Goal: Information Seeking & Learning: Compare options

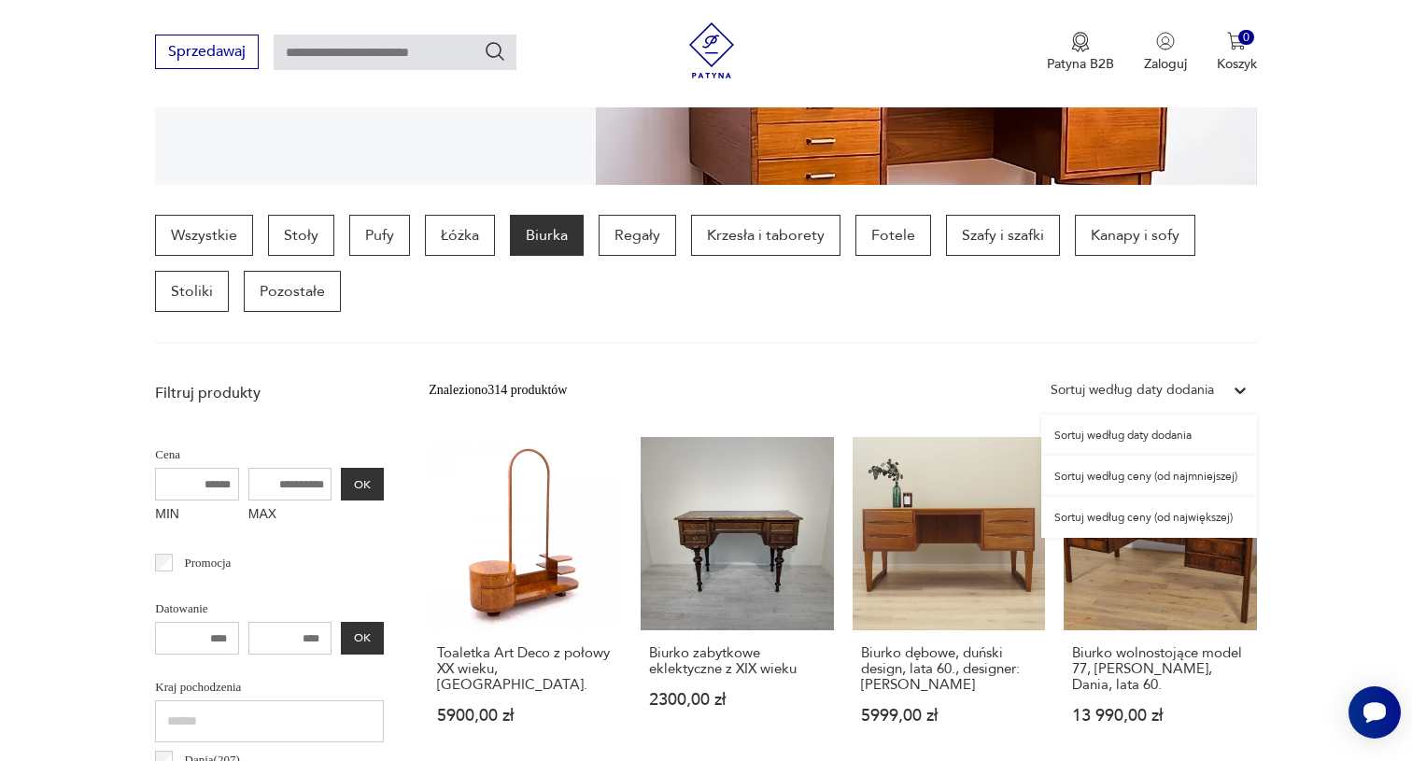
click at [1213, 393] on div "Sortuj według daty dodania" at bounding box center [1131, 390] width 163 height 21
click at [1208, 478] on div "Sortuj według ceny (od najmniejszej)" at bounding box center [1149, 476] width 216 height 41
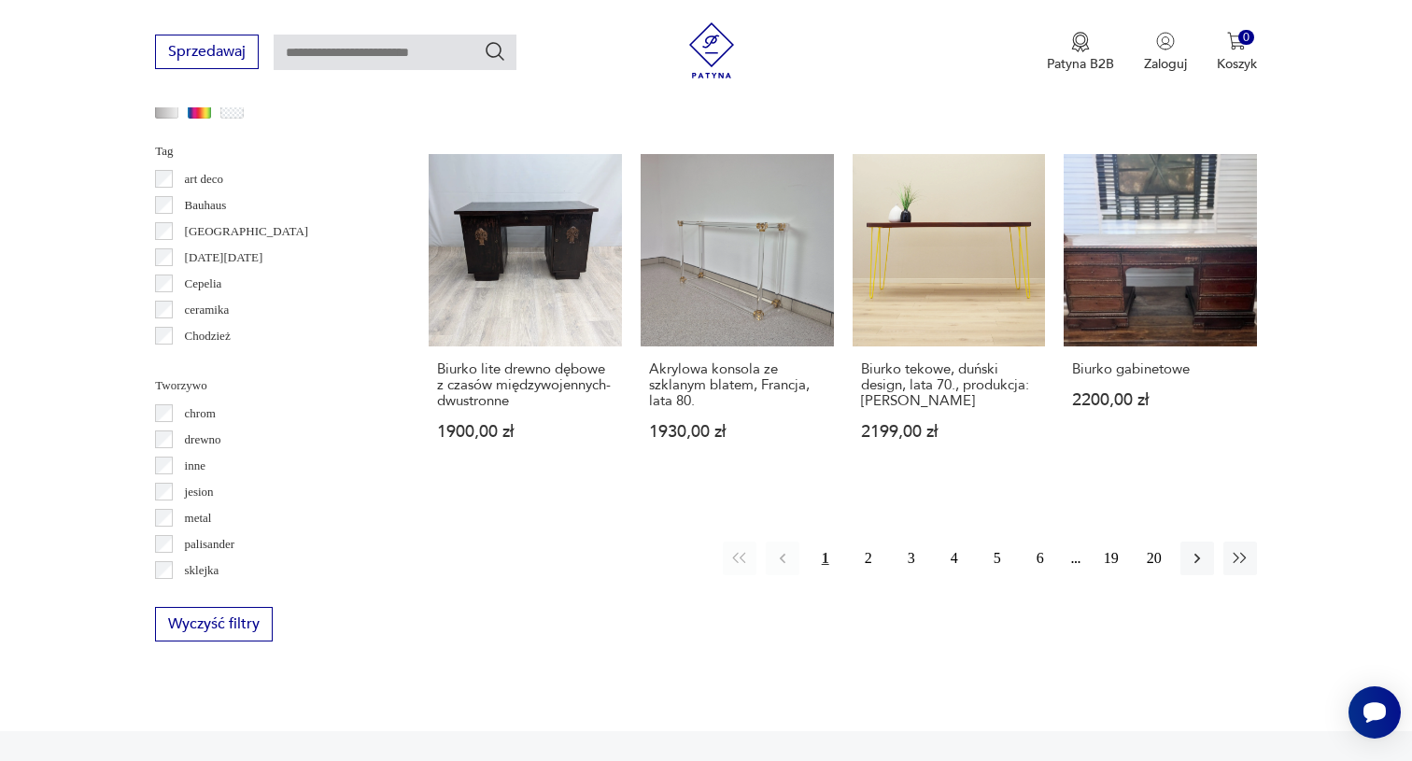
scroll to position [1742, 0]
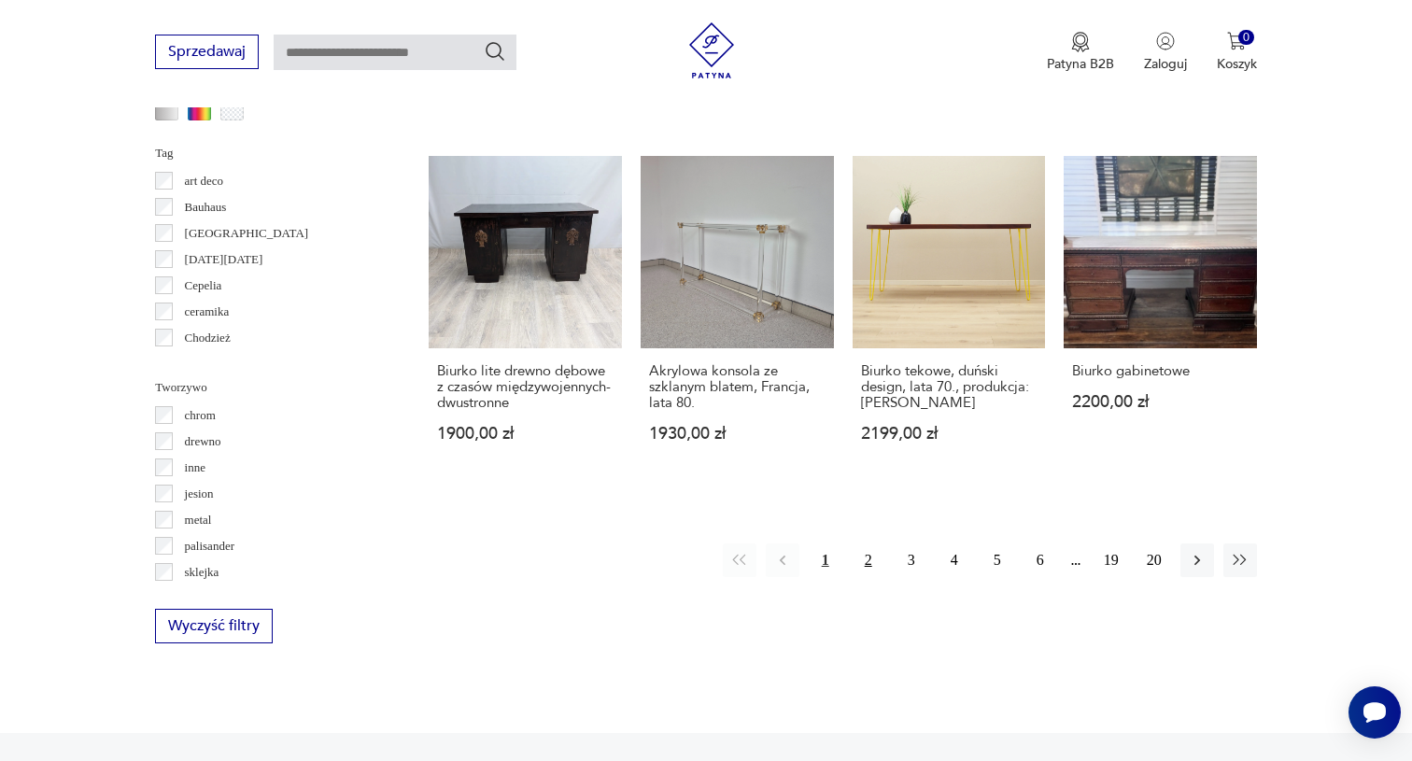
click at [866, 577] on button "2" at bounding box center [868, 560] width 34 height 34
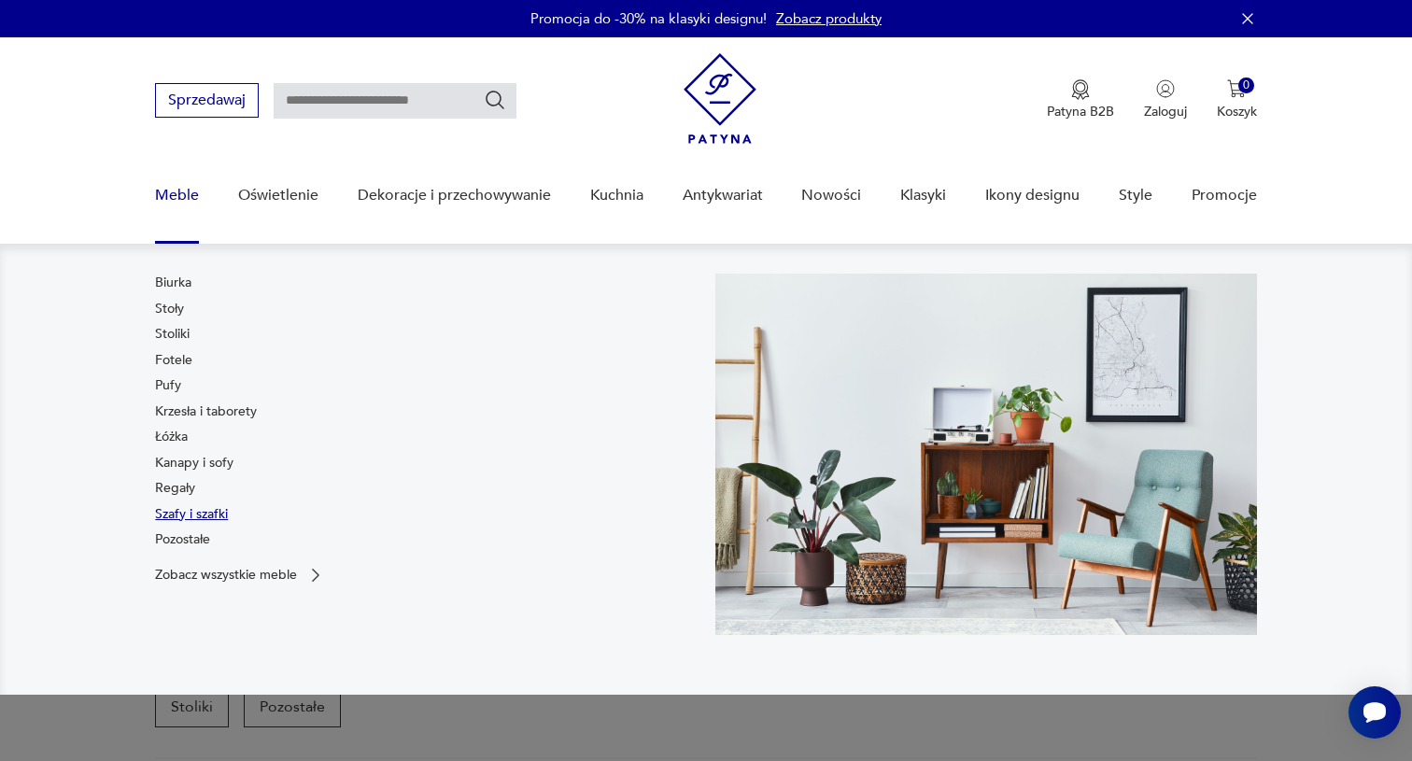
click at [204, 511] on link "Szafy i szafki" at bounding box center [191, 514] width 73 height 19
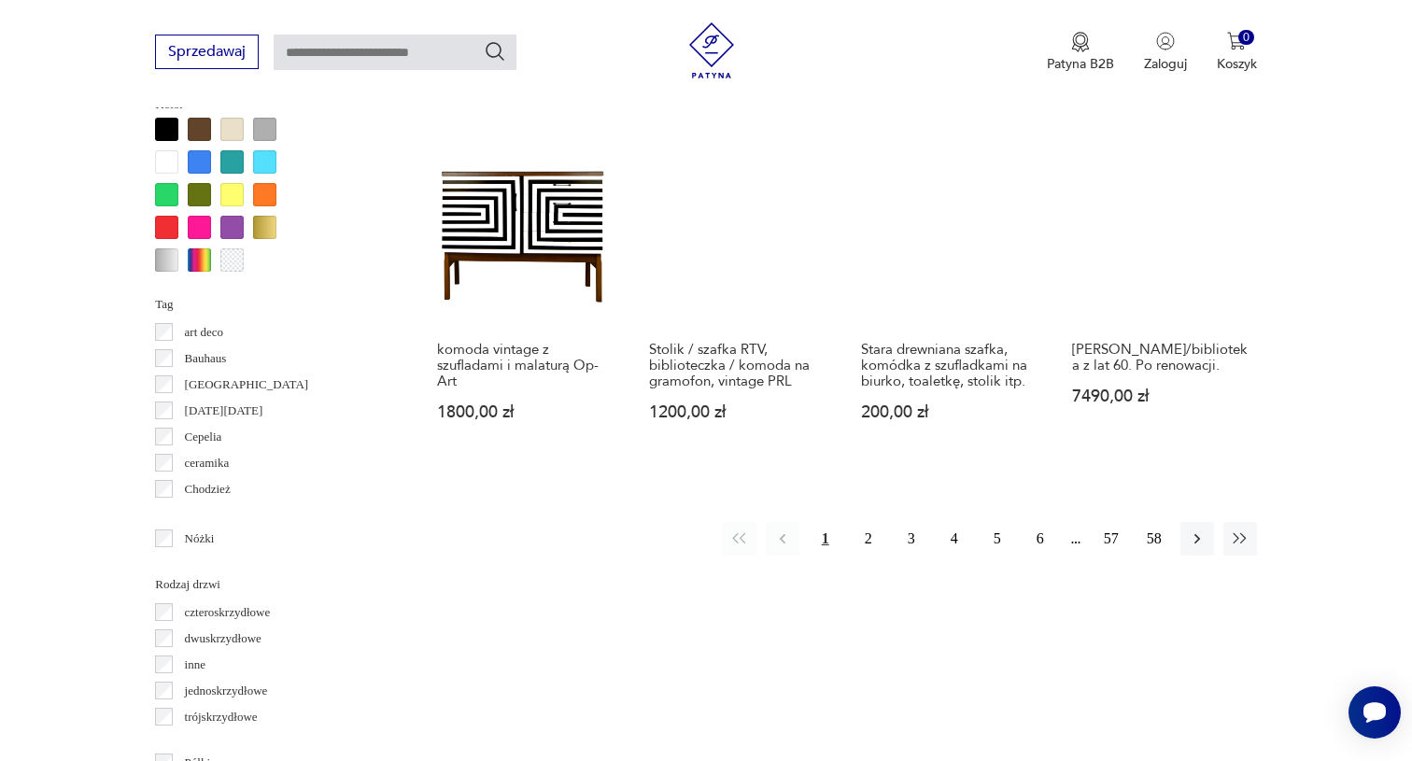
scroll to position [1804, 0]
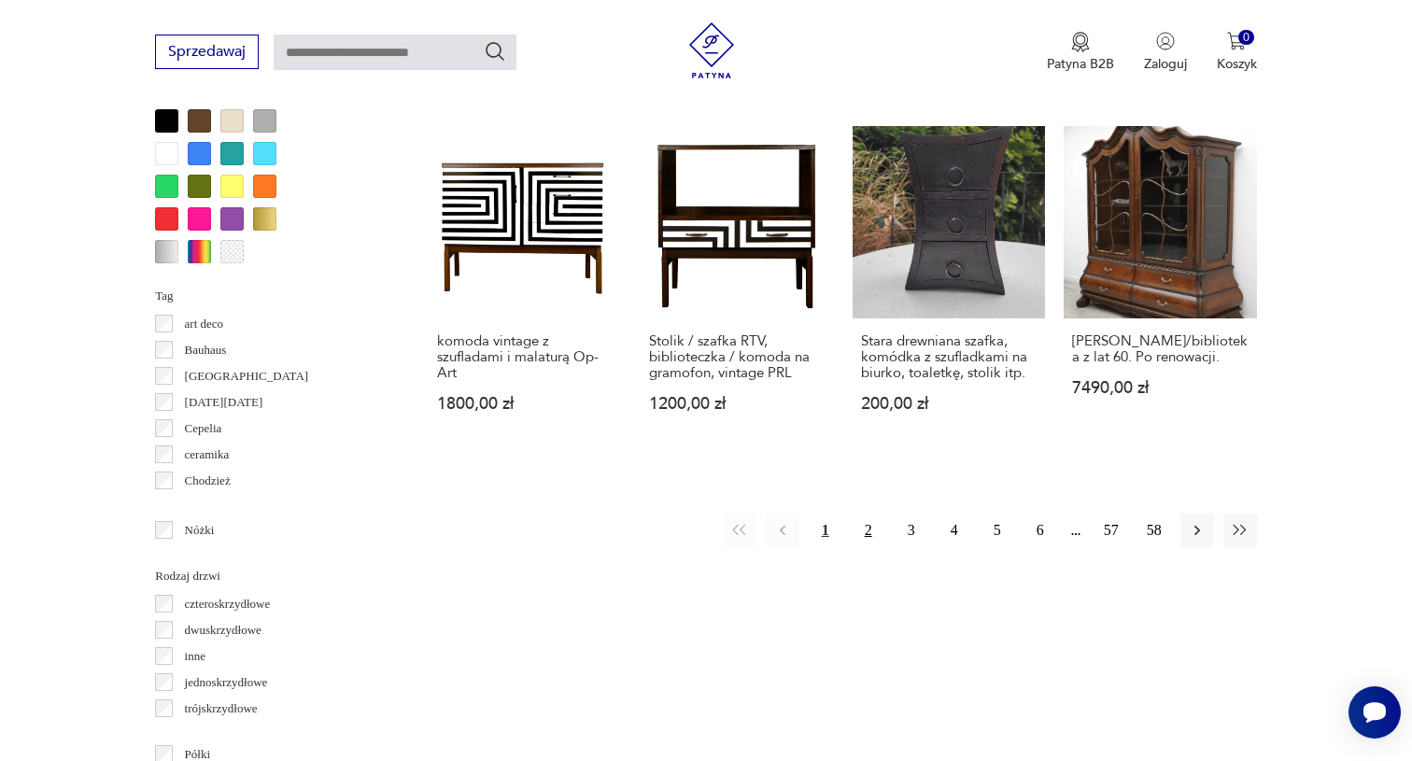
click at [868, 547] on button "2" at bounding box center [868, 531] width 34 height 34
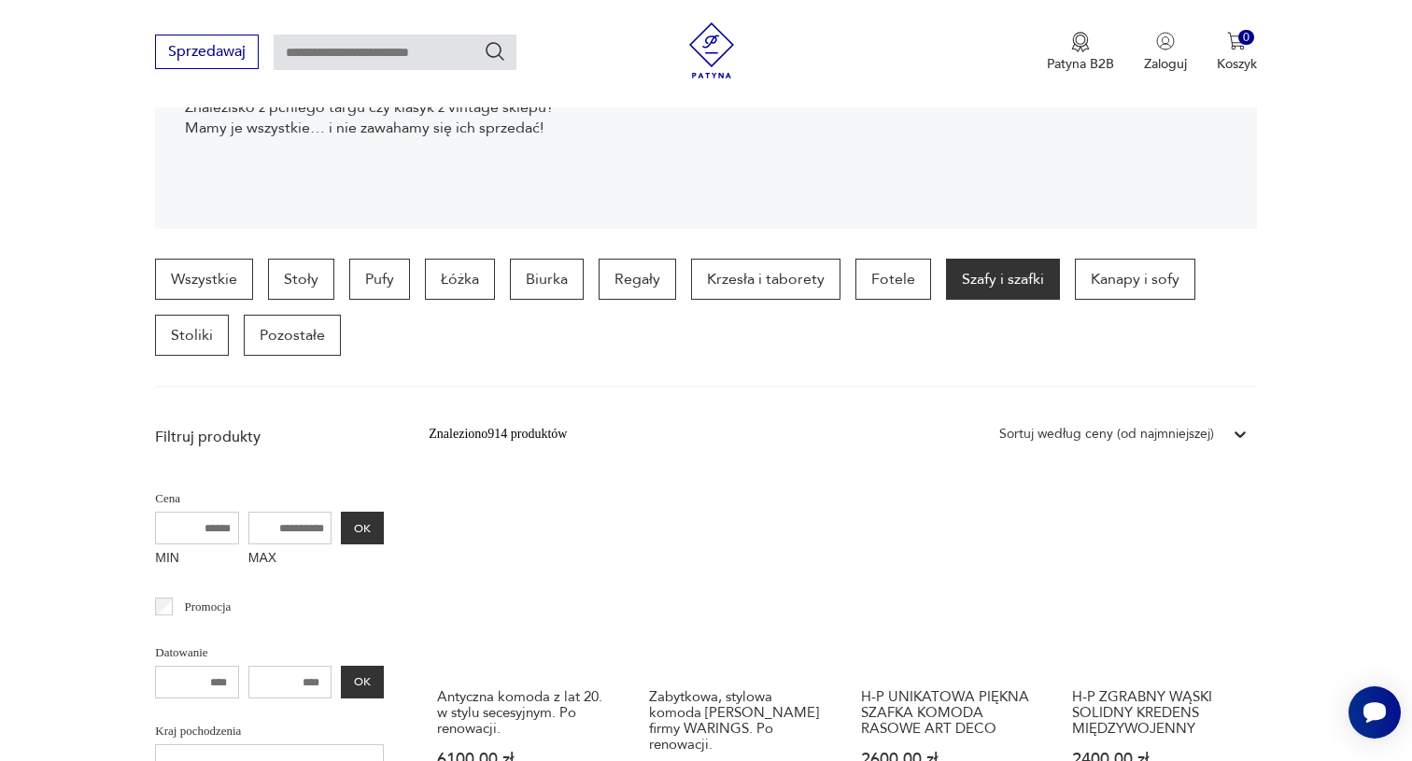
scroll to position [371, 0]
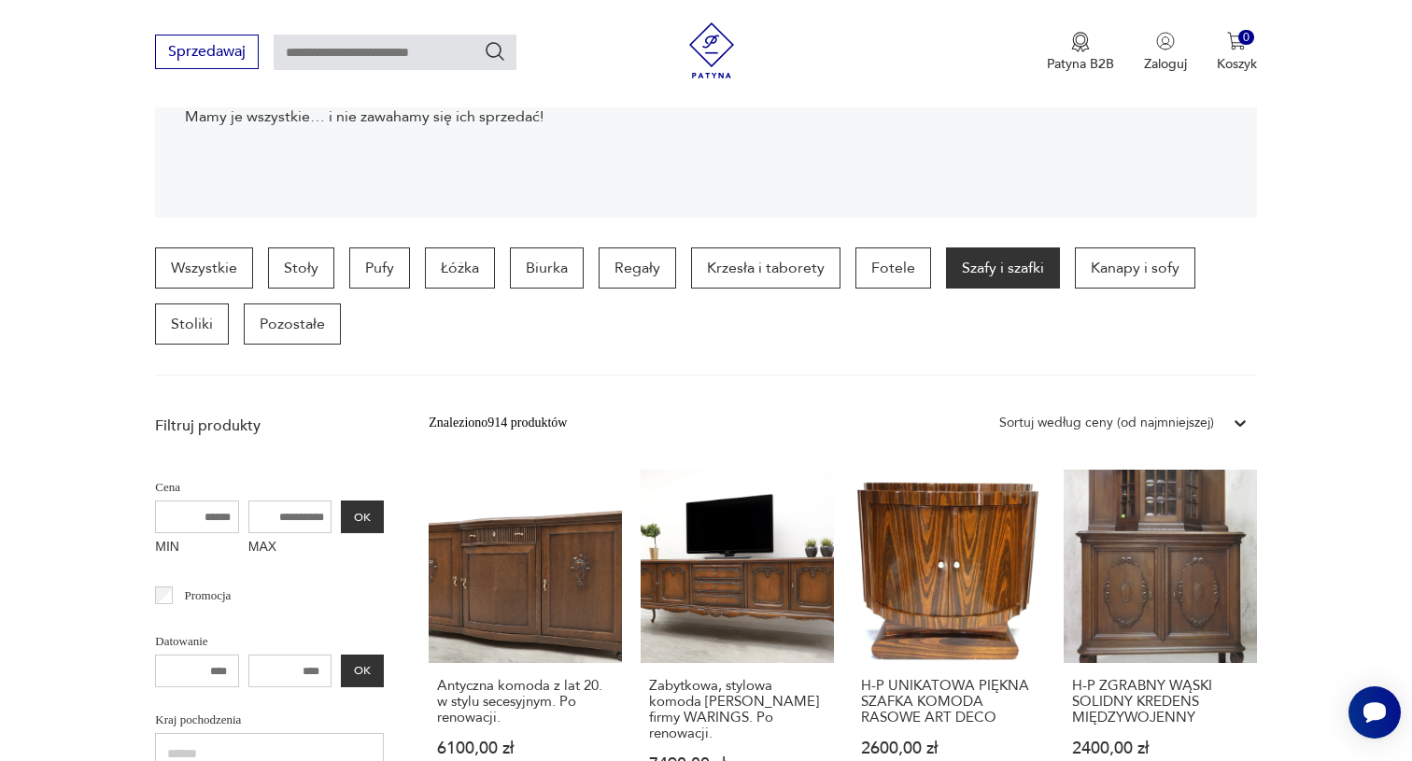
click at [1185, 423] on div "Sortuj według ceny (od najmniejszej)" at bounding box center [1106, 423] width 215 height 21
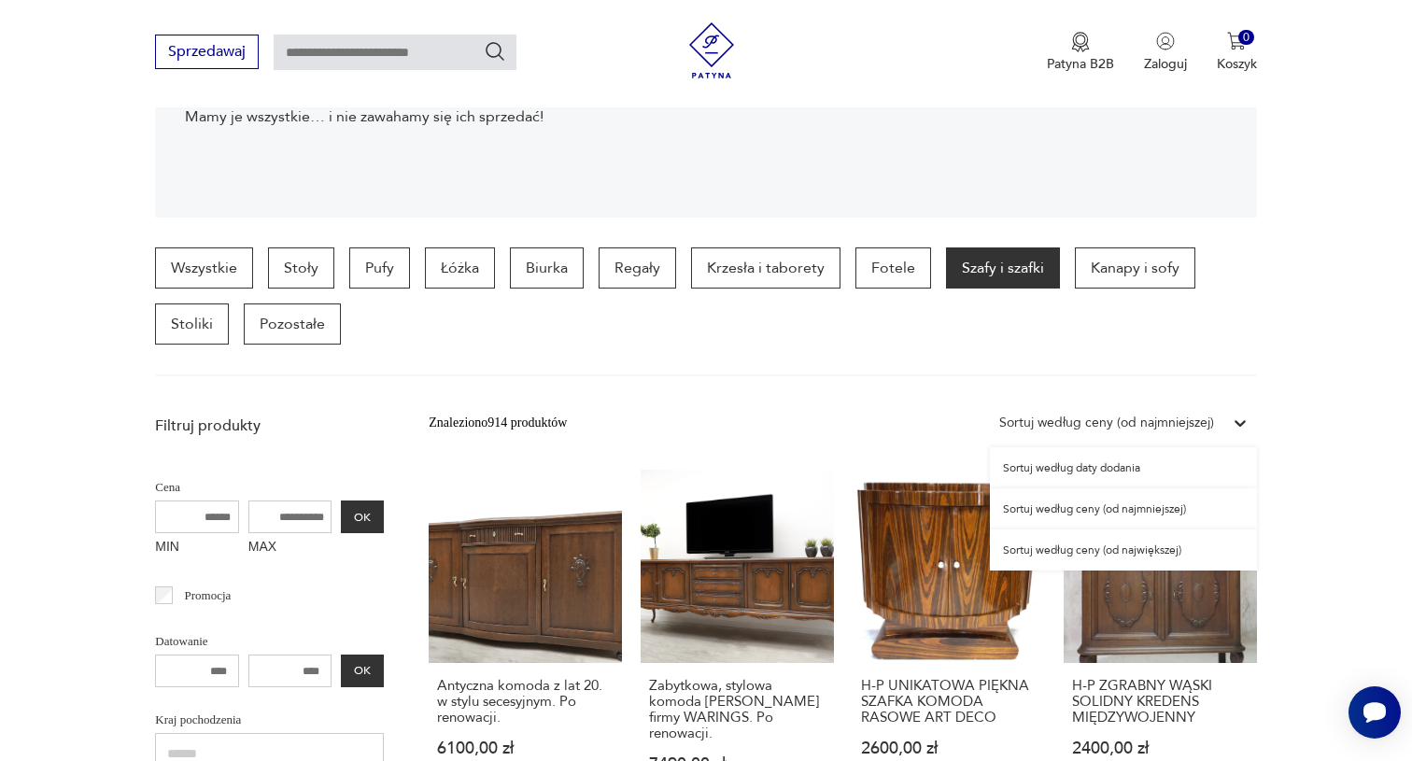
click at [1341, 363] on section "Wszystkie Stoły Pufy Łóżka Biurka Regały Krzesła i taborety Fotele Szafy i szaf…" at bounding box center [706, 311] width 1412 height 129
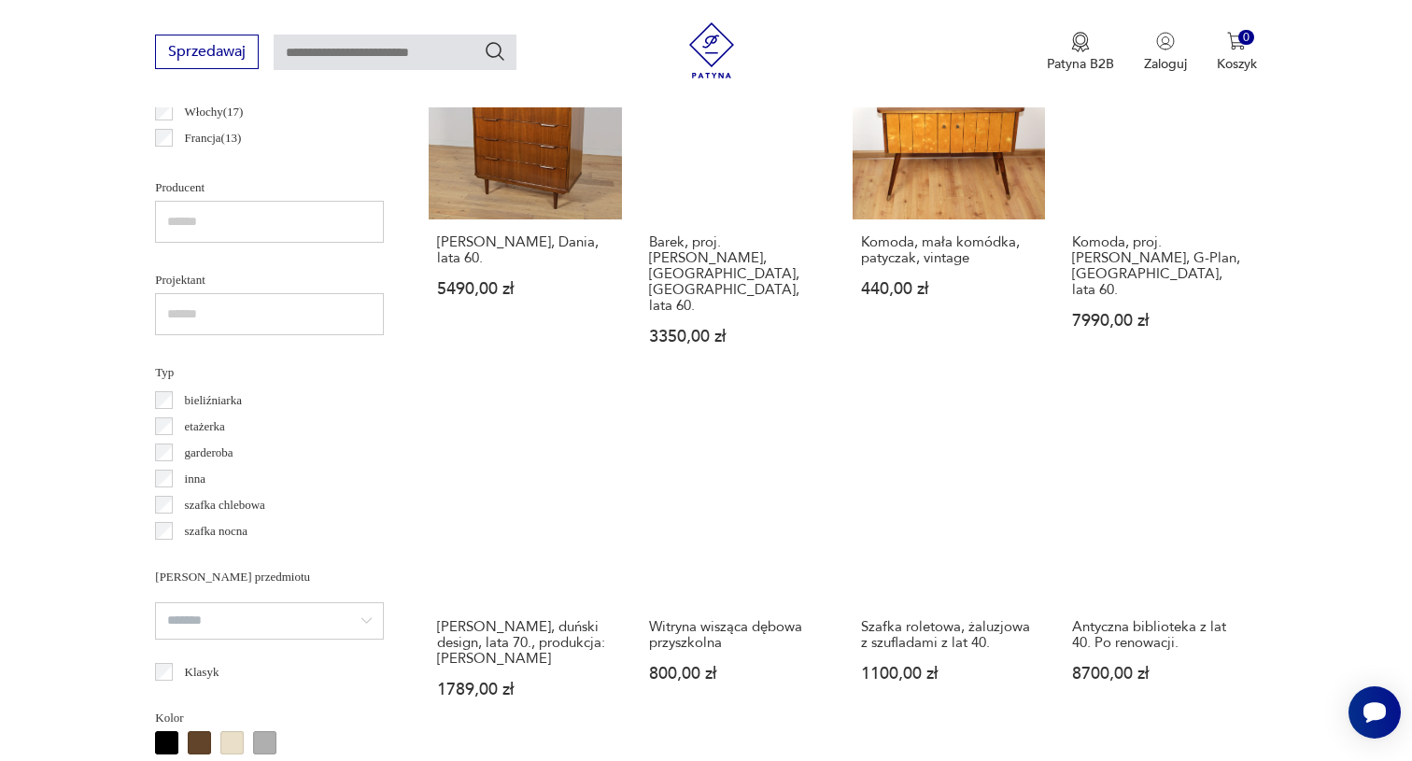
scroll to position [2160, 0]
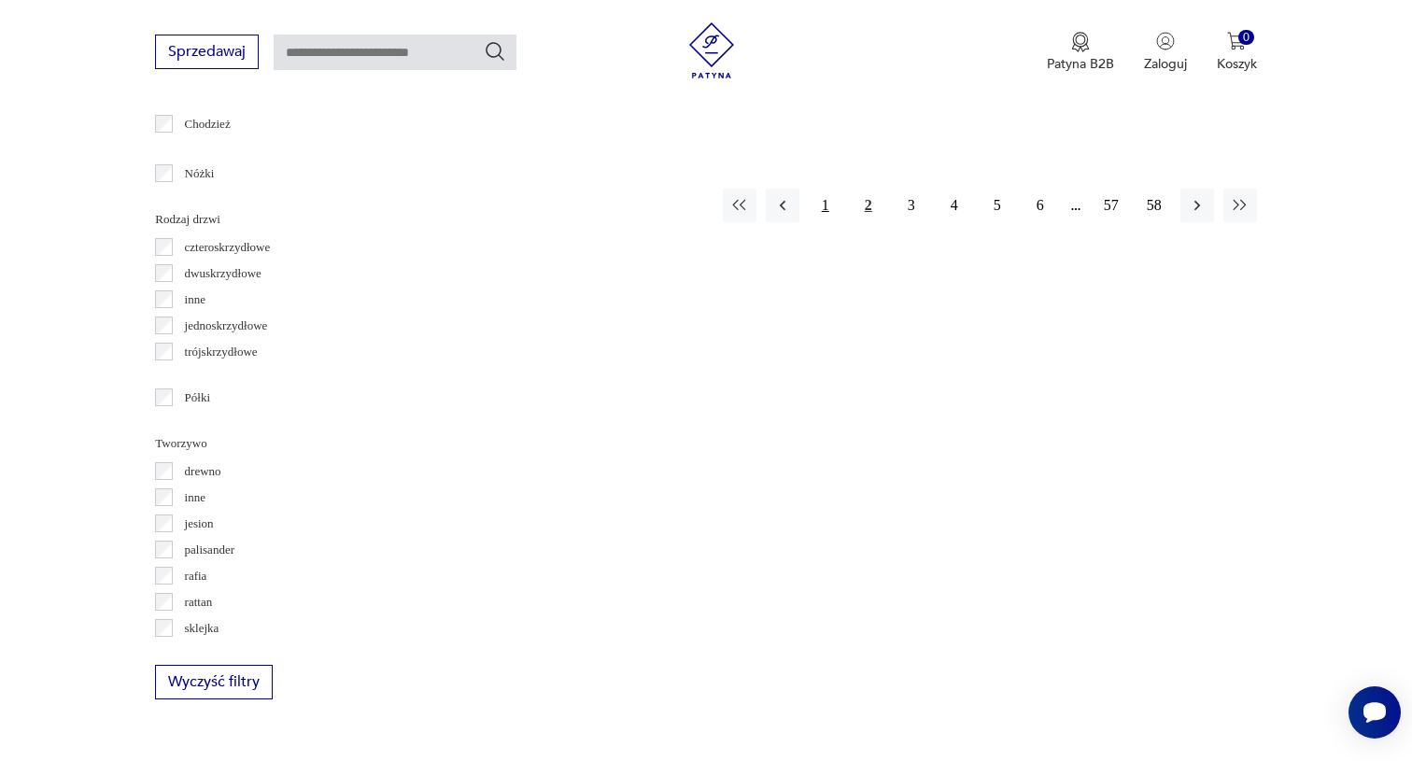
click at [823, 189] on button "1" at bounding box center [826, 206] width 34 height 34
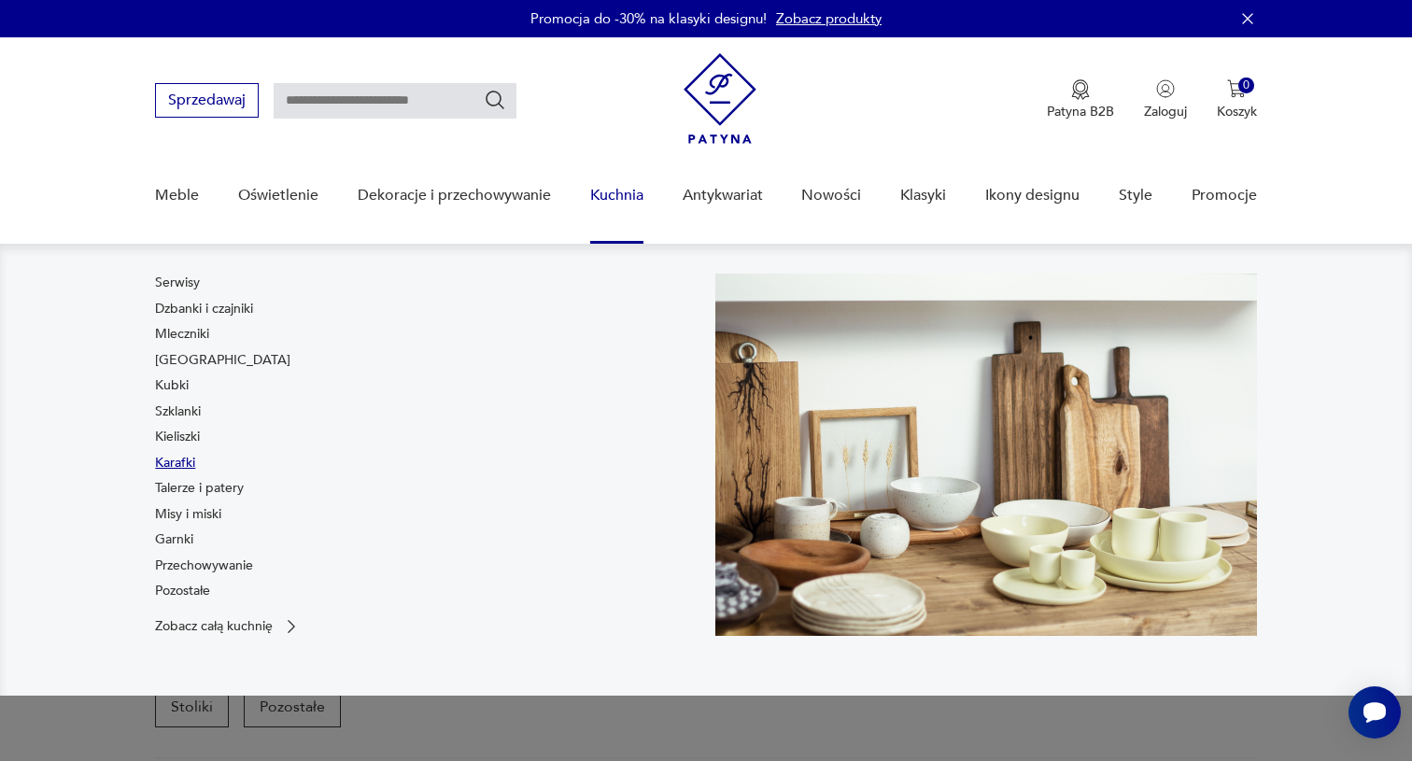
click at [169, 459] on link "Karafki" at bounding box center [175, 463] width 40 height 19
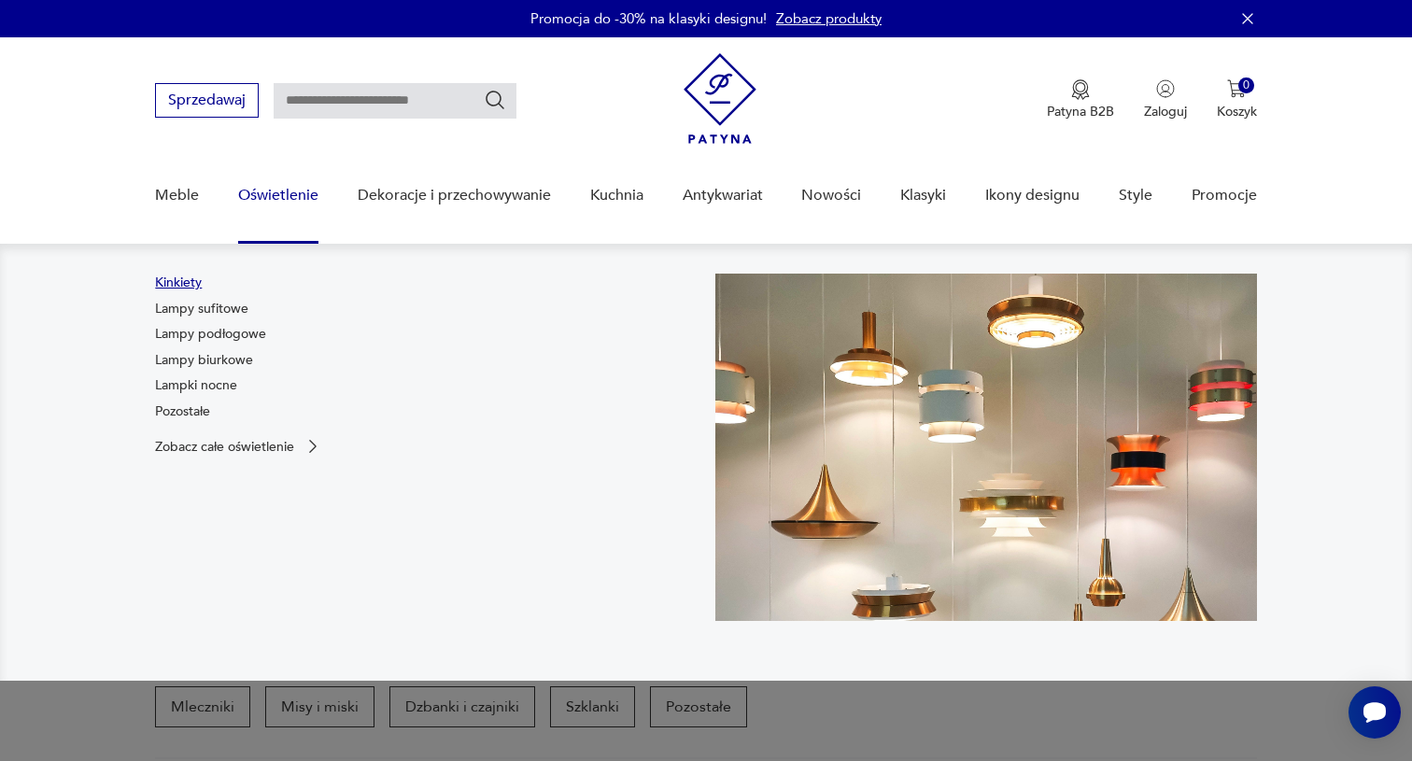
click at [199, 285] on link "Kinkiety" at bounding box center [178, 283] width 47 height 19
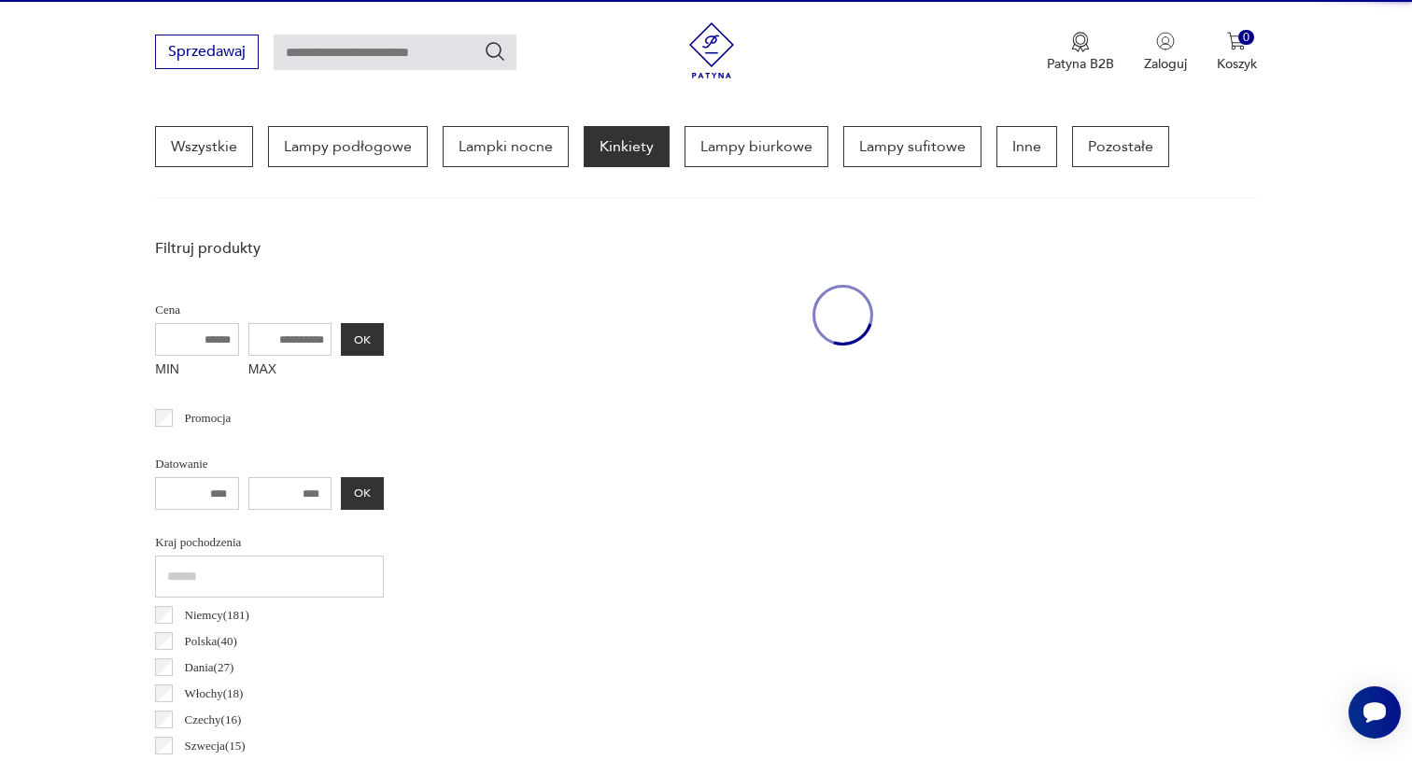
scroll to position [497, 0]
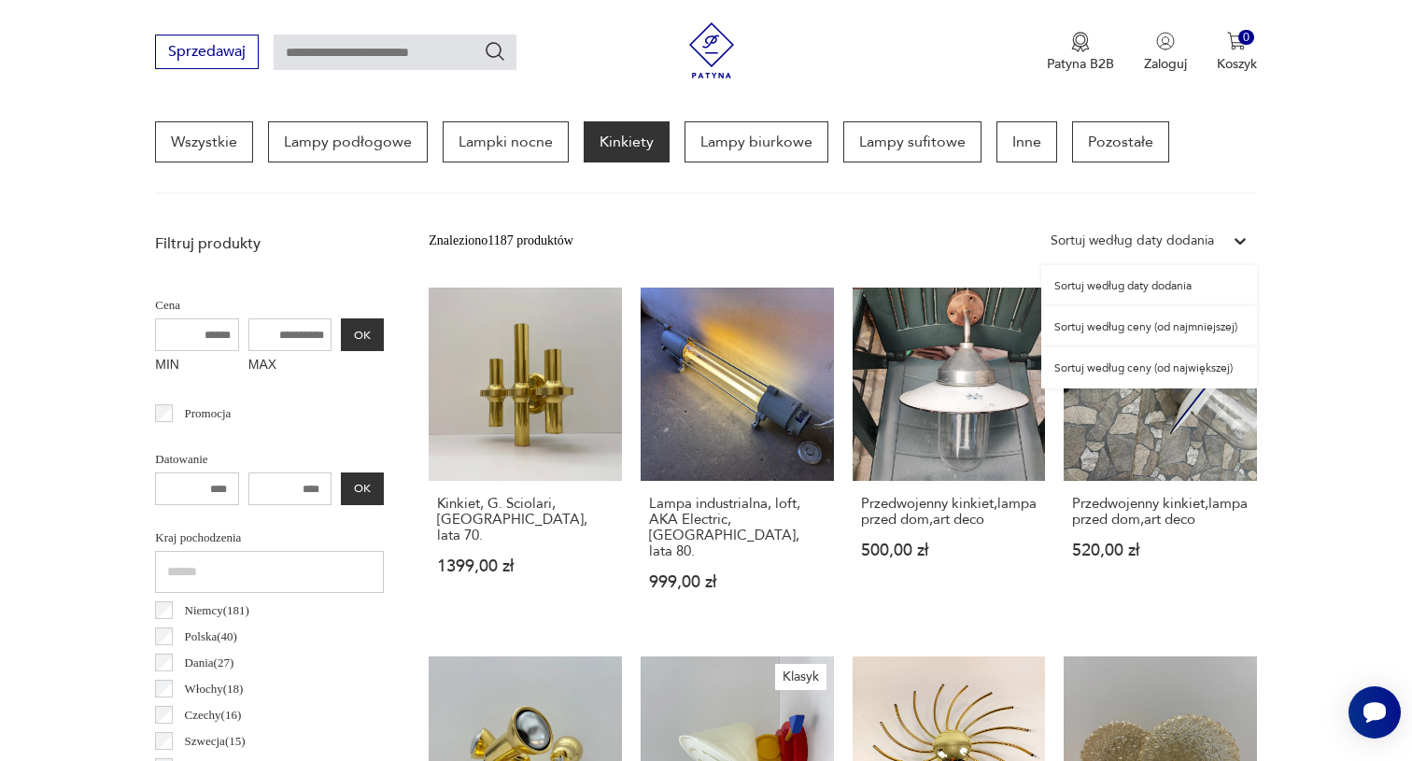
click at [1086, 248] on div "Sortuj według daty dodania" at bounding box center [1131, 241] width 163 height 21
click at [1150, 329] on div "Sortuj według ceny (od najmniejszej)" at bounding box center [1149, 326] width 216 height 41
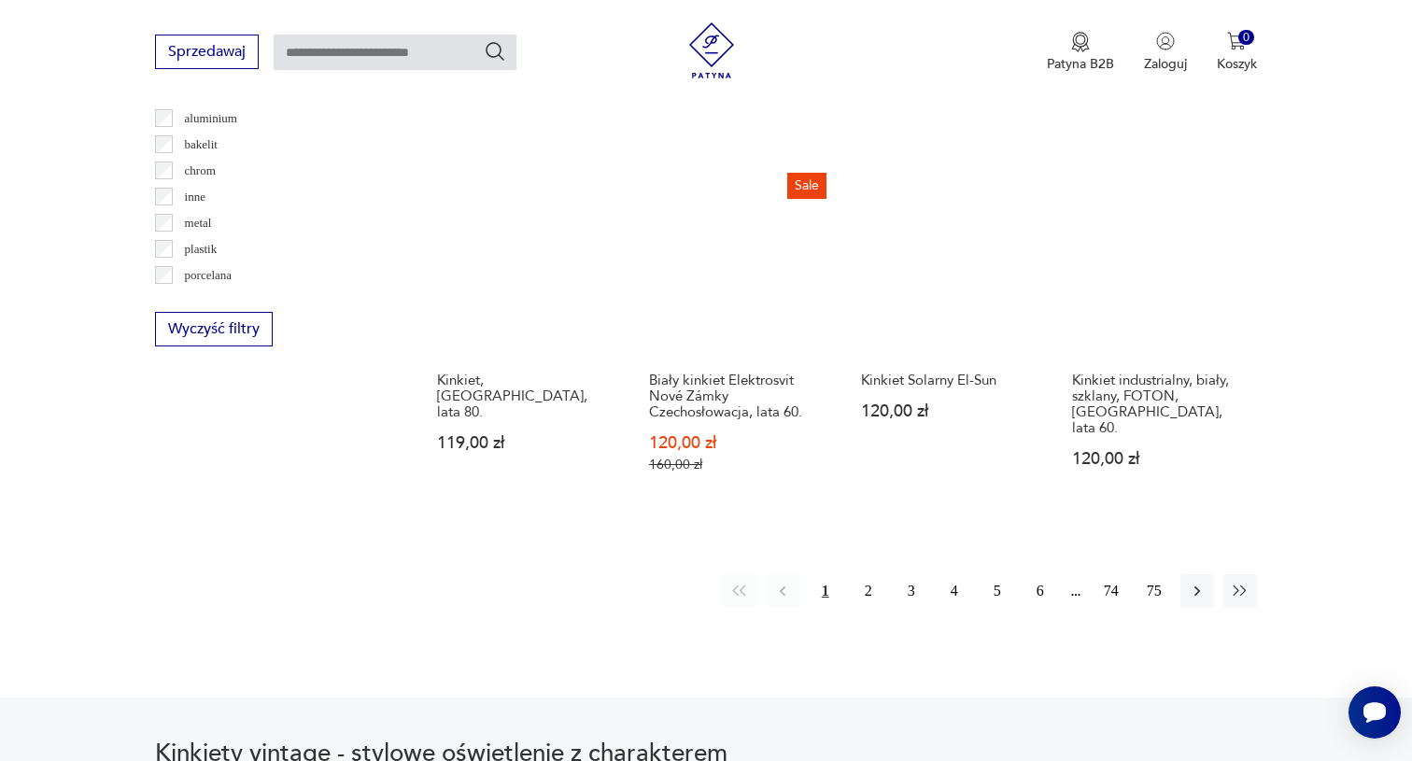
scroll to position [1822, 0]
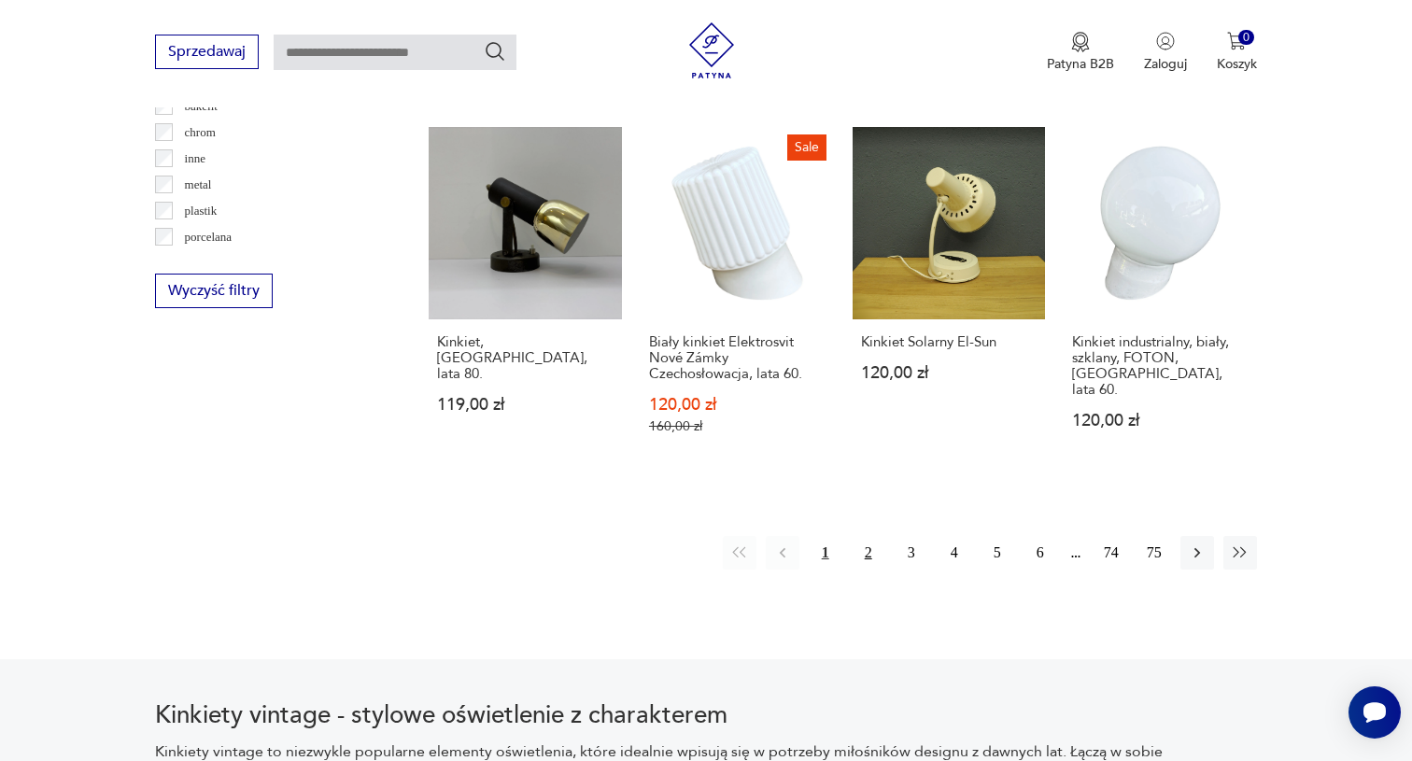
click at [873, 542] on button "2" at bounding box center [868, 553] width 34 height 34
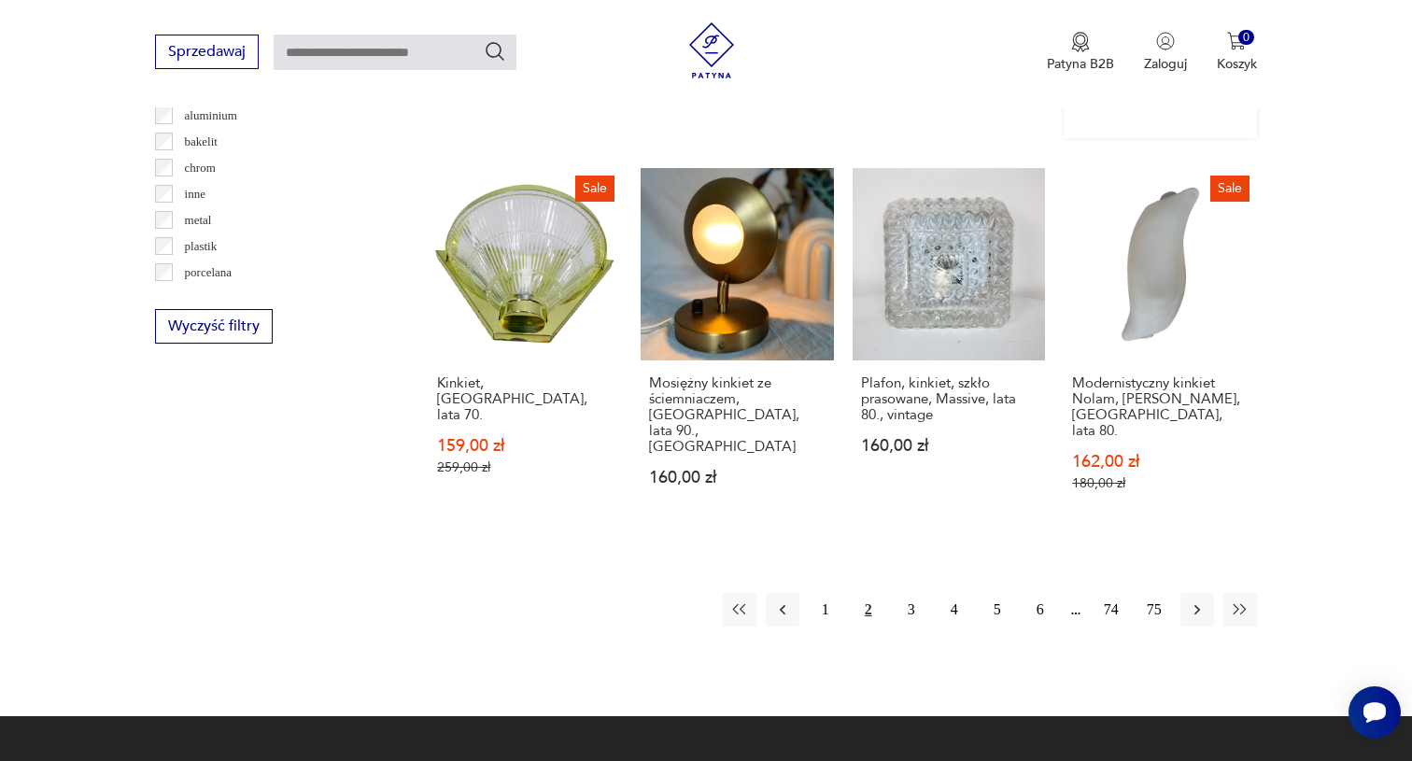
scroll to position [1784, 0]
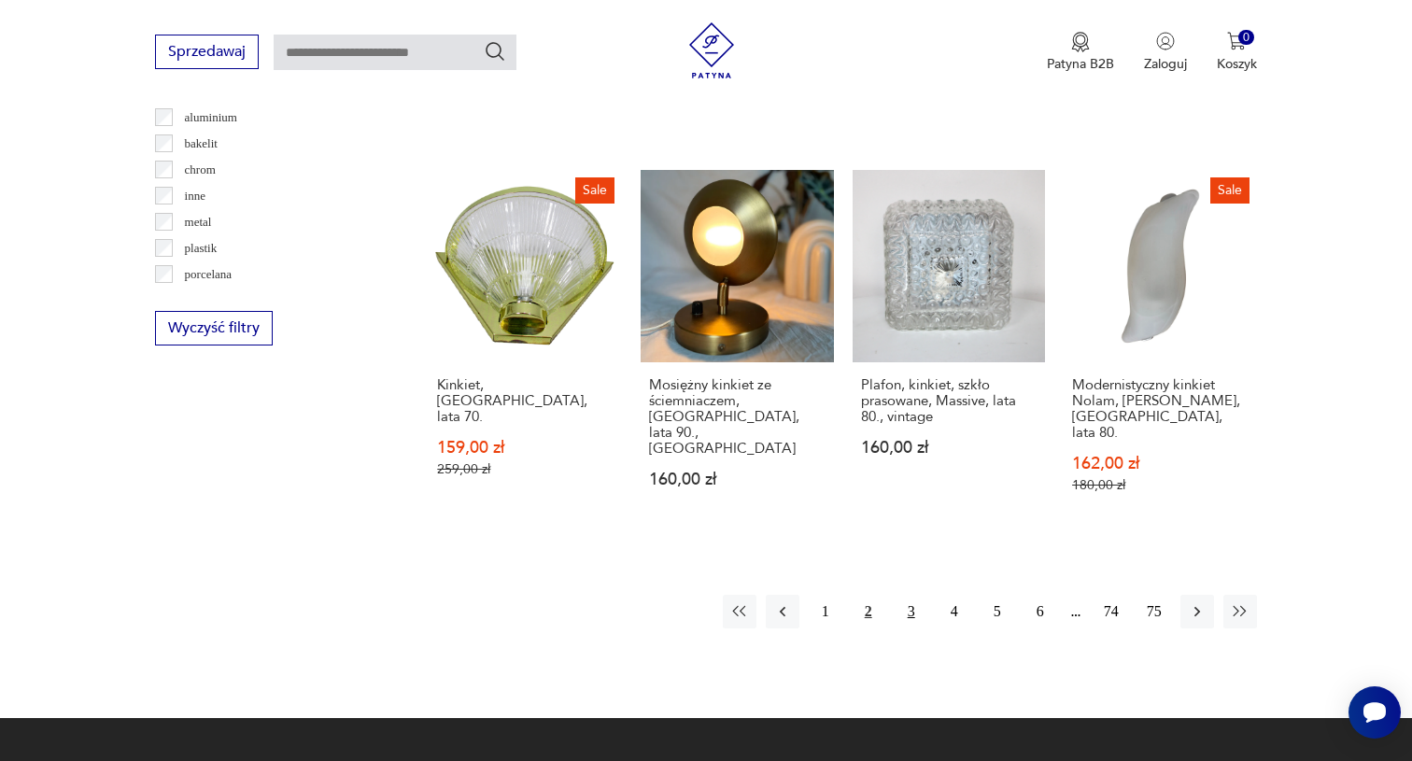
click at [913, 595] on button "3" at bounding box center [911, 612] width 34 height 34
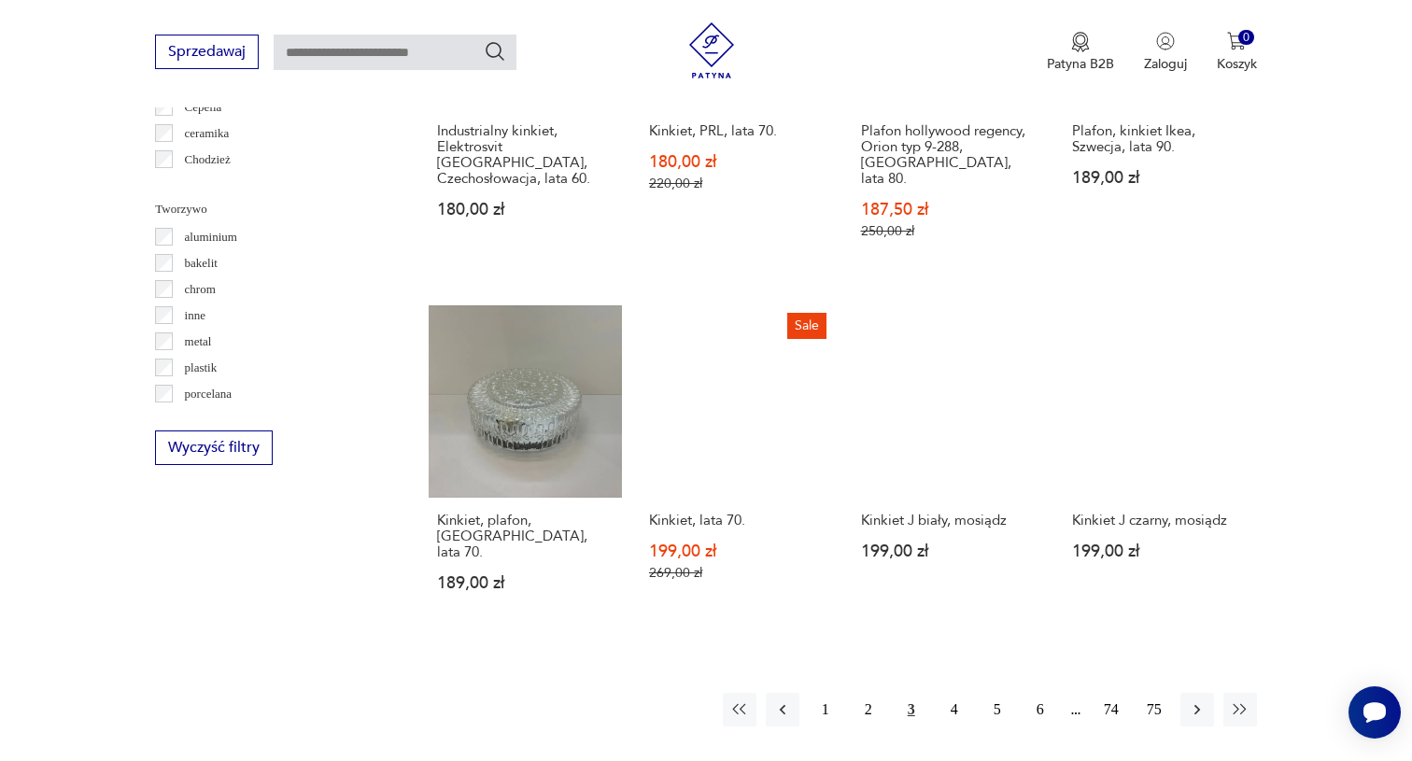
scroll to position [1673, 0]
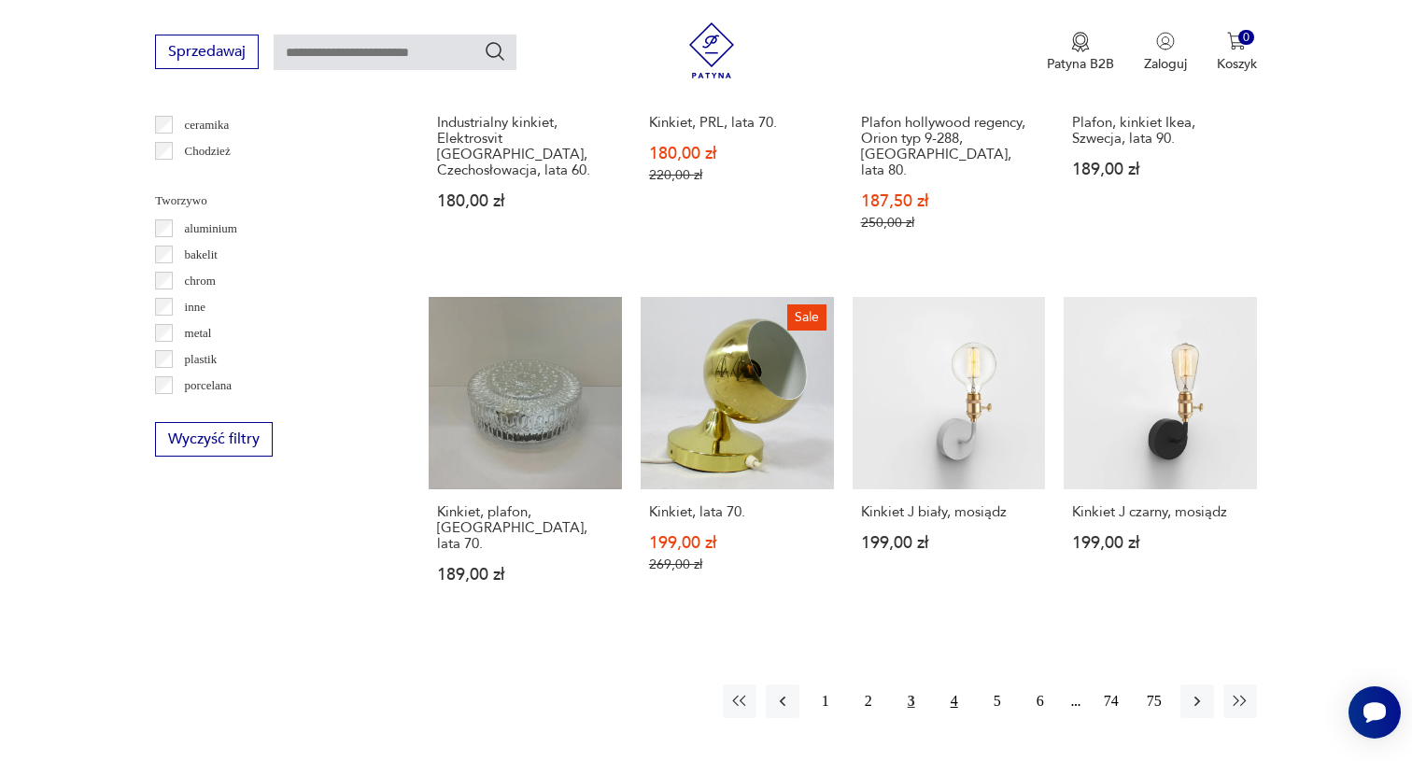
click at [956, 684] on button "4" at bounding box center [954, 701] width 34 height 34
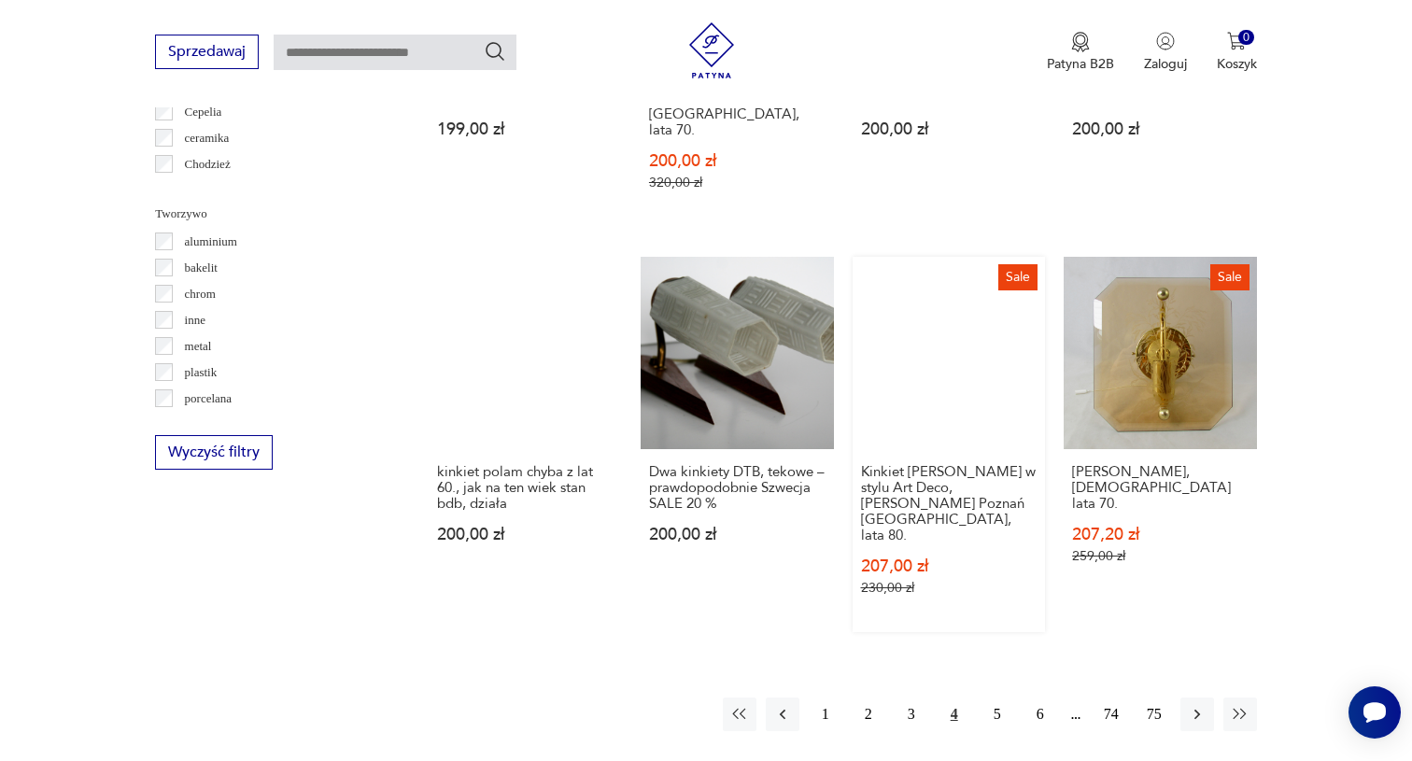
scroll to position [1678, 0]
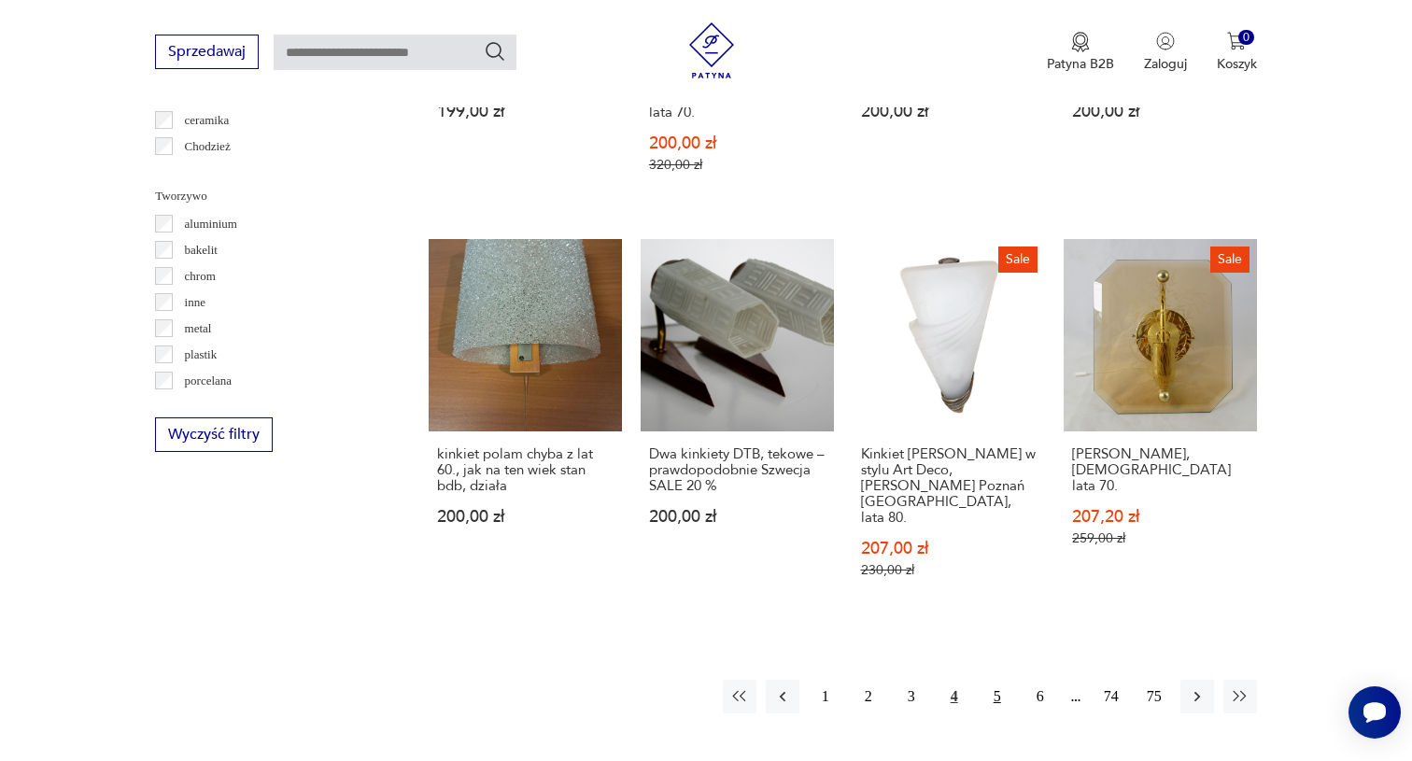
click at [999, 680] on button "5" at bounding box center [997, 697] width 34 height 34
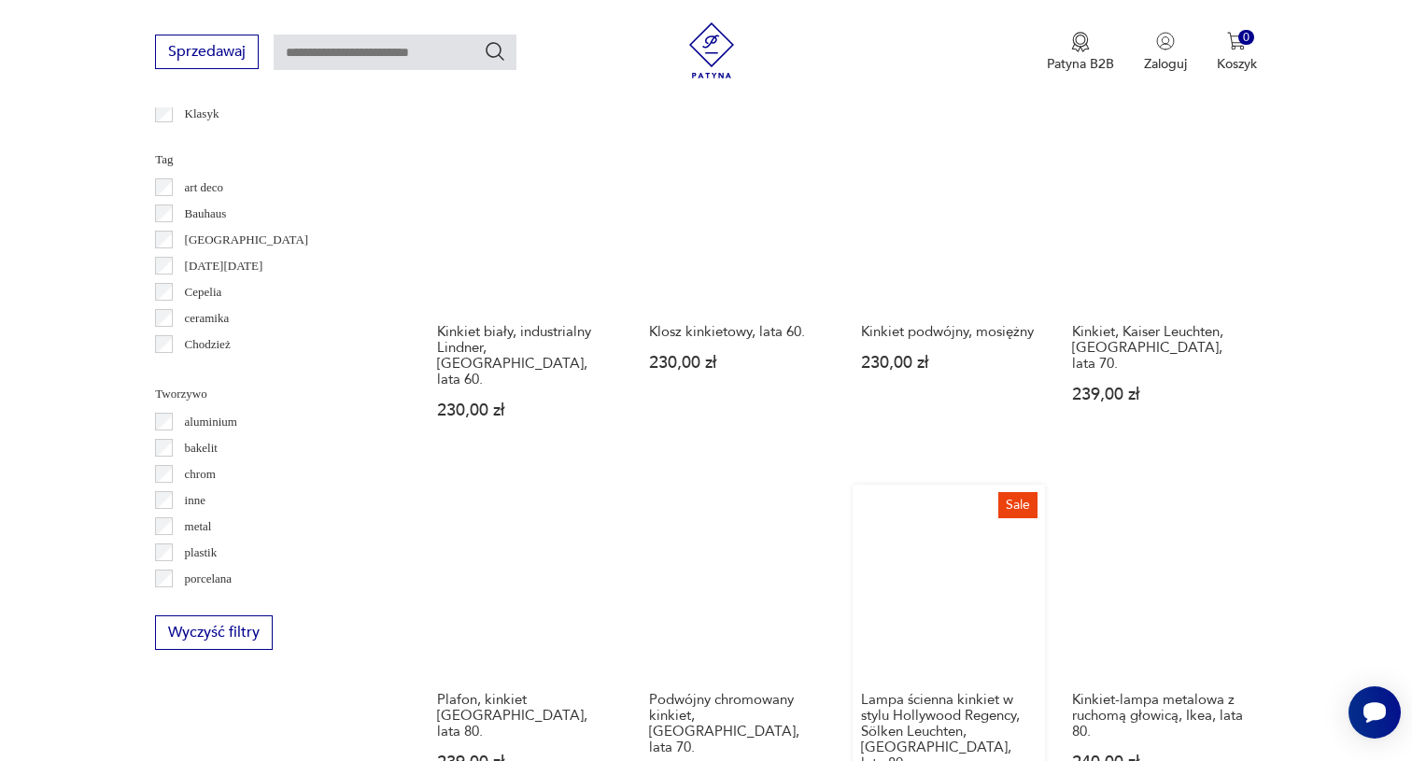
scroll to position [1480, 0]
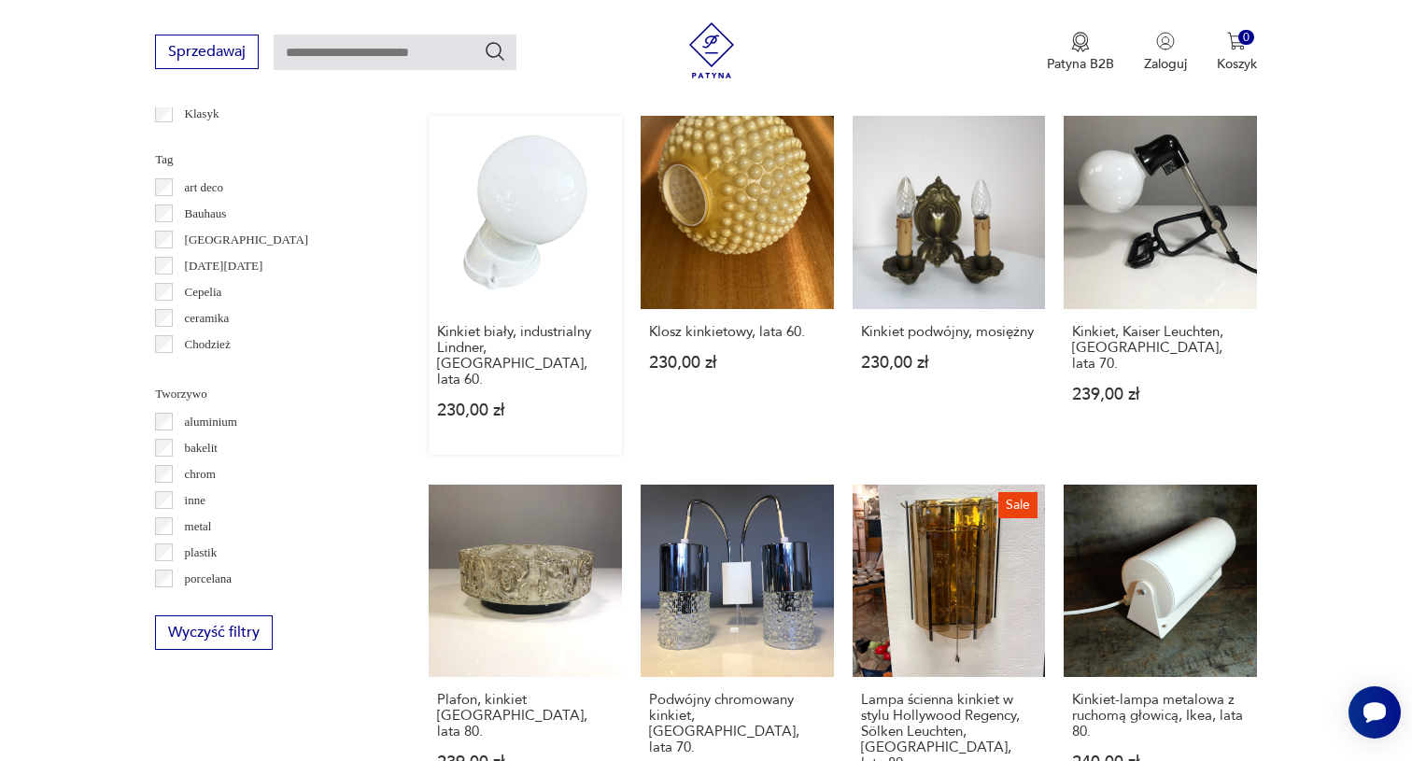
click at [531, 216] on link "Kinkiet biały, industrialny Lindner, Niemcy, lata 60. 230,00 zł" at bounding box center [525, 285] width 193 height 339
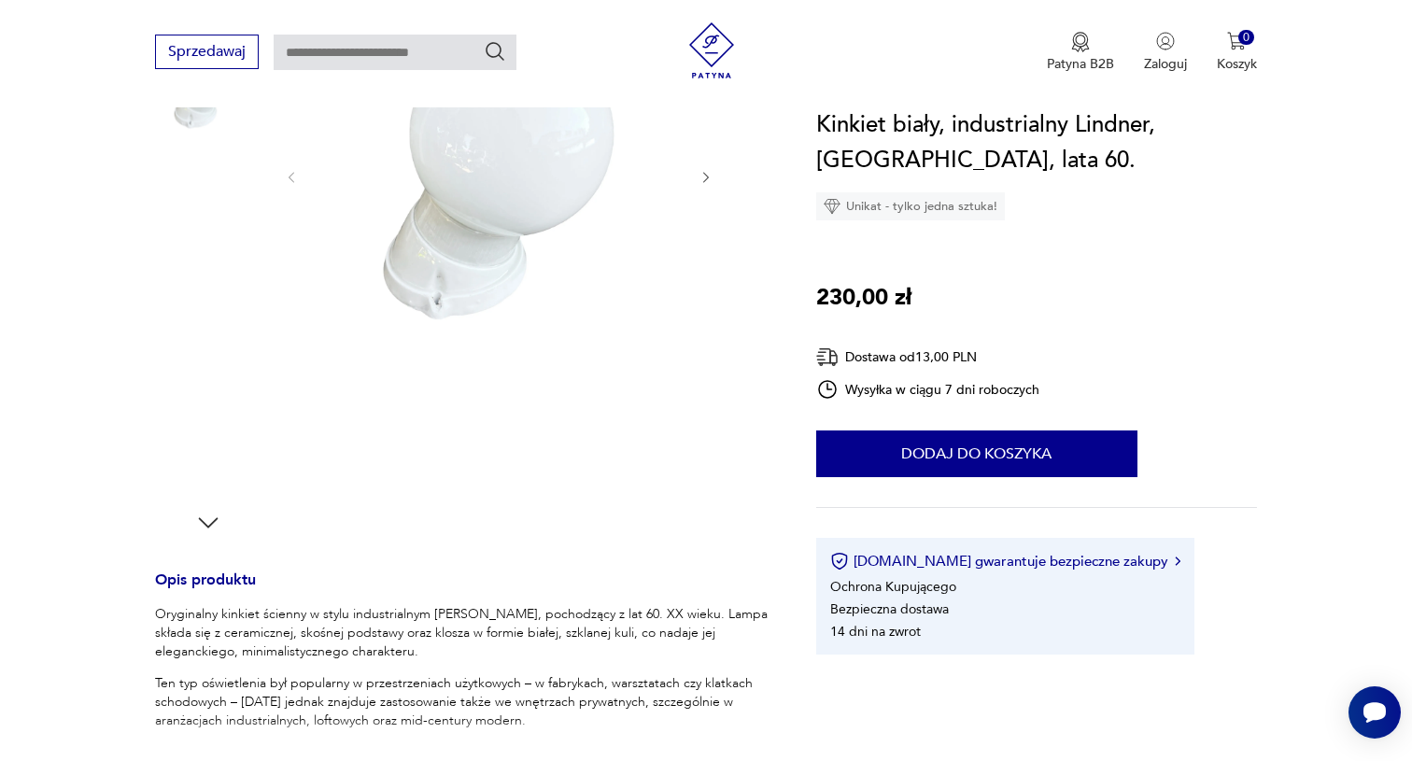
scroll to position [317, 0]
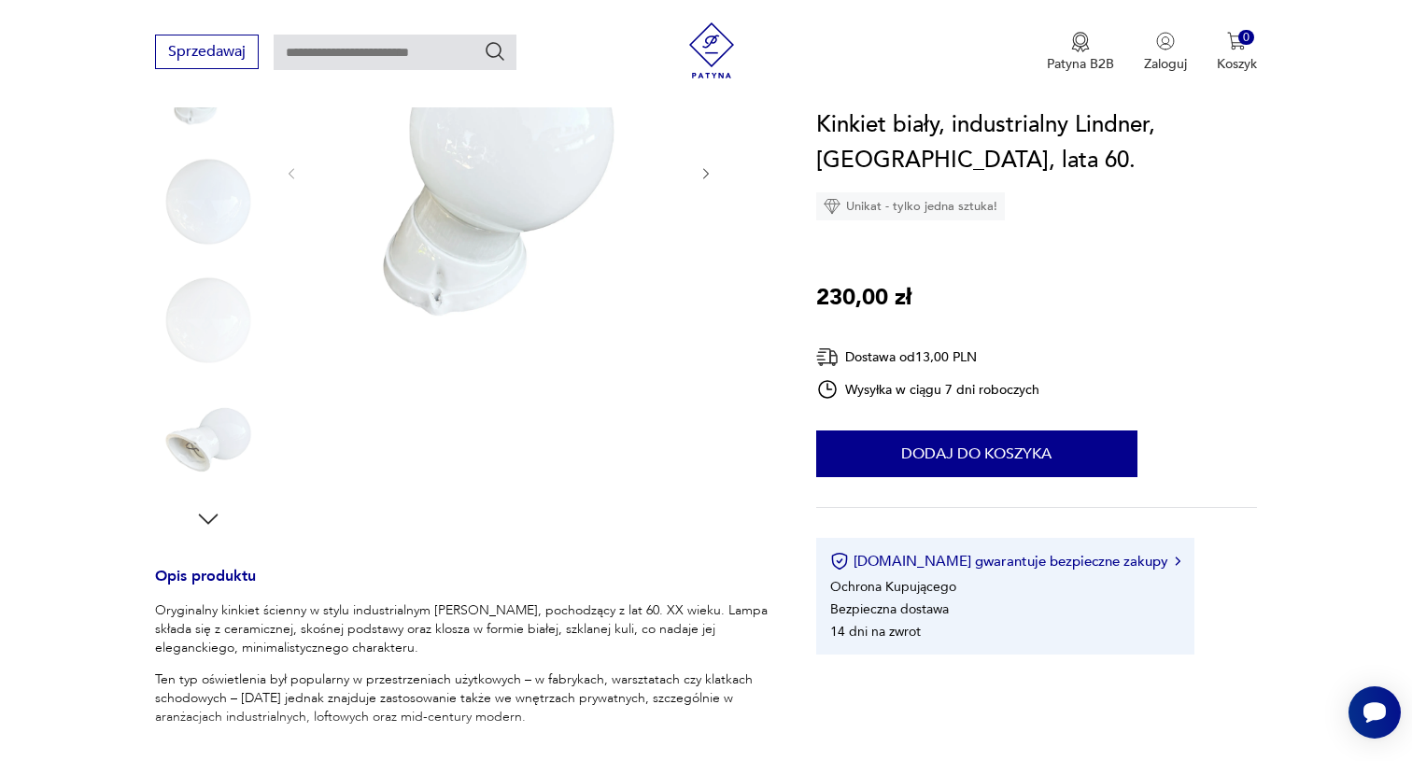
click at [207, 218] on img at bounding box center [208, 201] width 106 height 106
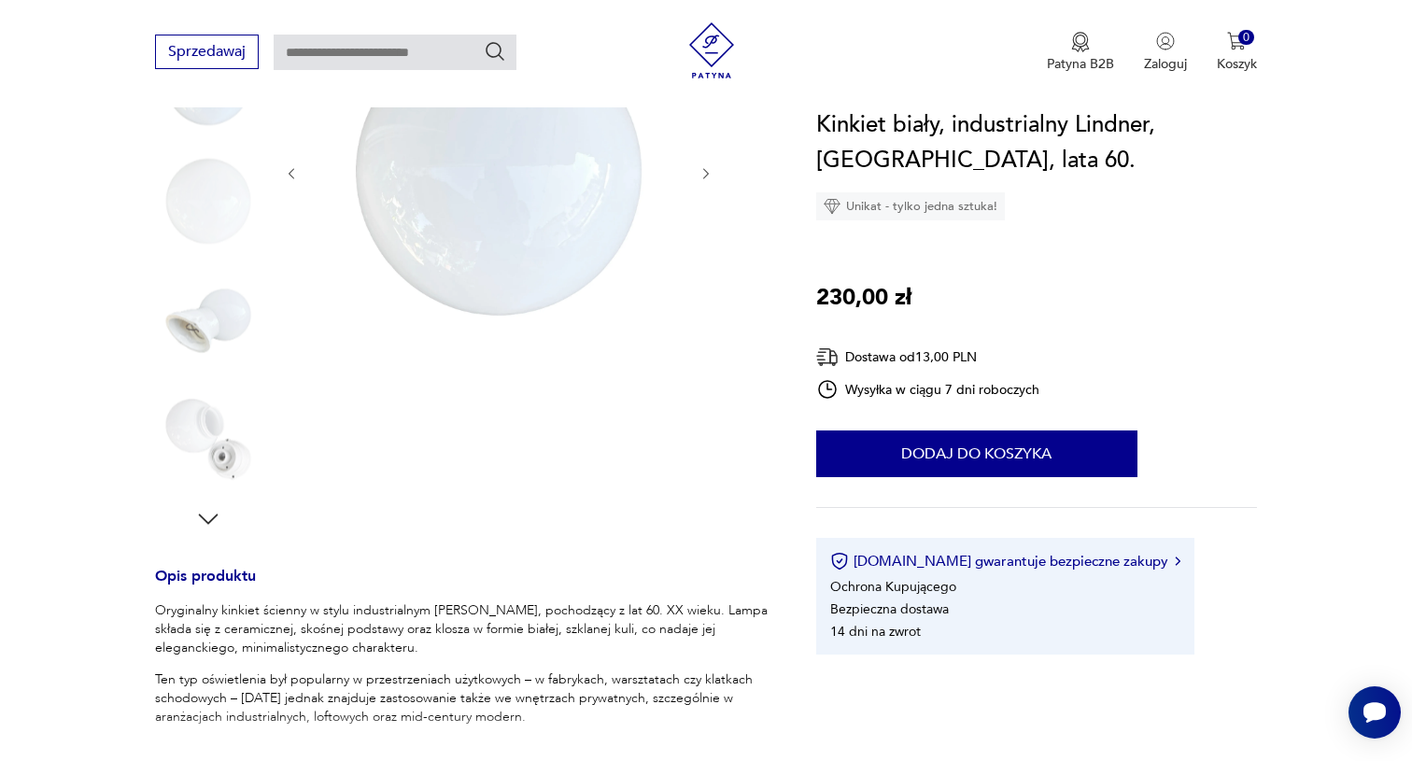
click at [210, 309] on img at bounding box center [208, 320] width 106 height 106
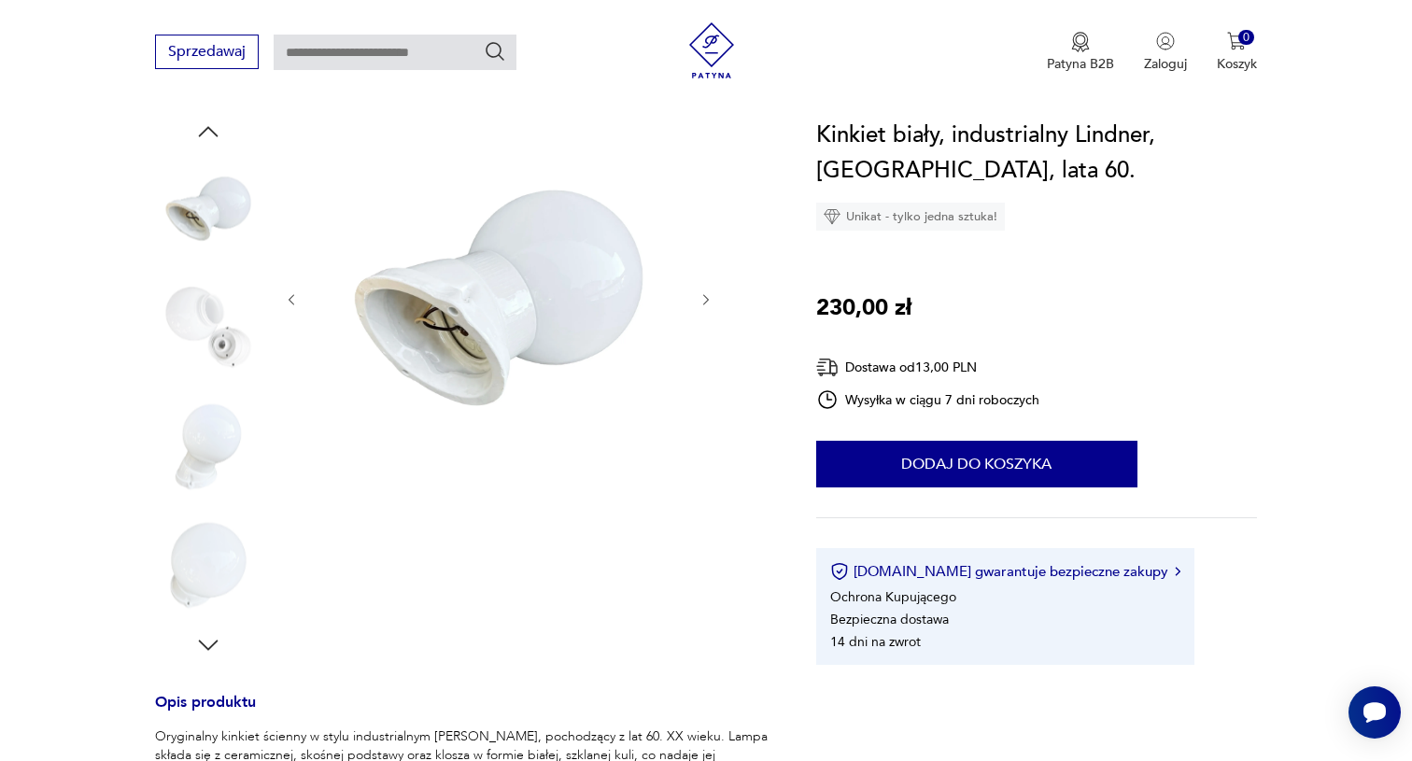
scroll to position [192, 0]
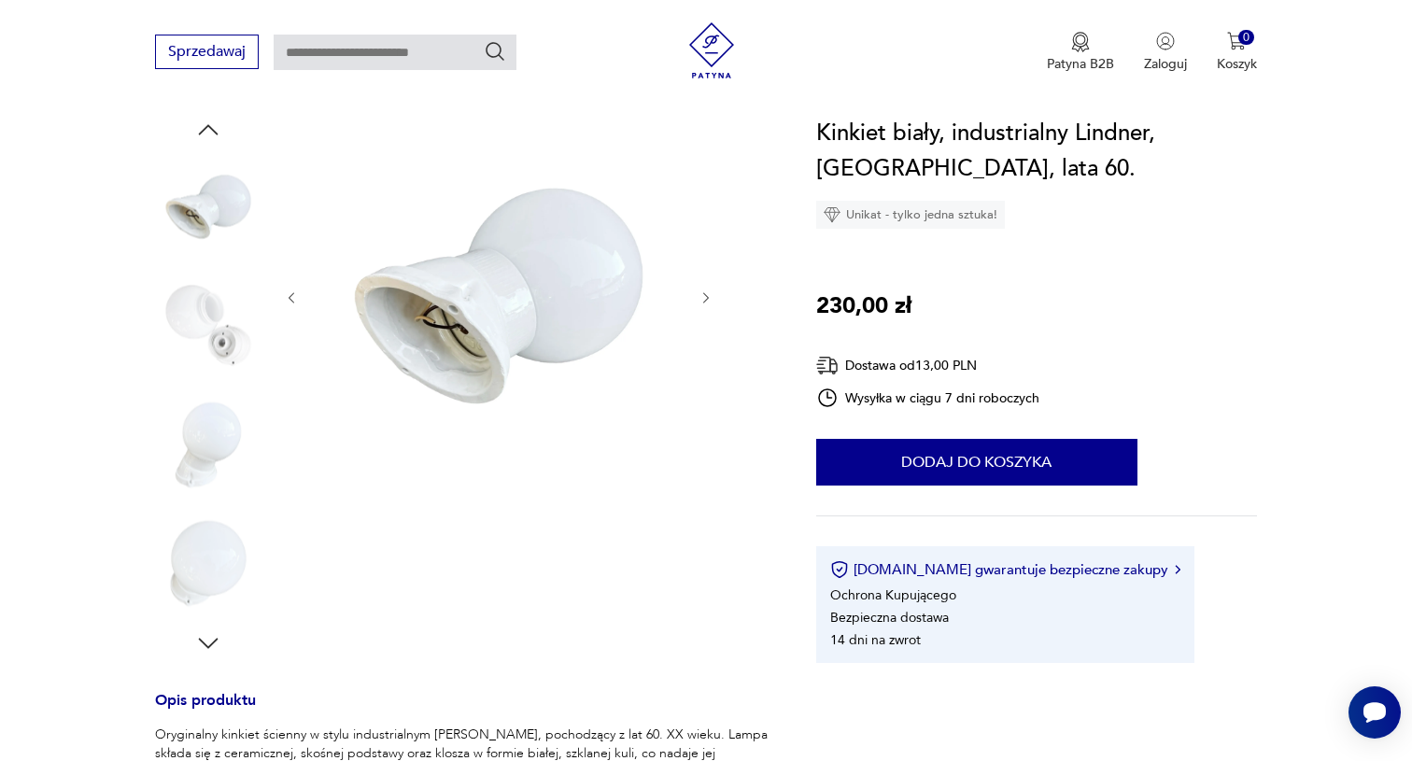
click at [215, 332] on img at bounding box center [208, 326] width 106 height 106
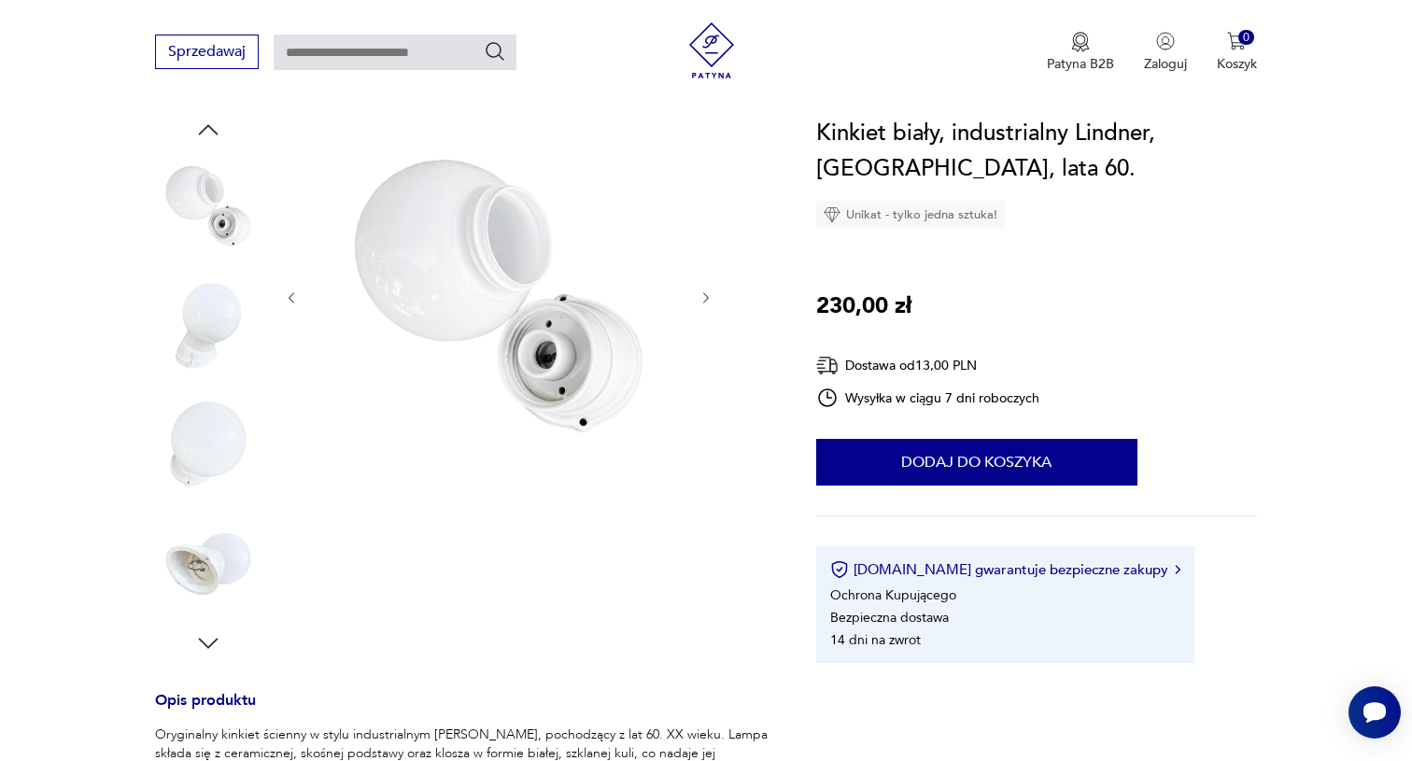
click at [218, 438] on img at bounding box center [208, 444] width 106 height 106
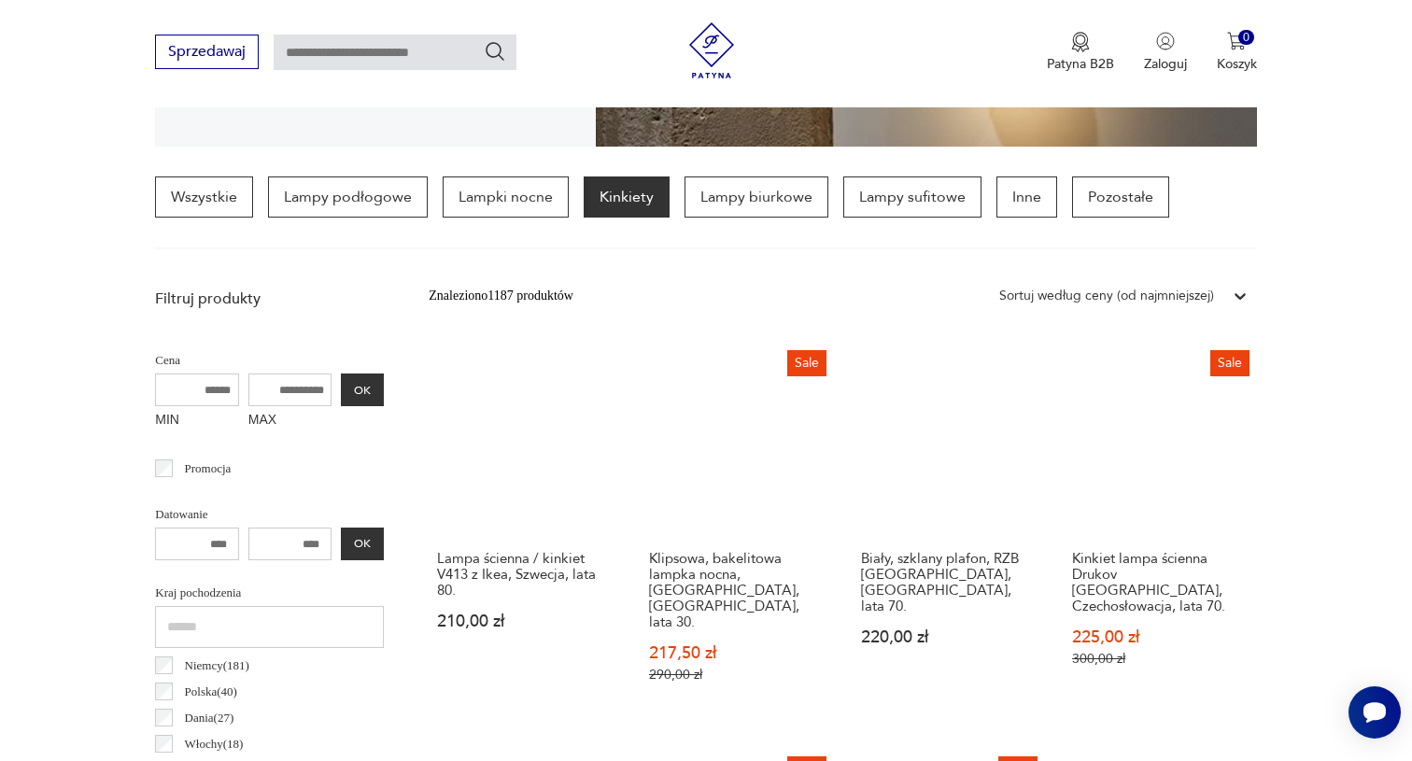
scroll to position [481, 0]
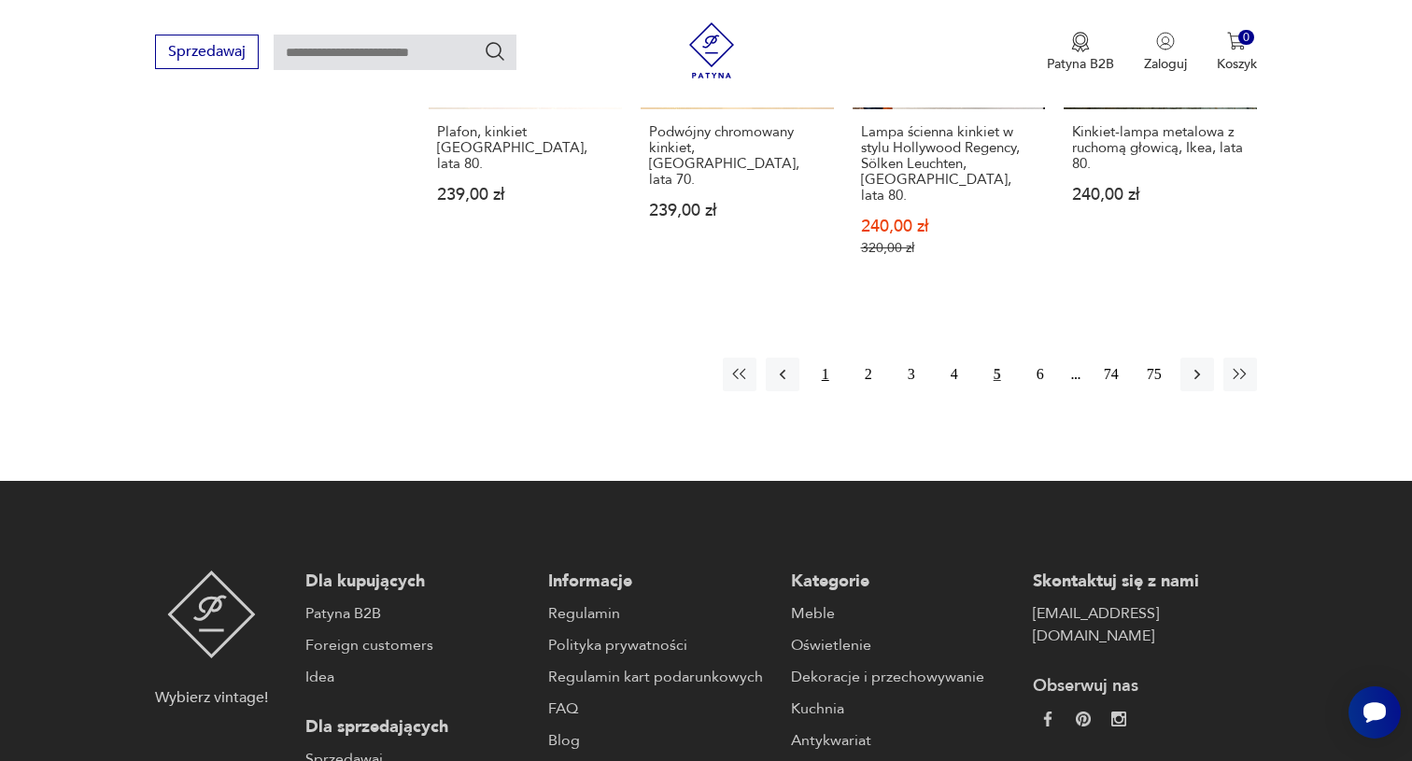
click at [821, 358] on button "1" at bounding box center [826, 375] width 34 height 34
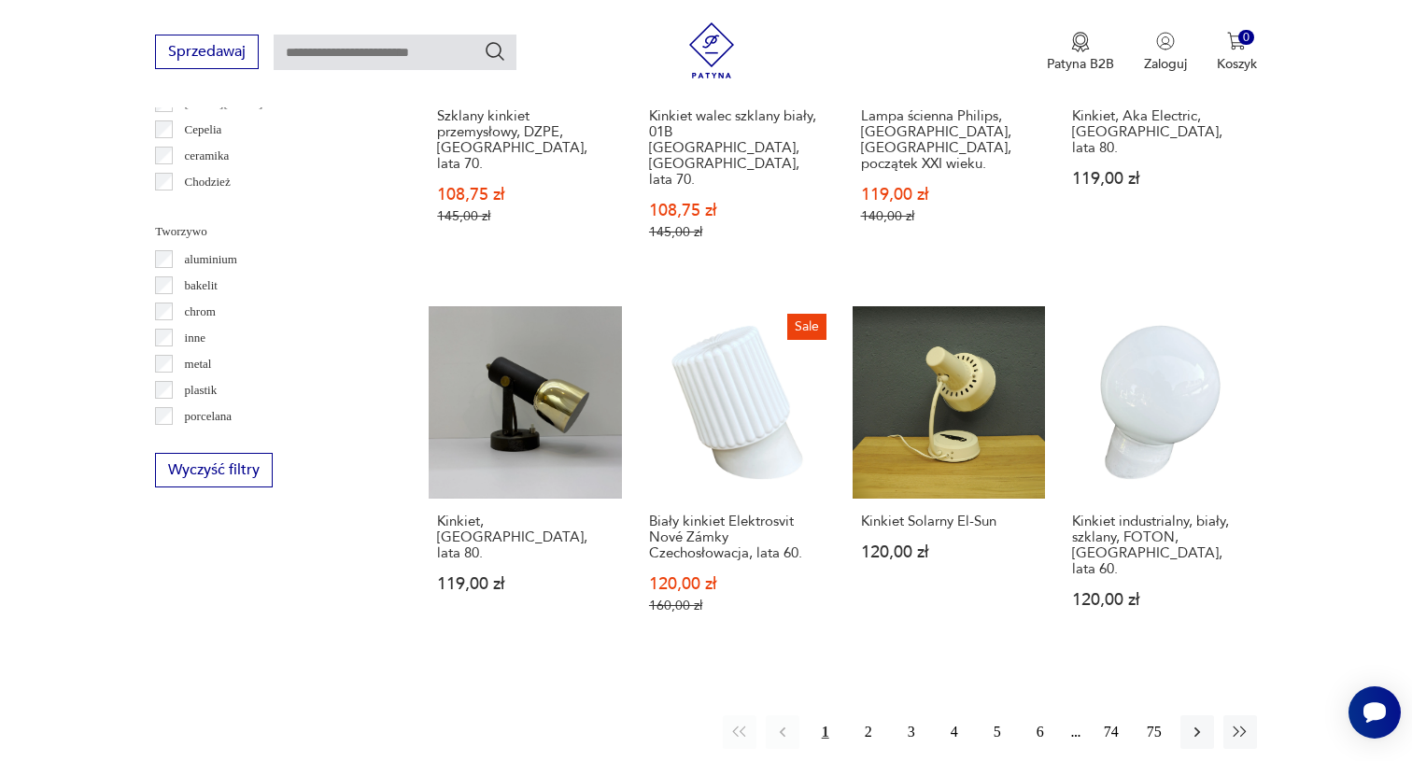
scroll to position [1732, 0]
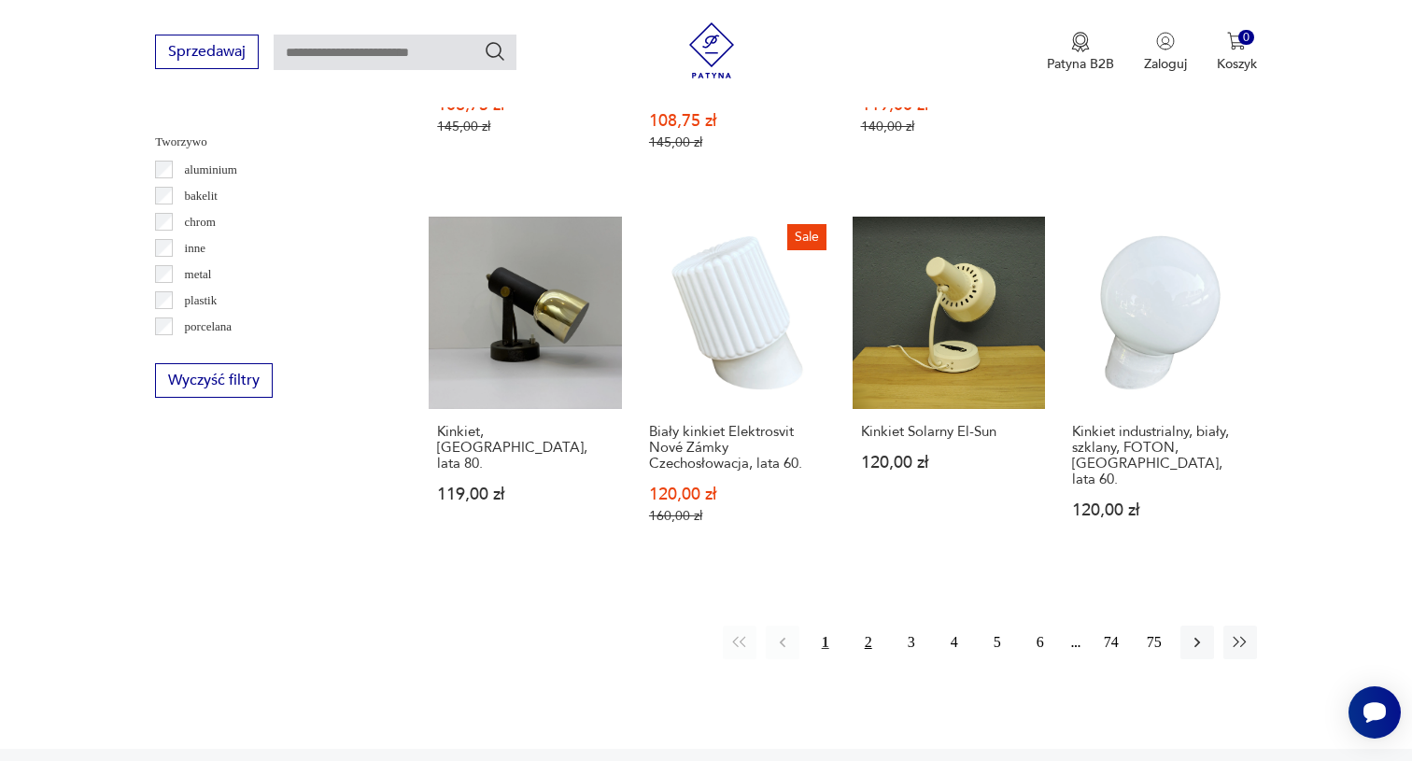
click at [867, 631] on button "2" at bounding box center [868, 643] width 34 height 34
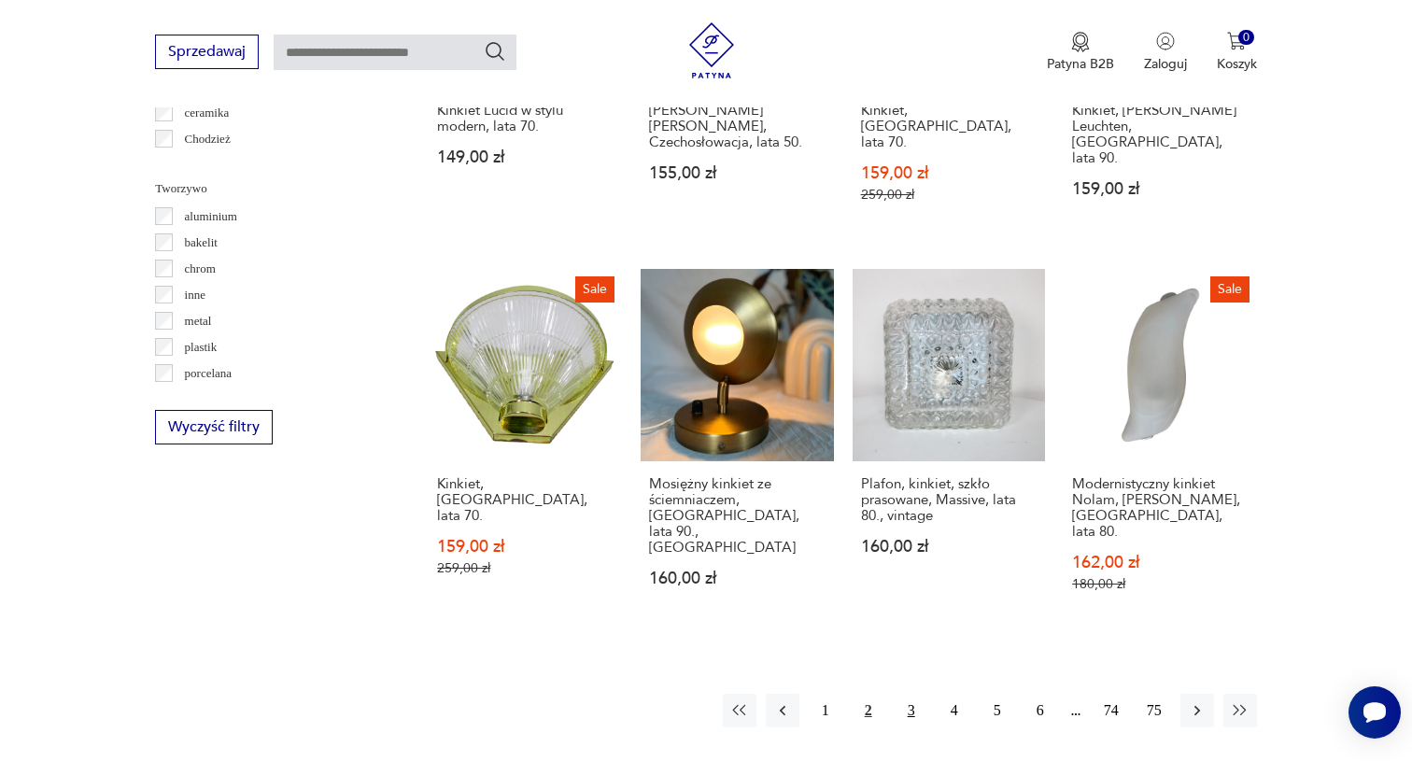
click at [908, 694] on button "3" at bounding box center [911, 711] width 34 height 34
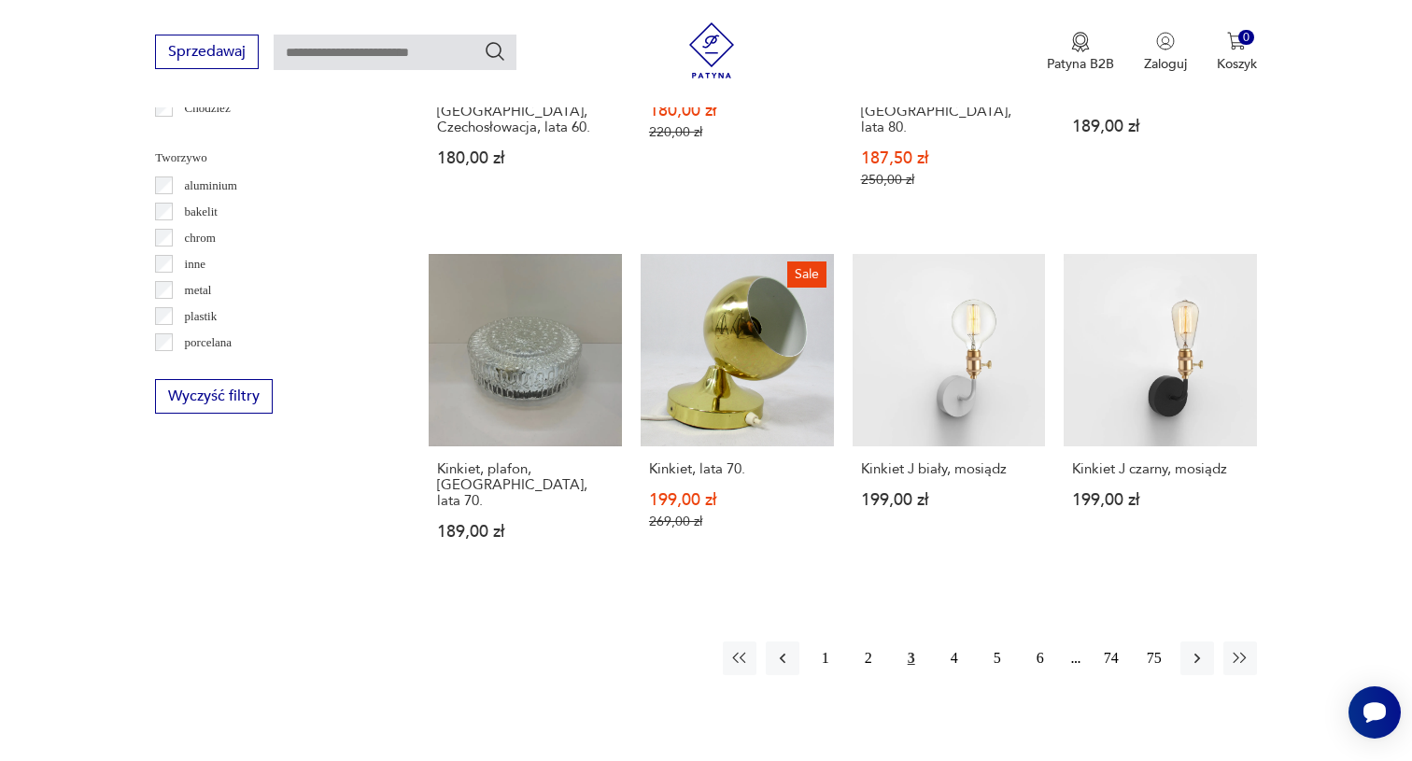
scroll to position [1721, 0]
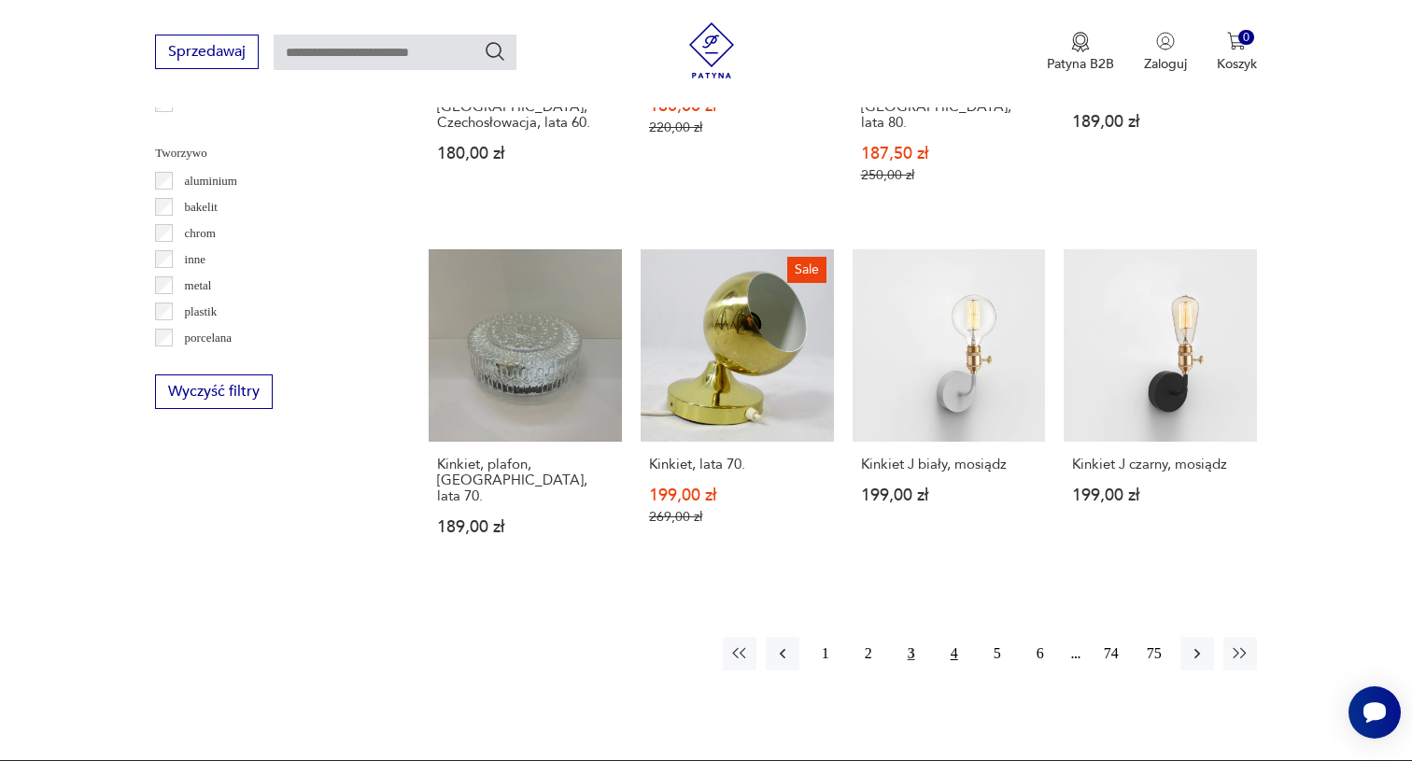
click at [949, 637] on button "4" at bounding box center [954, 654] width 34 height 34
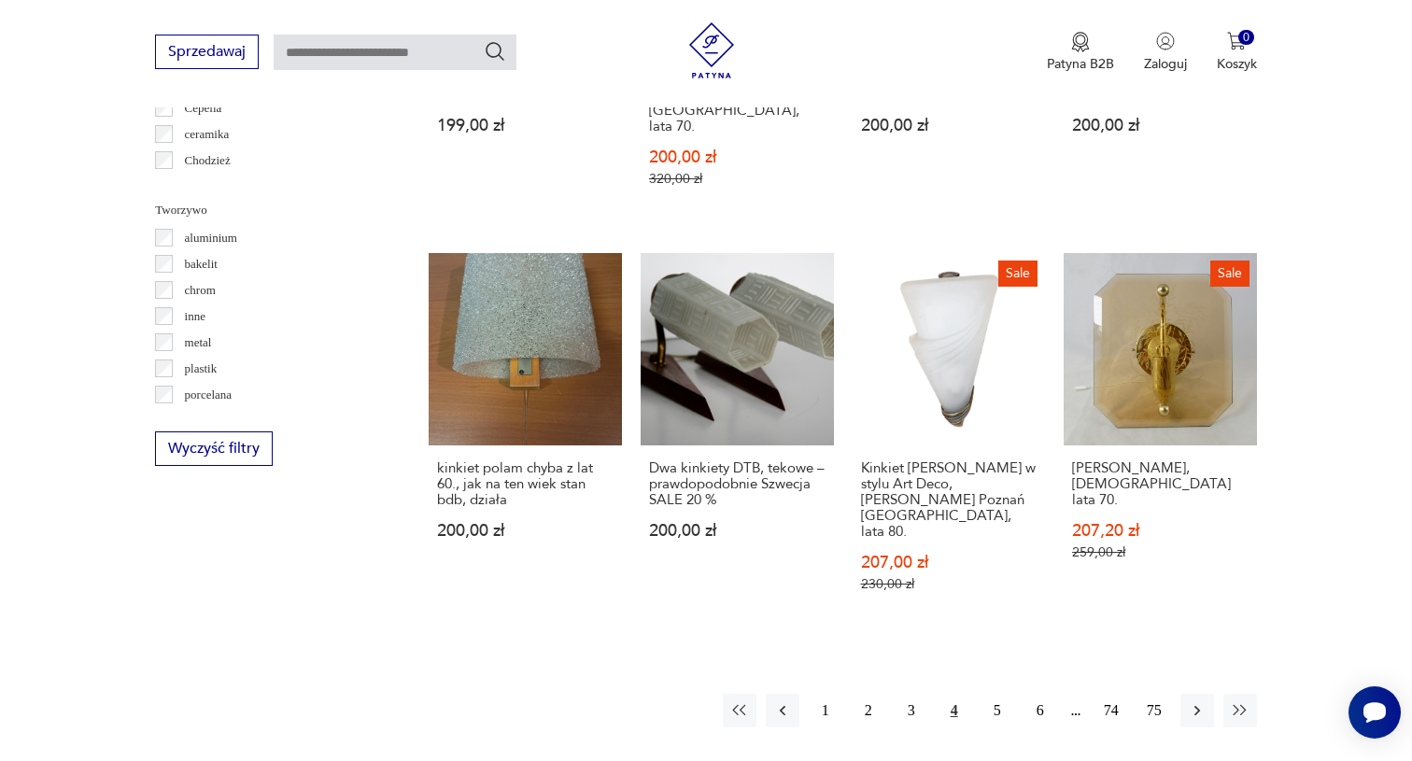
scroll to position [1695, 0]
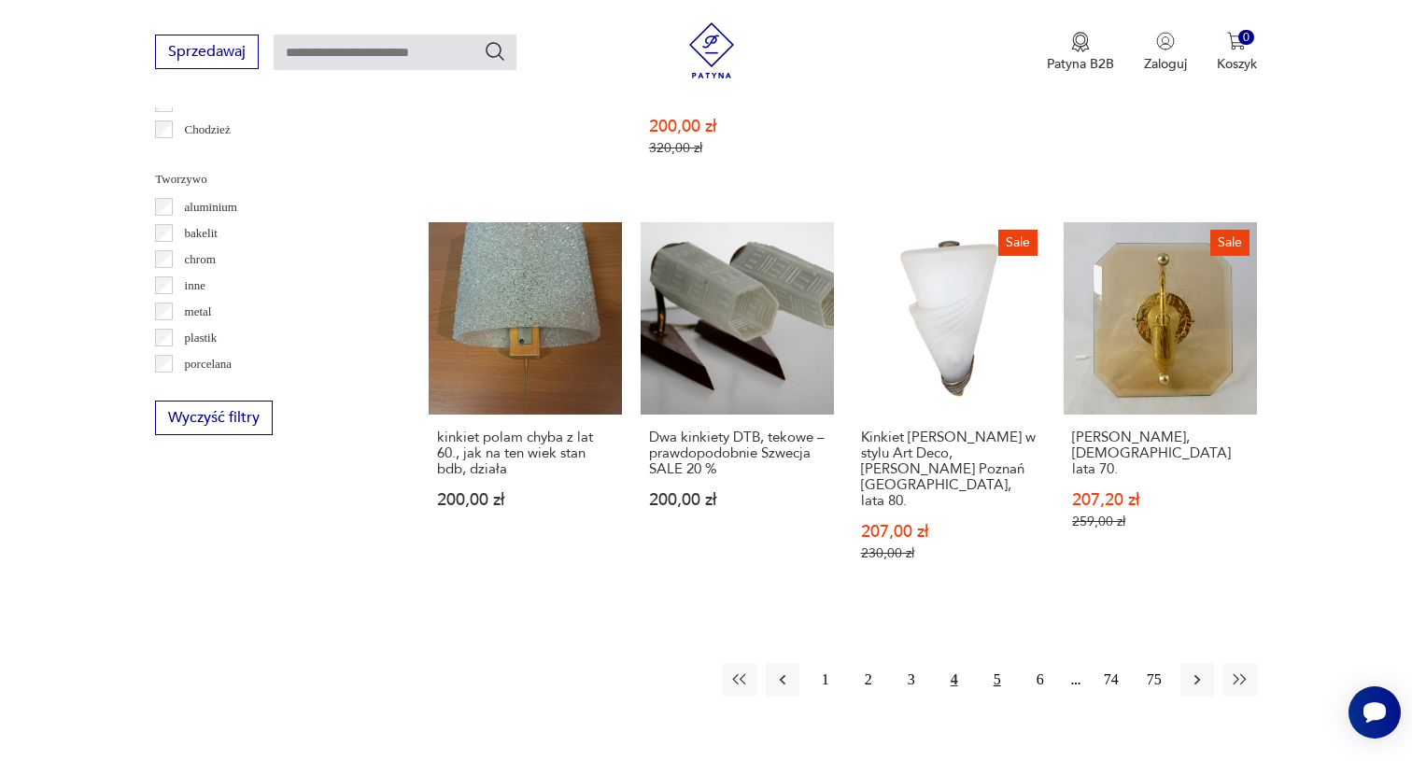
click at [1002, 663] on button "5" at bounding box center [997, 680] width 34 height 34
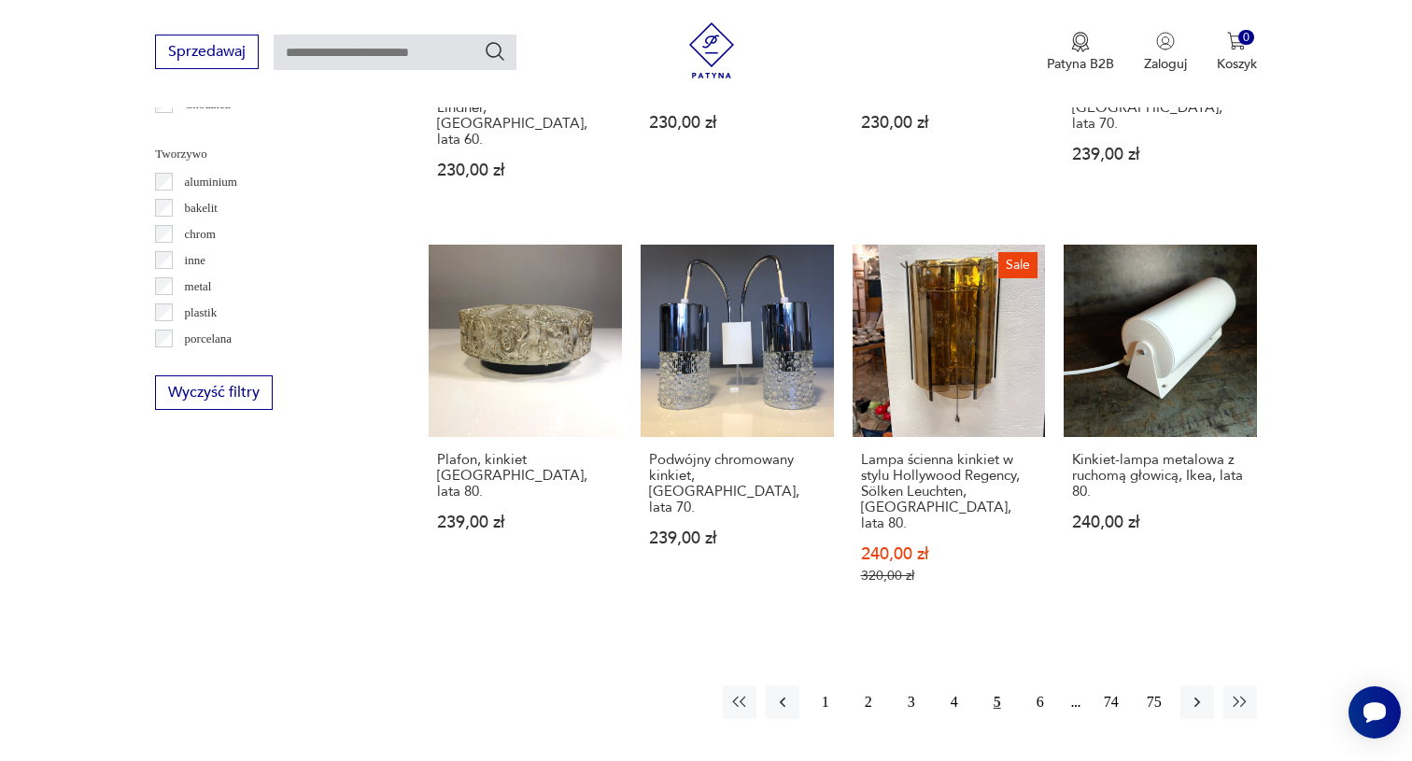
scroll to position [1720, 0]
click at [1040, 685] on button "6" at bounding box center [1040, 702] width 34 height 34
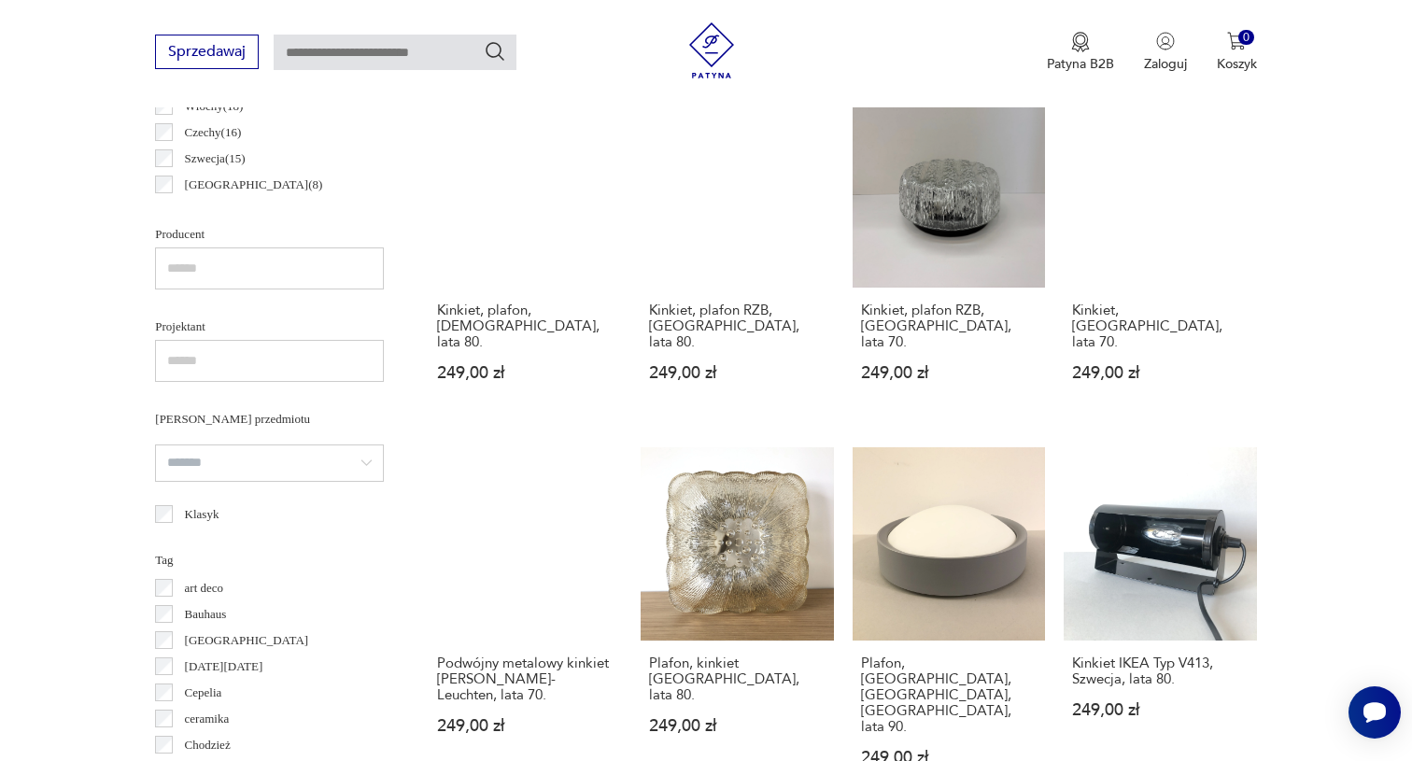
scroll to position [1079, 0]
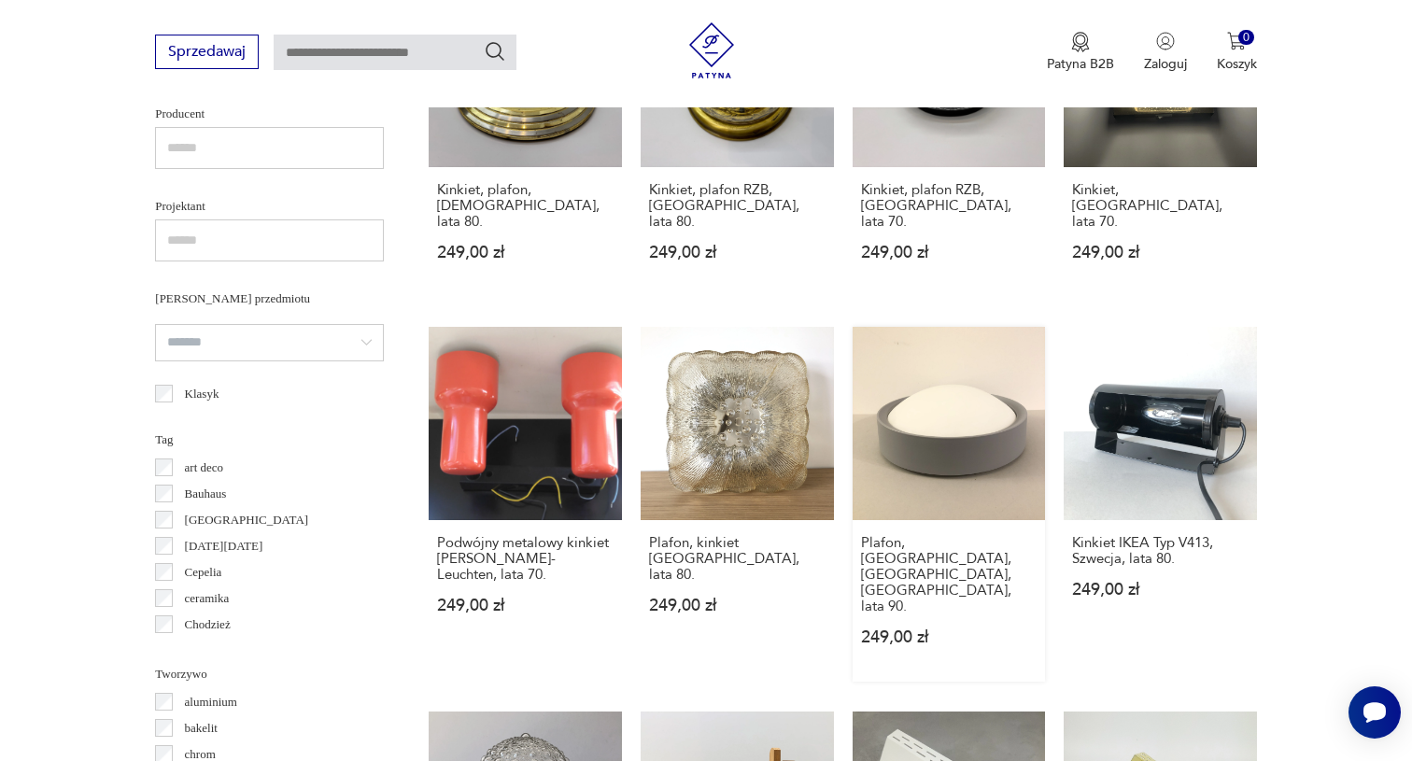
click at [929, 476] on link "Plafon, kinkiet, Massive, Belgia, lata 90. 249,00 zł" at bounding box center [948, 504] width 193 height 355
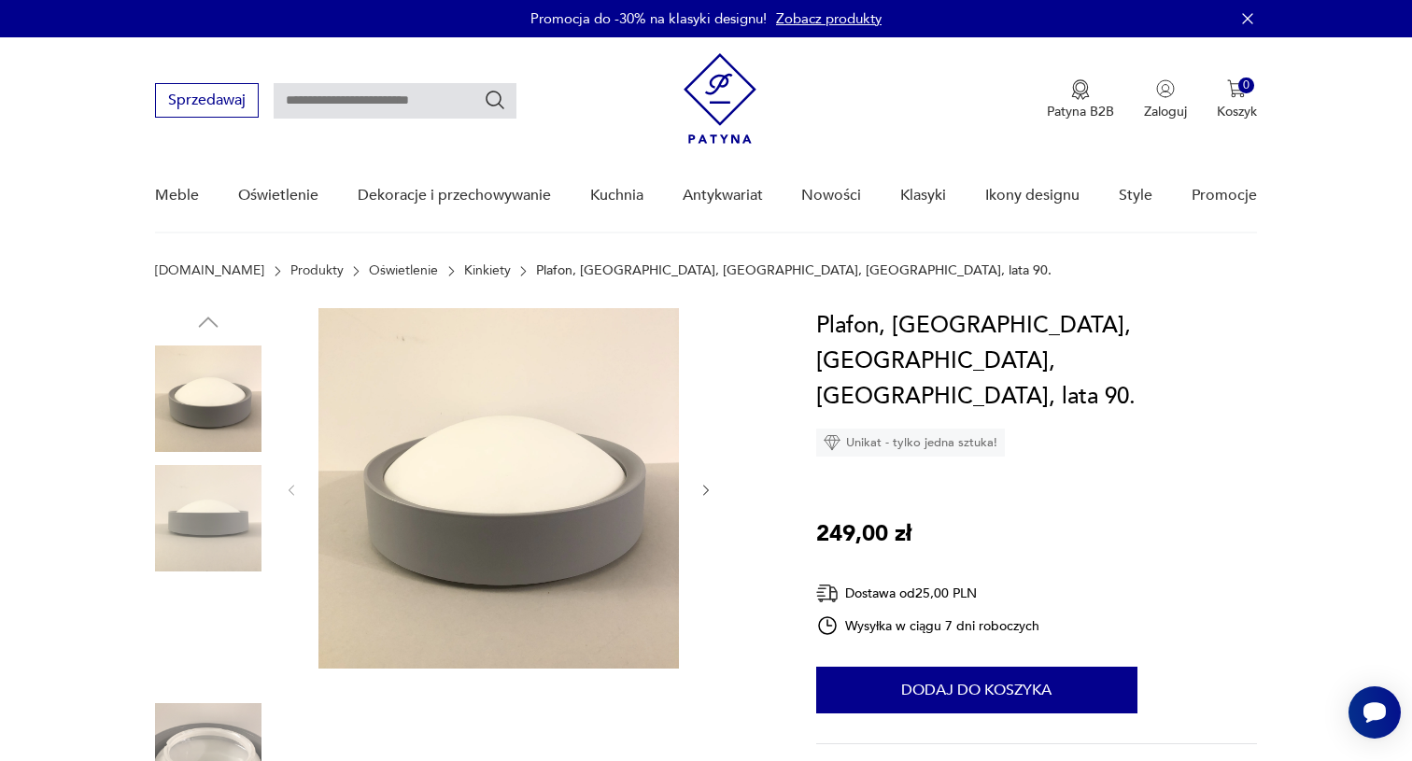
click at [243, 500] on img at bounding box center [208, 518] width 106 height 106
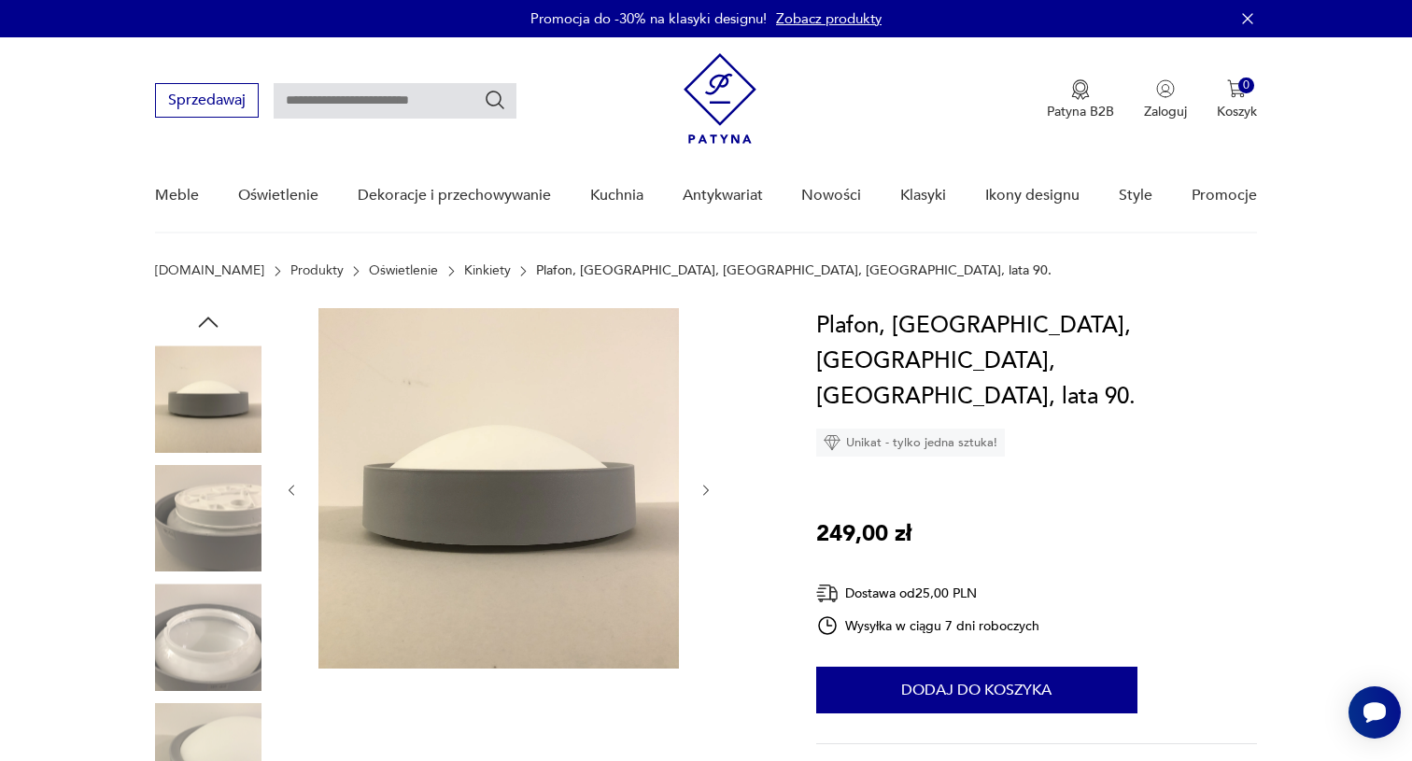
click at [214, 616] on img at bounding box center [208, 637] width 106 height 106
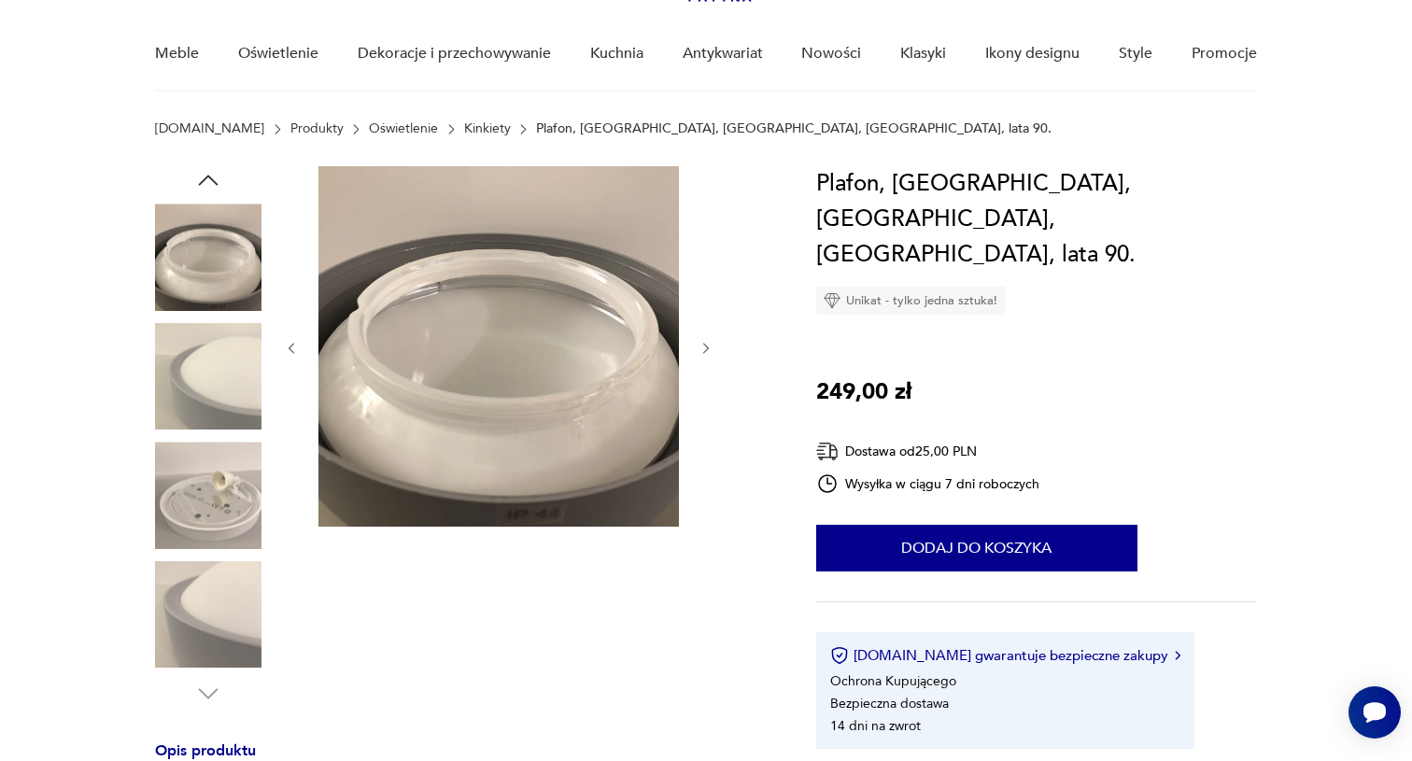
scroll to position [153, 0]
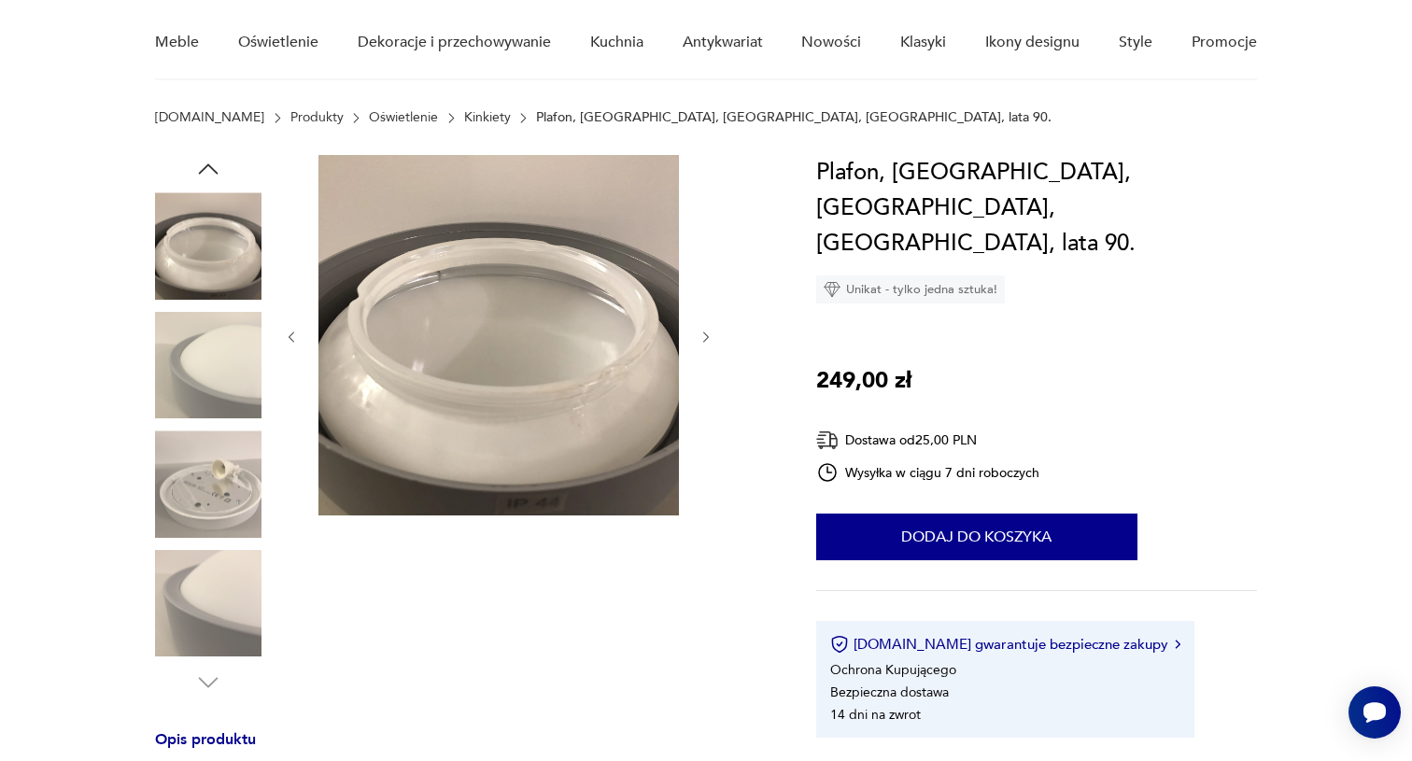
click at [224, 623] on img at bounding box center [208, 603] width 106 height 106
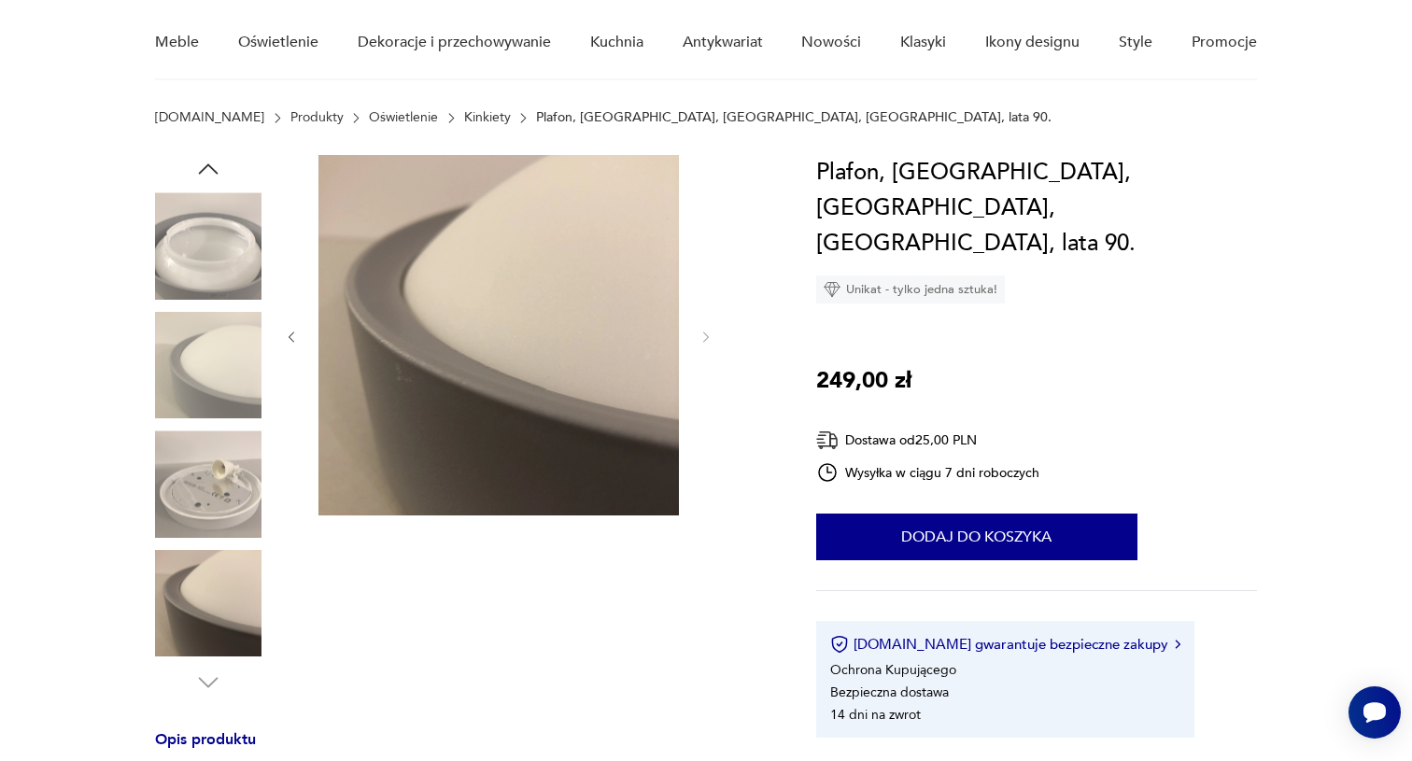
click at [209, 239] on img at bounding box center [208, 245] width 106 height 106
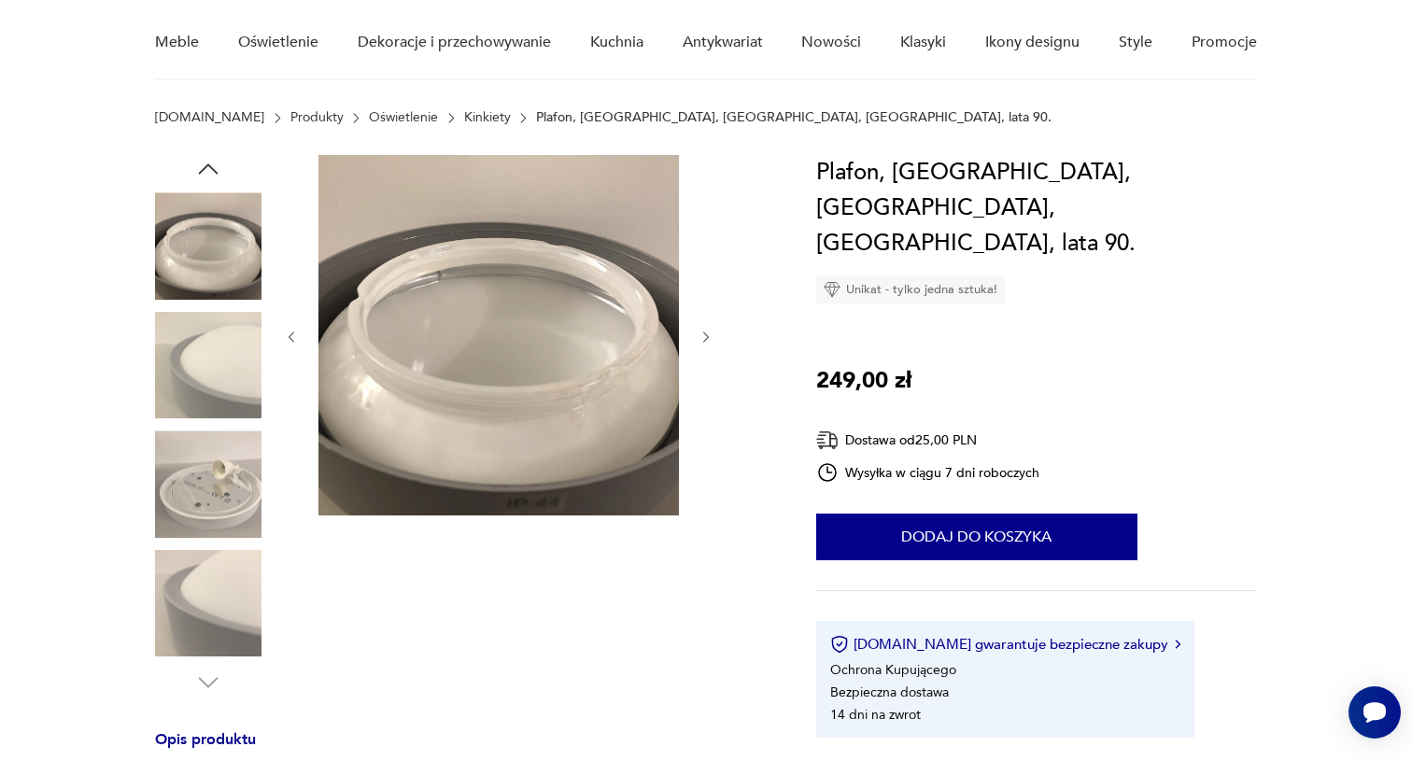
click at [202, 395] on img at bounding box center [208, 365] width 106 height 106
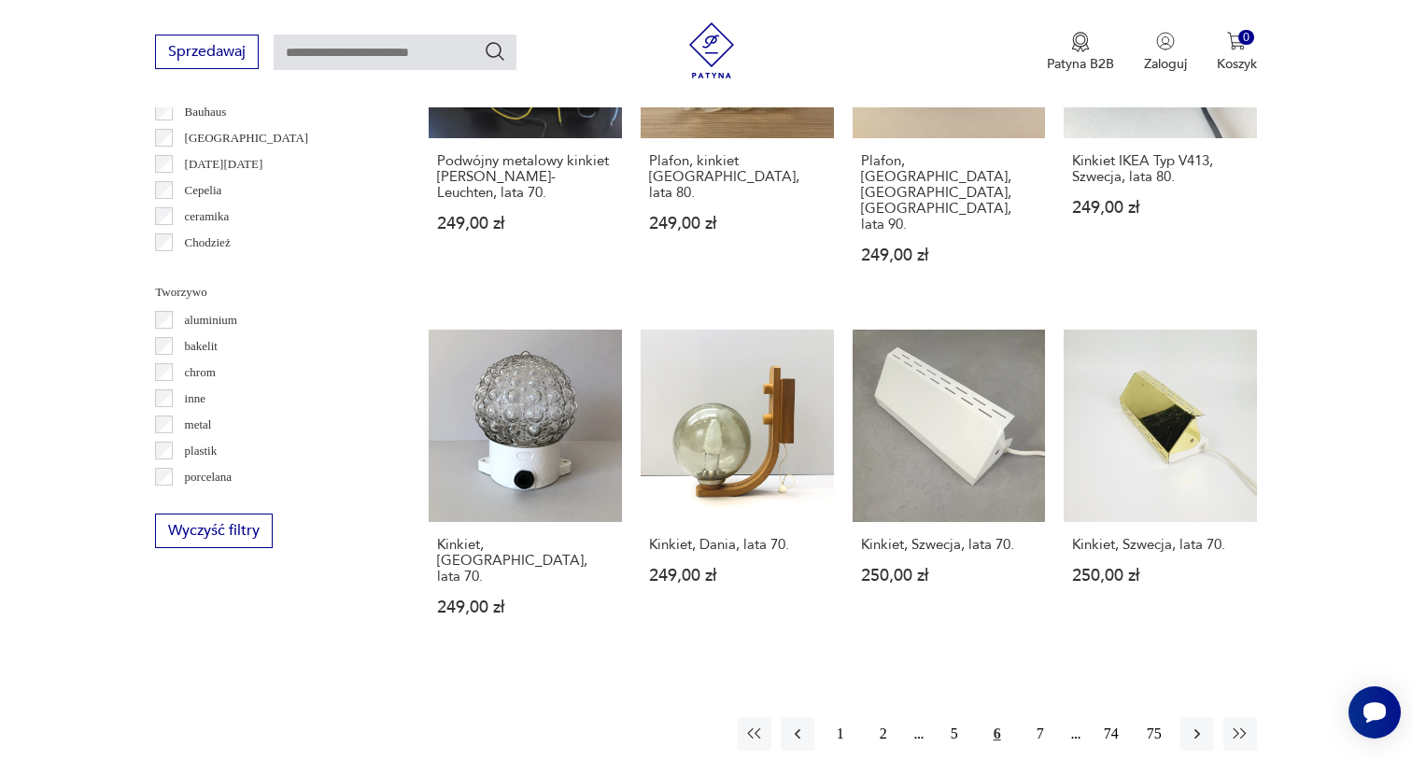
scroll to position [1603, 0]
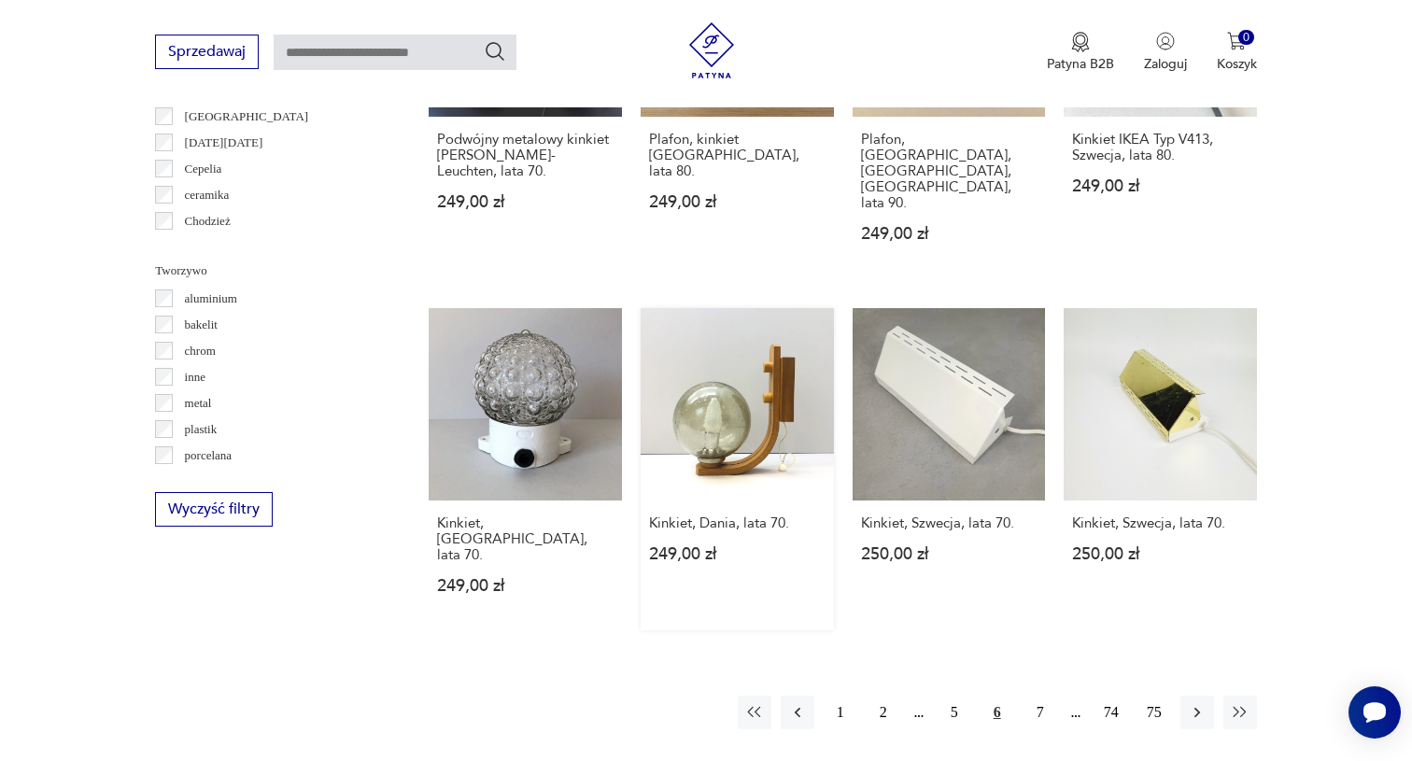
click at [720, 396] on link "Kinkiet, Dania, lata 70. 249,00 zł" at bounding box center [736, 469] width 193 height 323
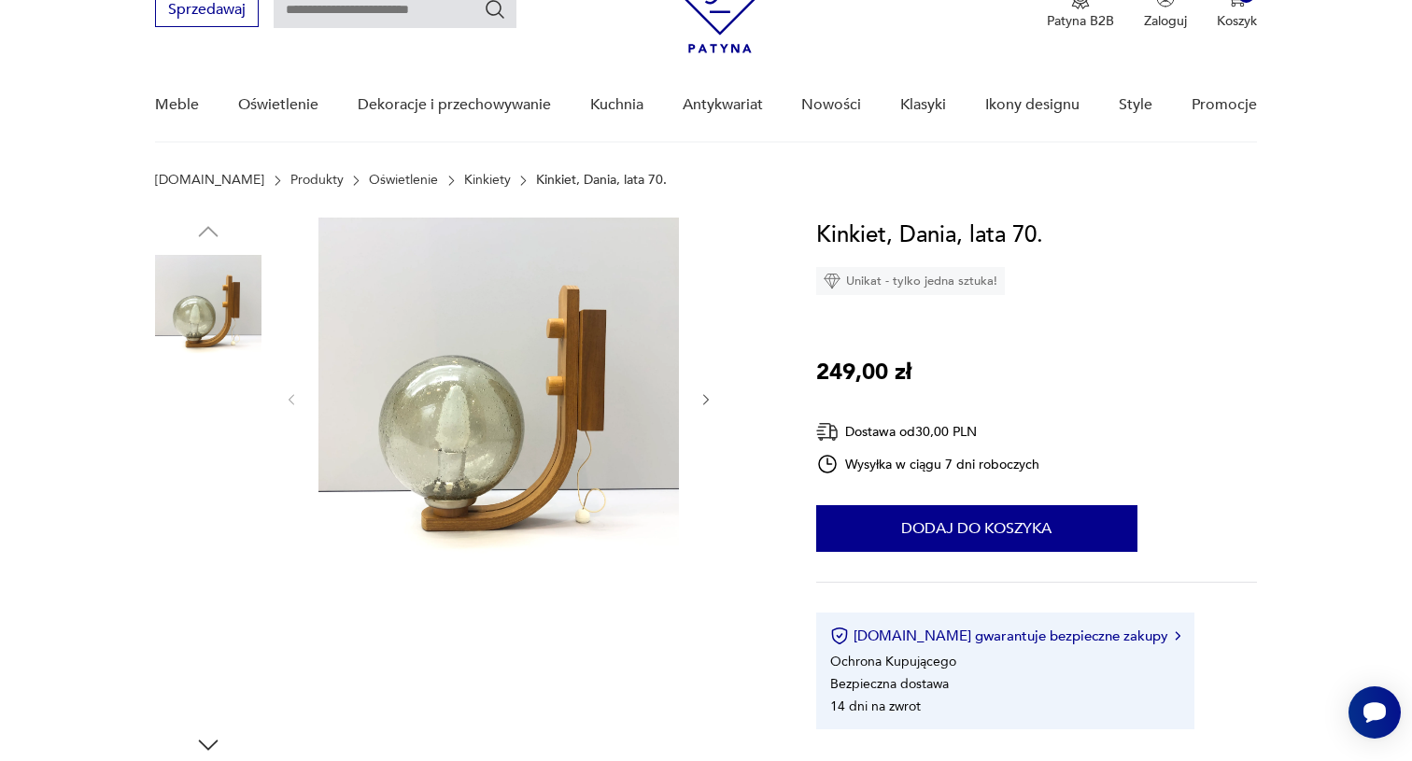
scroll to position [122, 0]
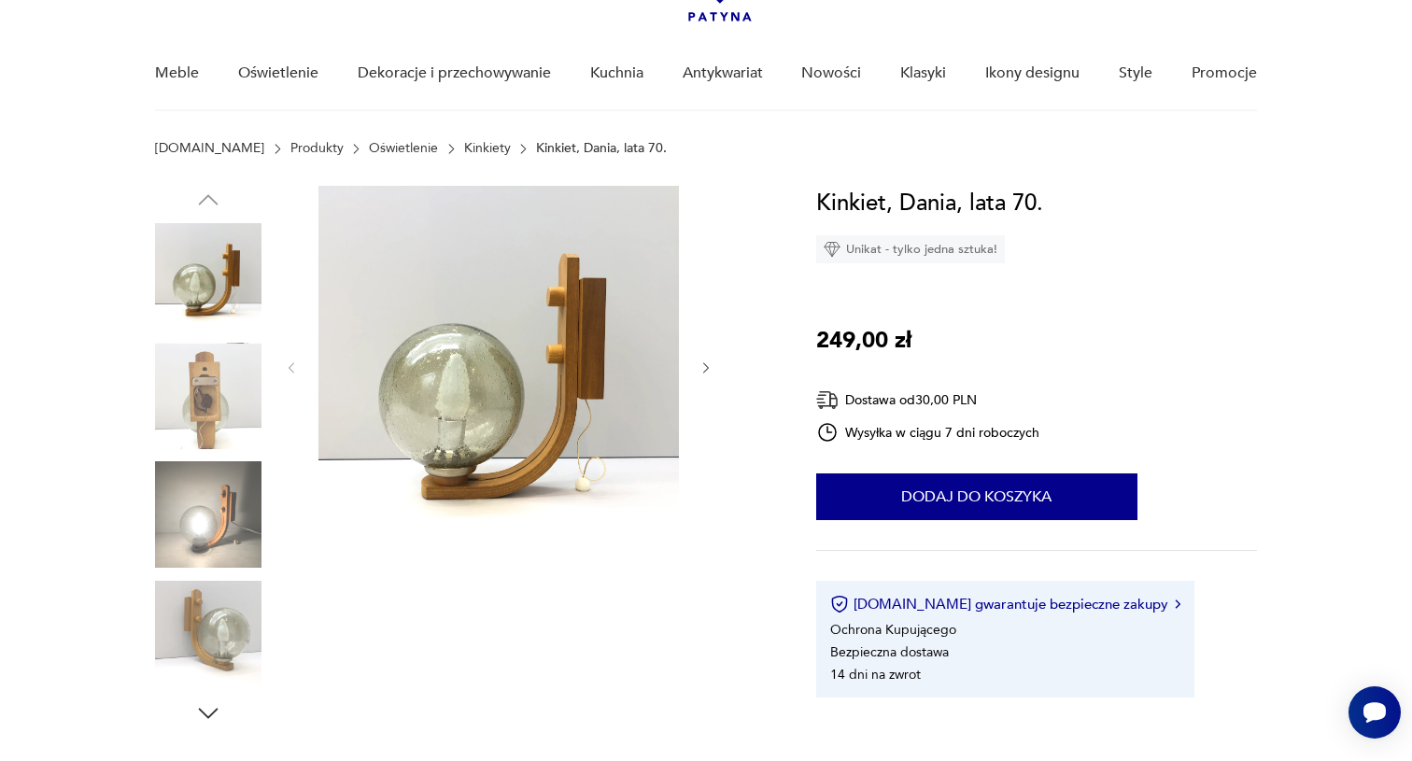
click at [211, 403] on img at bounding box center [208, 396] width 106 height 106
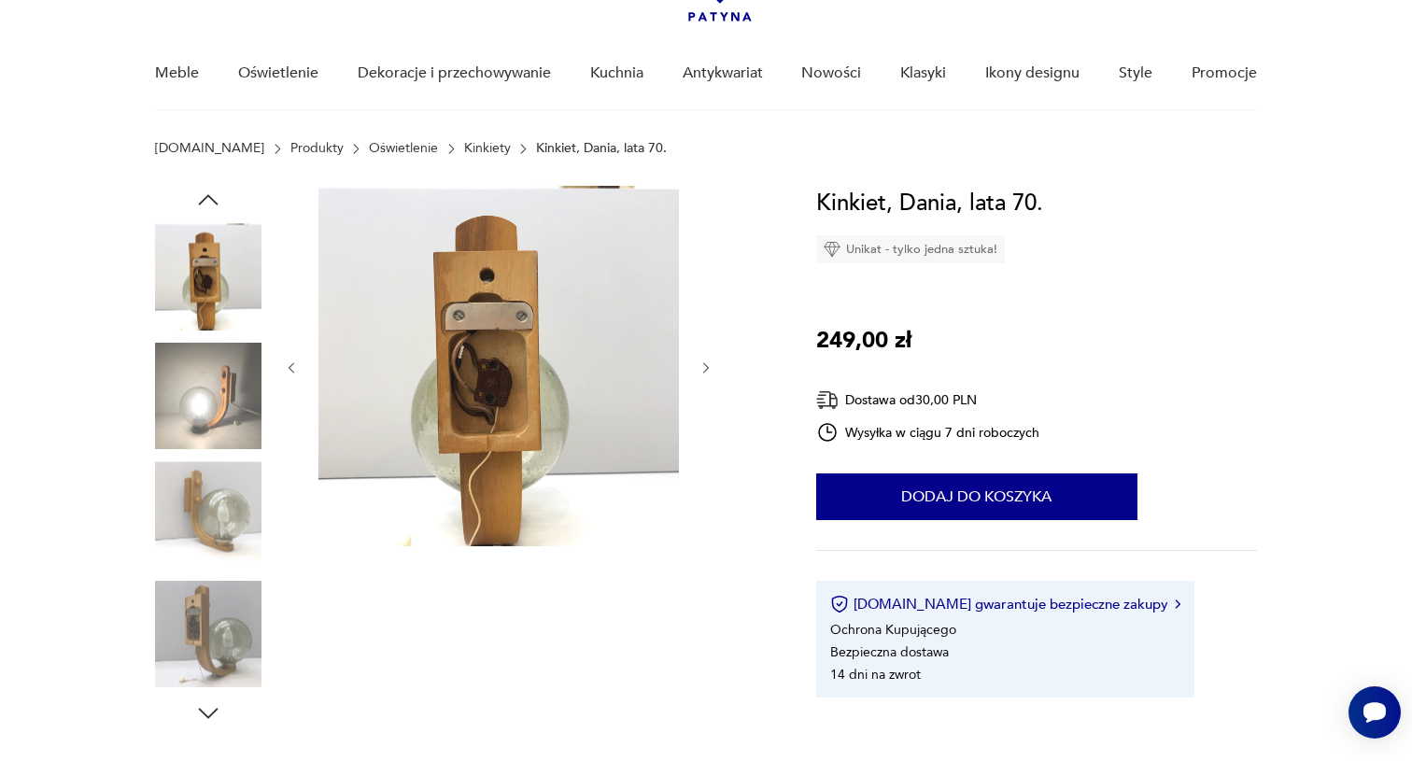
click at [237, 387] on img at bounding box center [208, 396] width 106 height 106
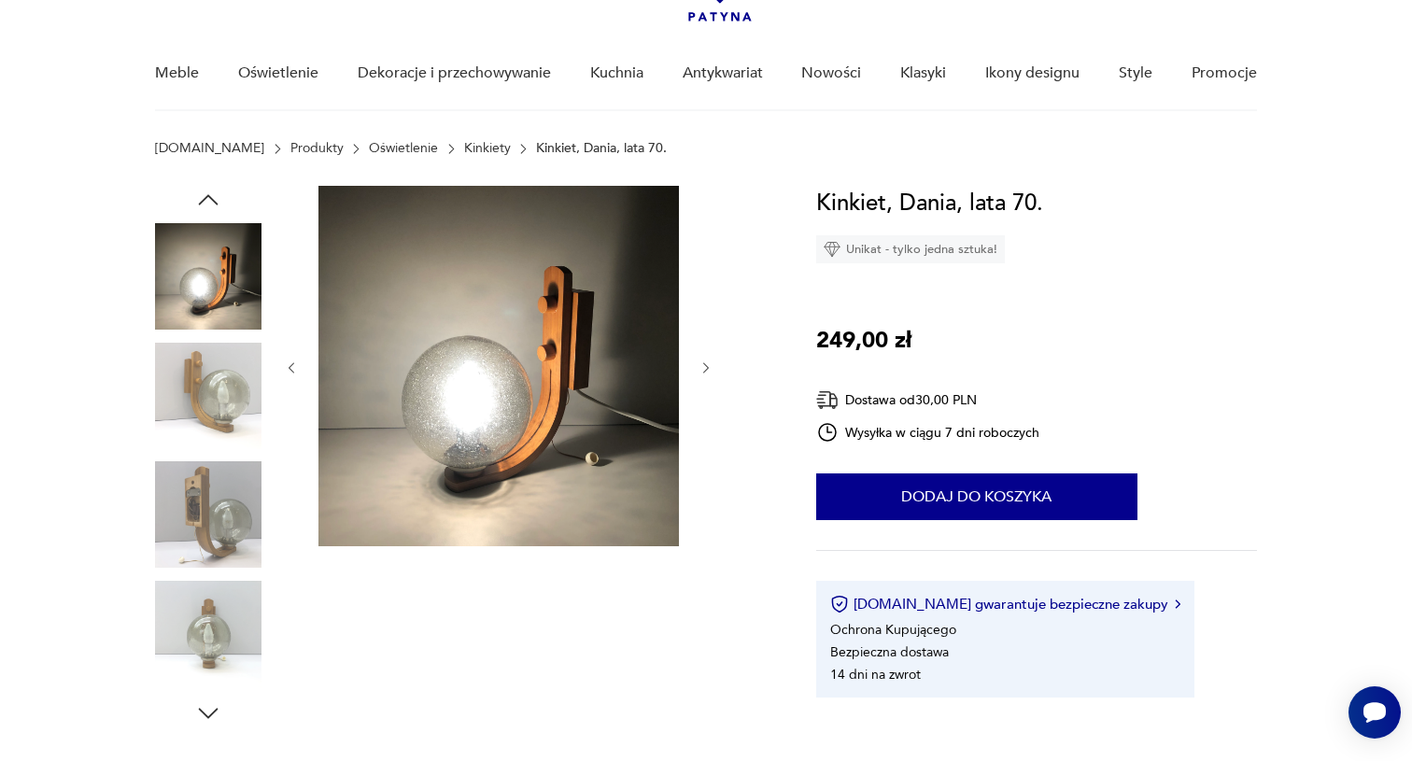
click at [233, 400] on img at bounding box center [208, 396] width 106 height 106
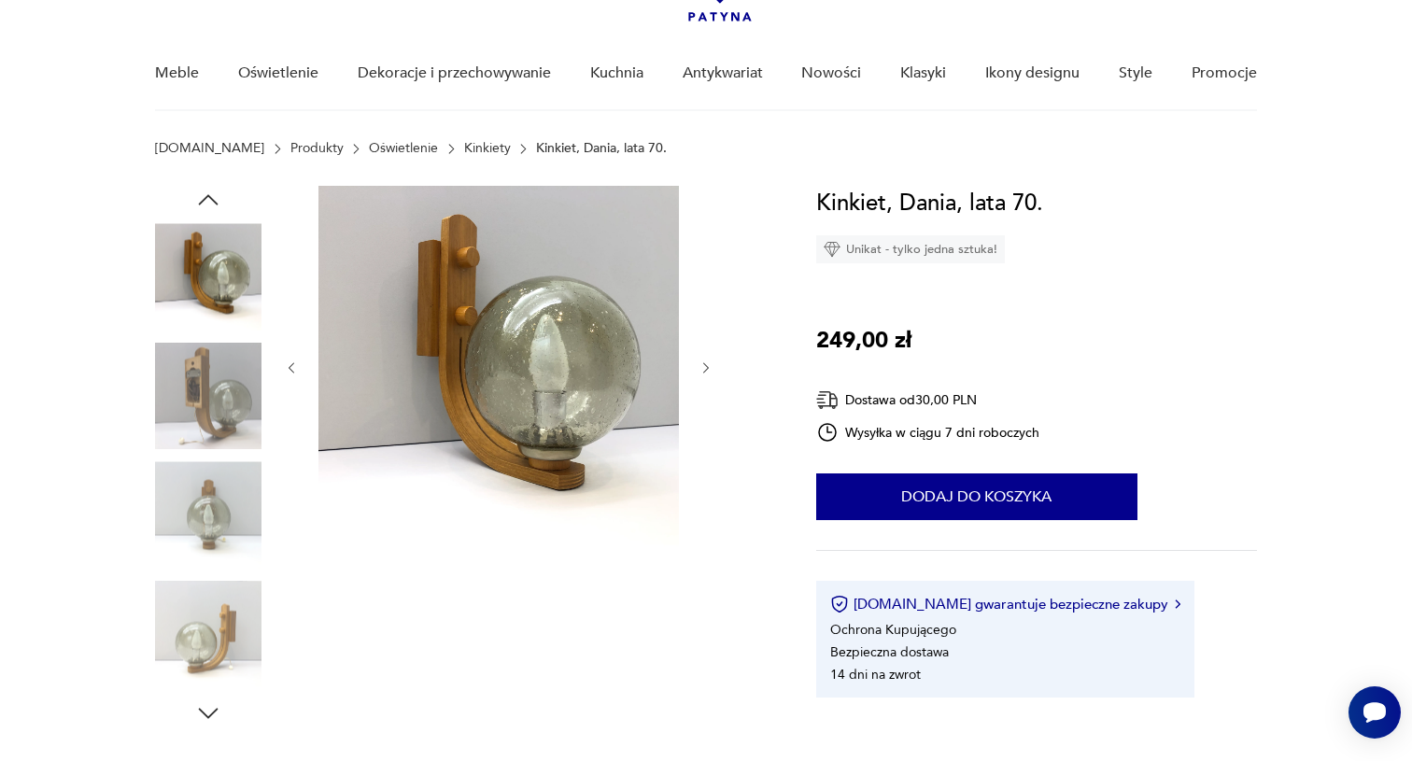
click at [239, 514] on img at bounding box center [208, 514] width 106 height 106
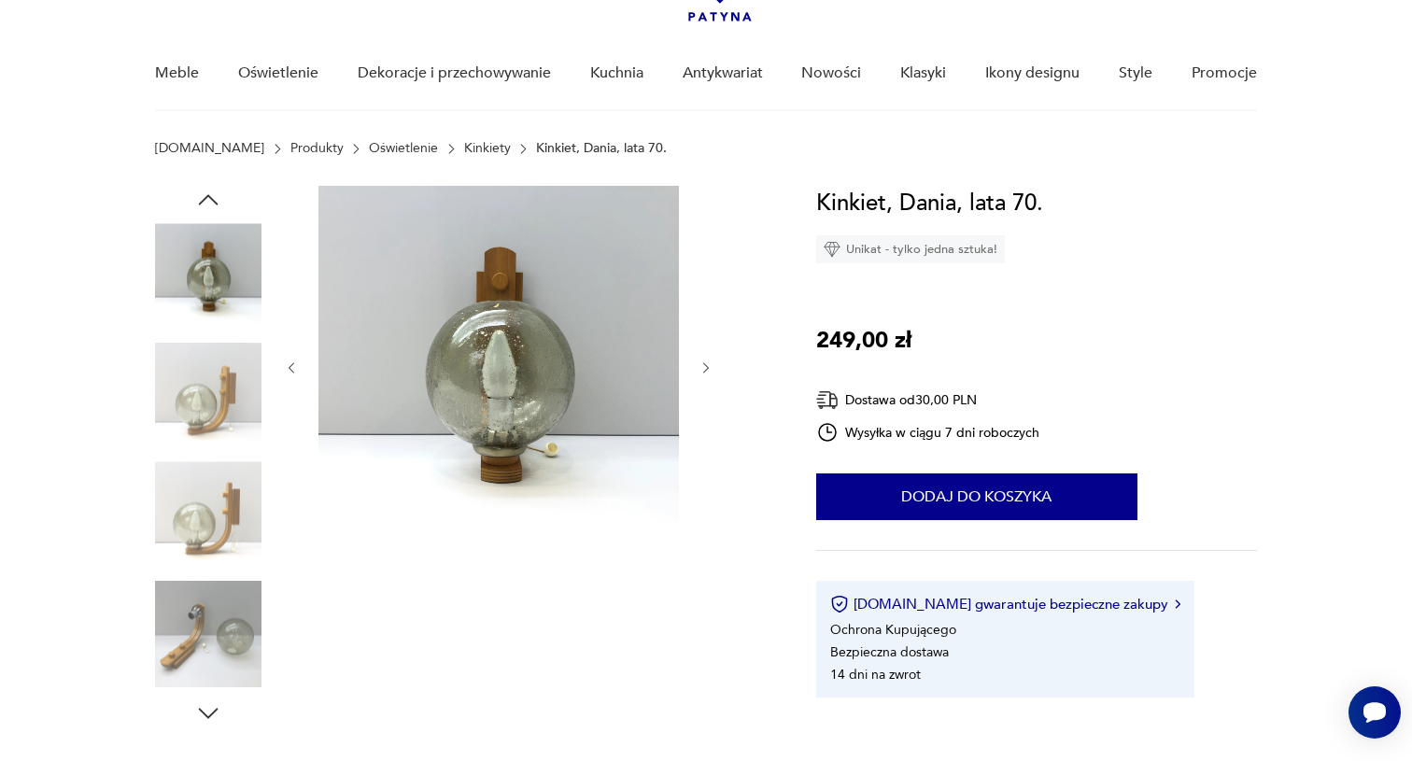
click at [229, 495] on img at bounding box center [208, 514] width 106 height 106
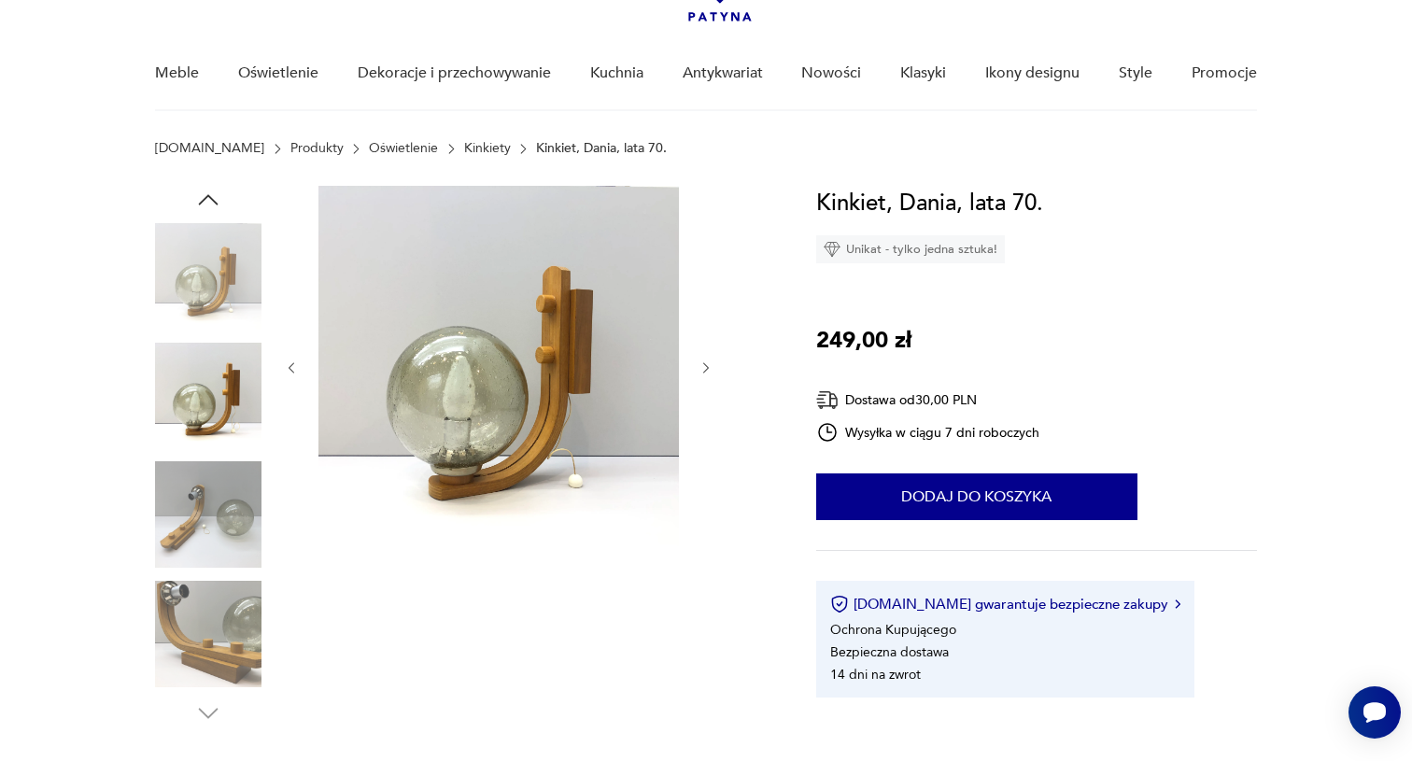
click at [218, 616] on img at bounding box center [208, 634] width 106 height 106
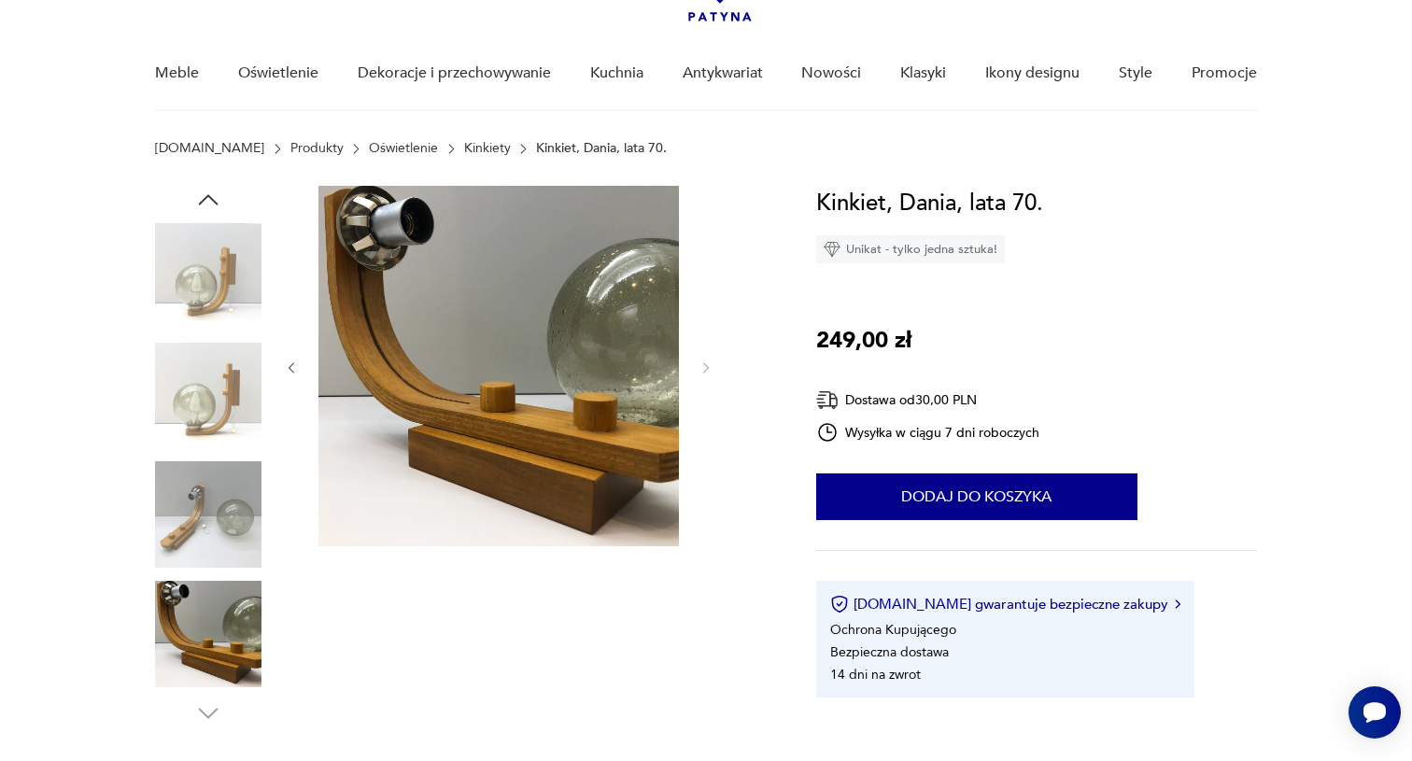
click at [194, 311] on img at bounding box center [208, 276] width 106 height 106
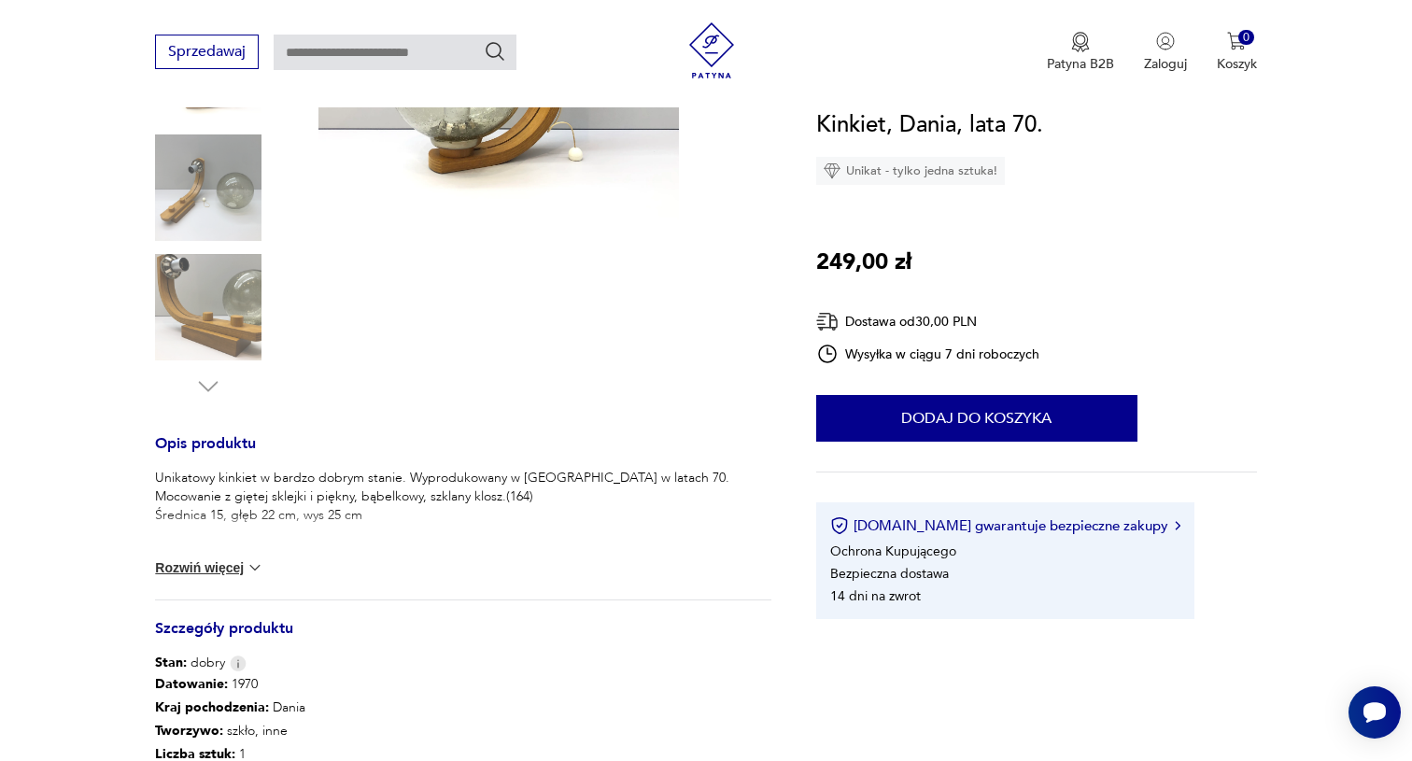
scroll to position [458, 0]
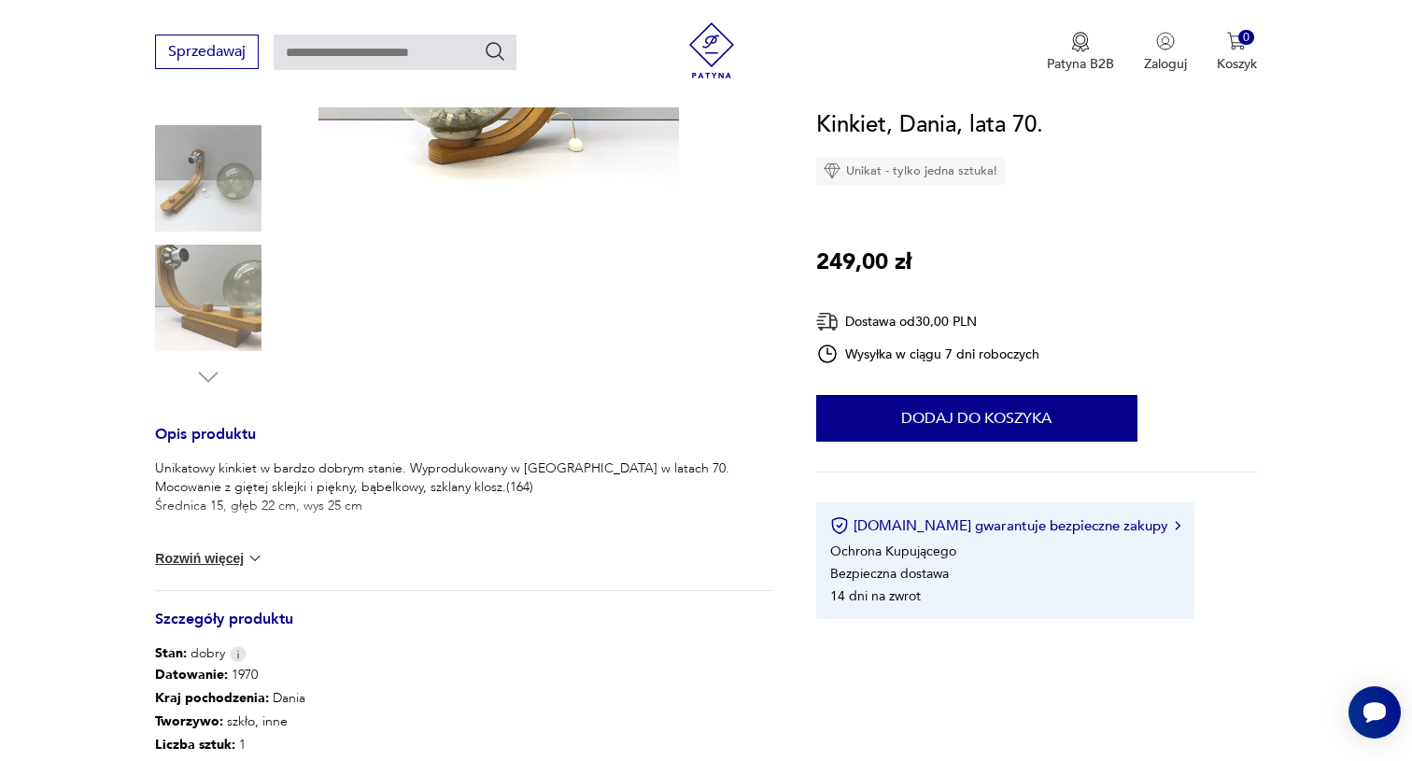
click at [246, 559] on img at bounding box center [255, 558] width 19 height 19
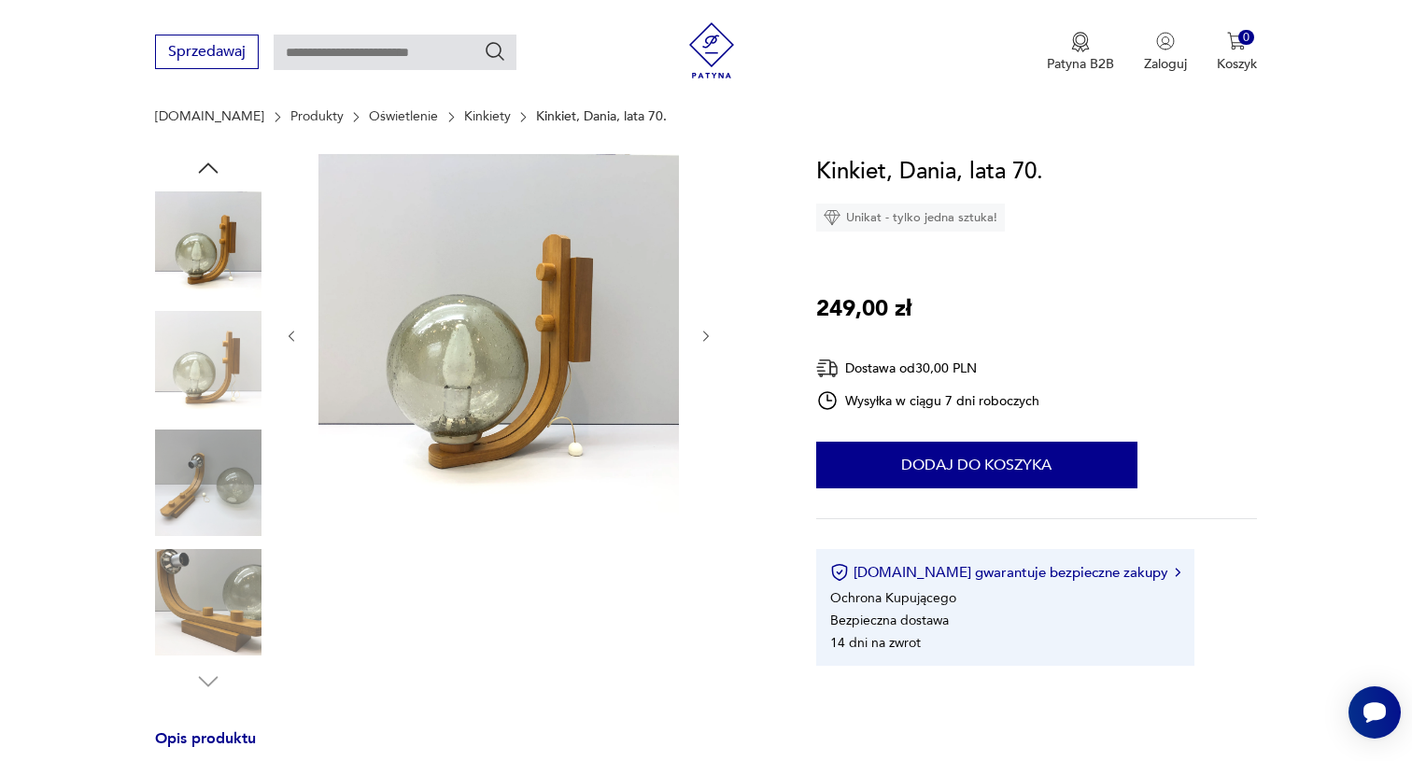
scroll to position [128, 0]
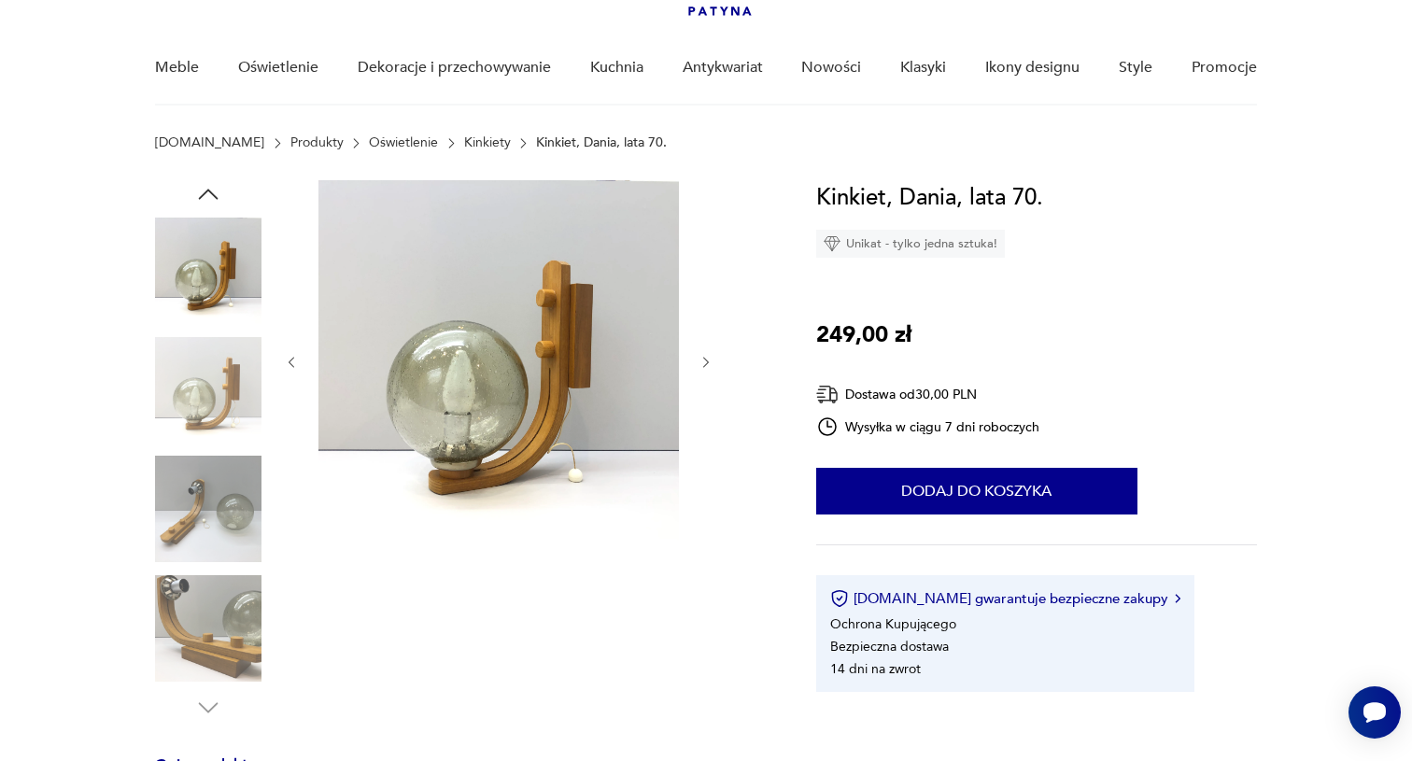
scroll to position [1603, 0]
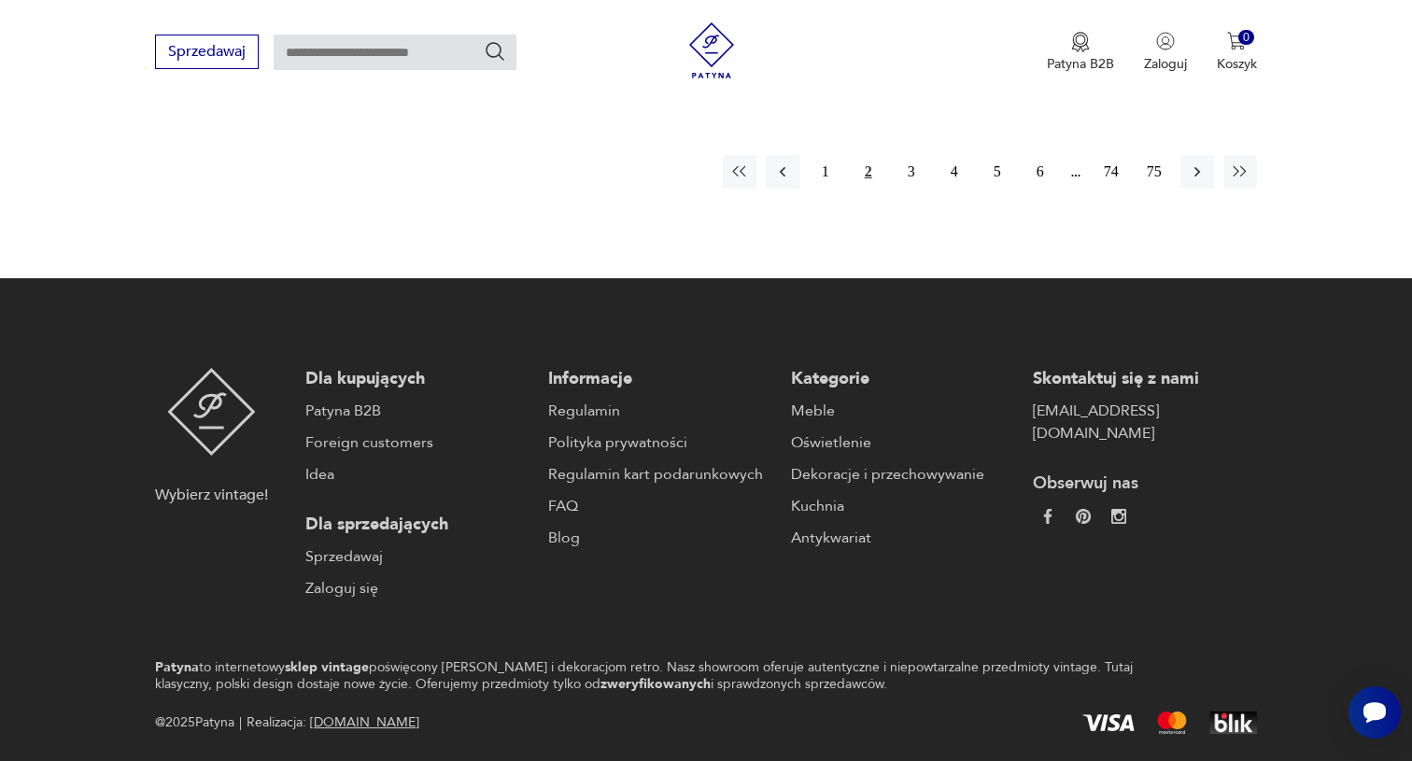
scroll to position [2223, 0]
click at [1042, 156] on button "6" at bounding box center [1040, 173] width 34 height 34
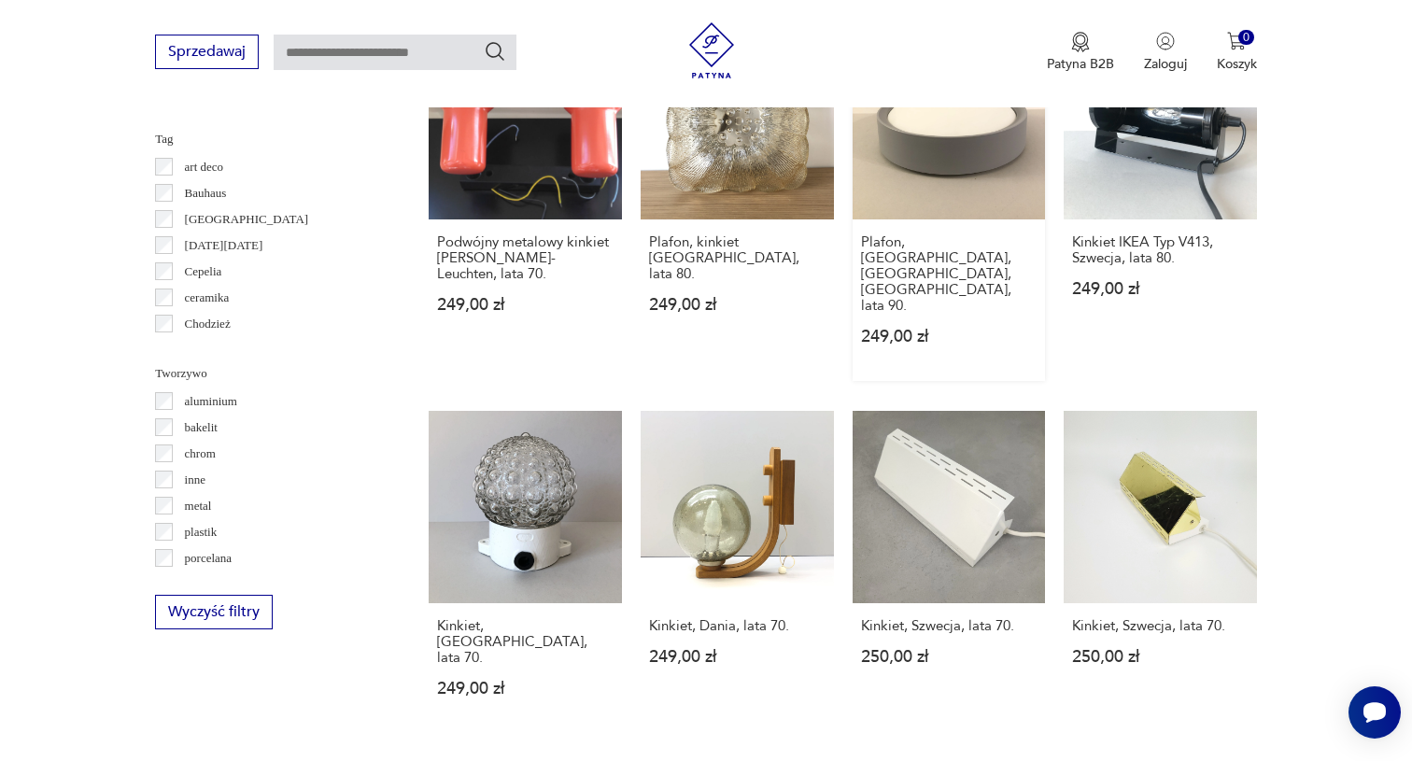
scroll to position [1644, 0]
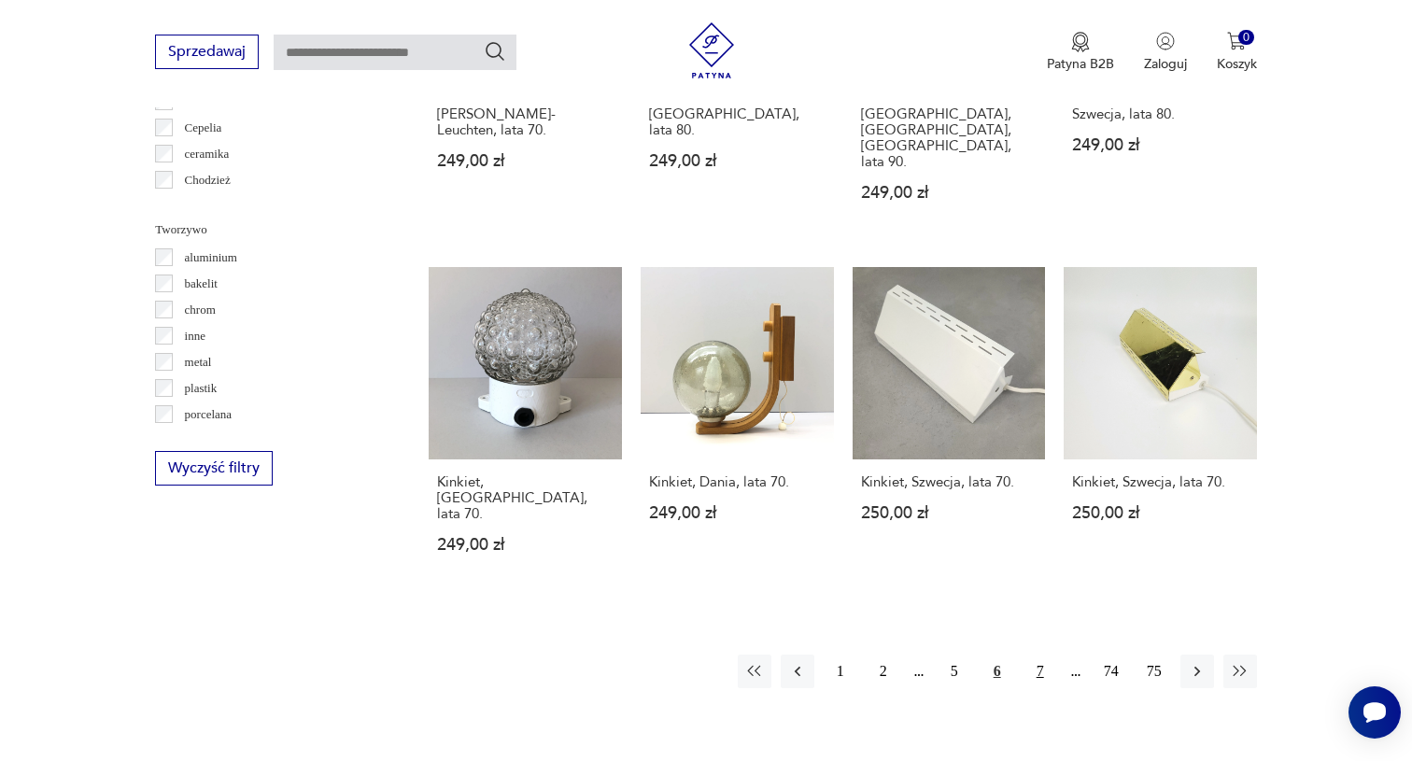
click at [1036, 654] on button "7" at bounding box center [1040, 671] width 34 height 34
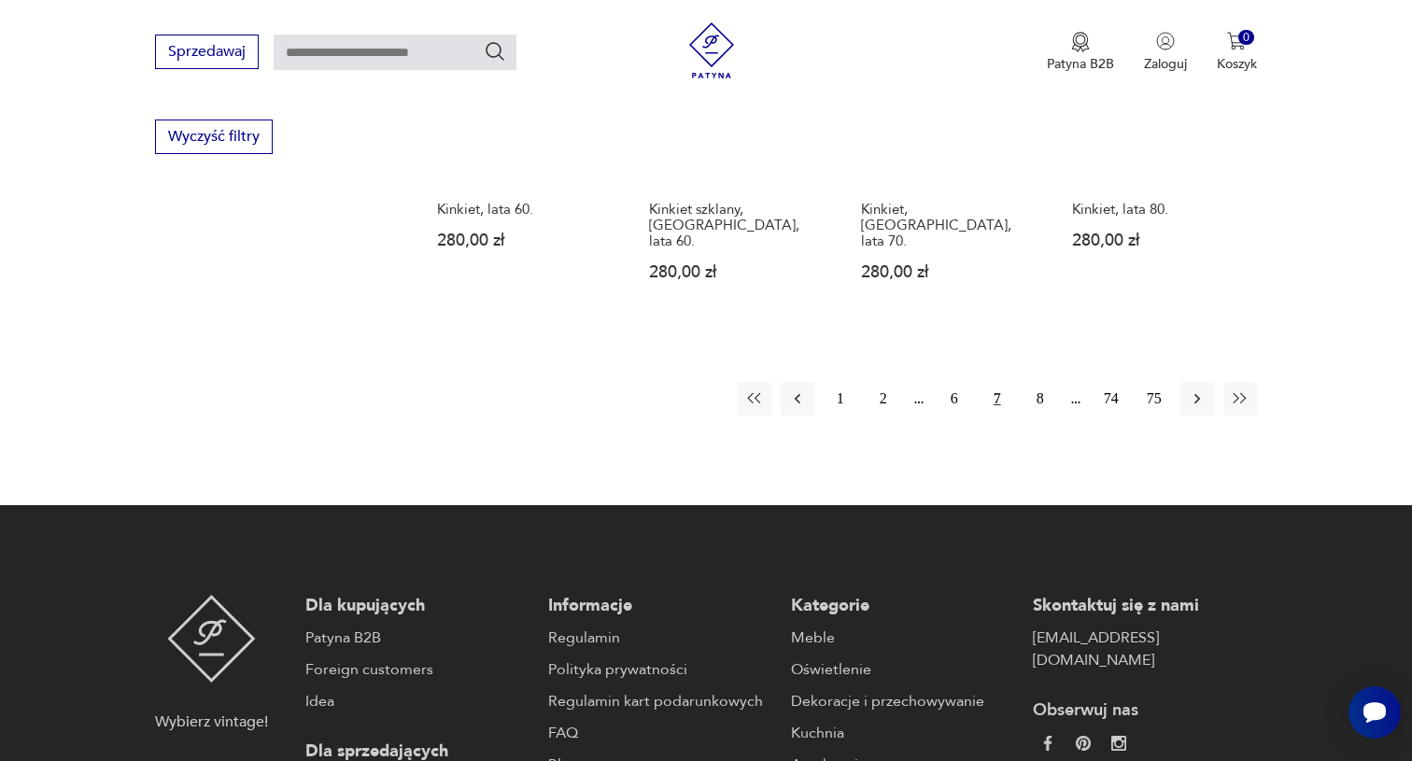
scroll to position [1979, 0]
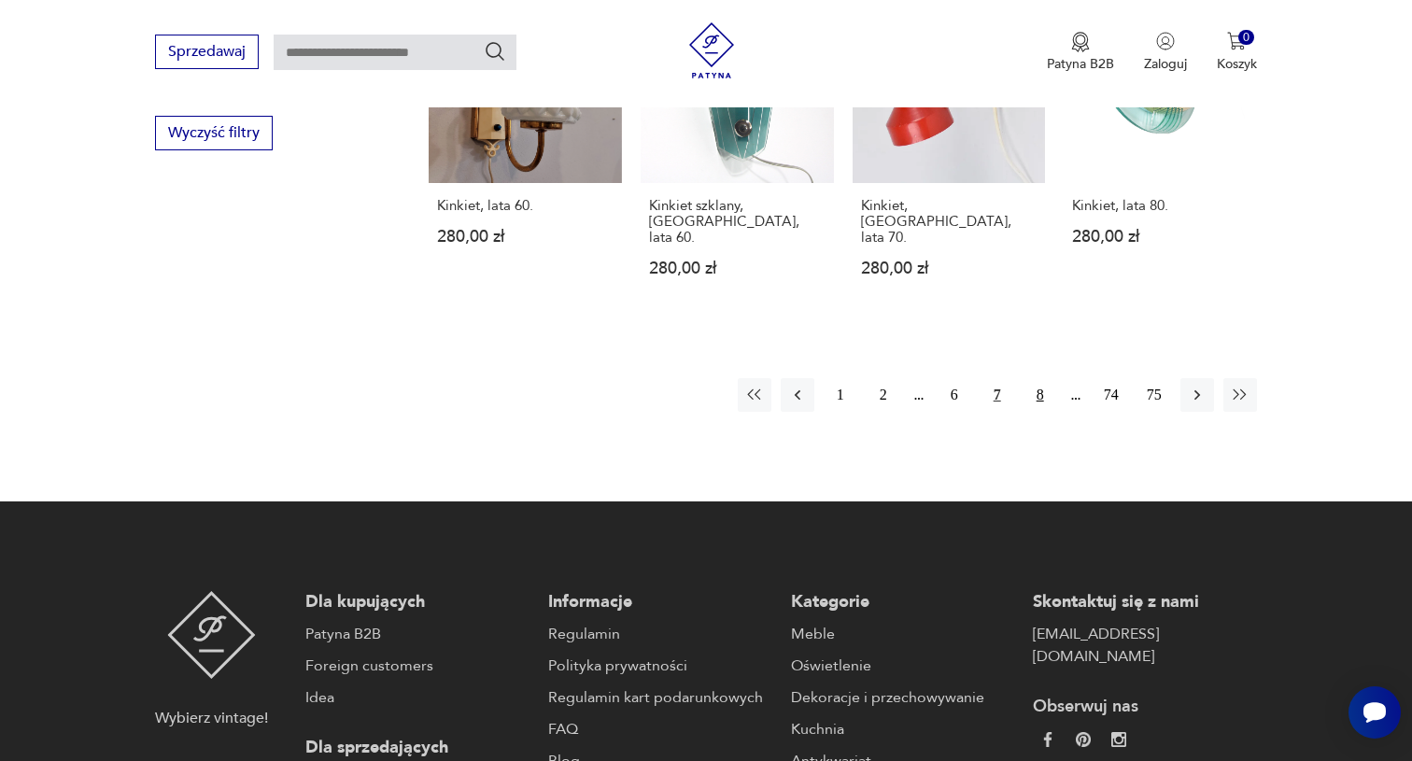
click at [1035, 378] on button "8" at bounding box center [1040, 395] width 34 height 34
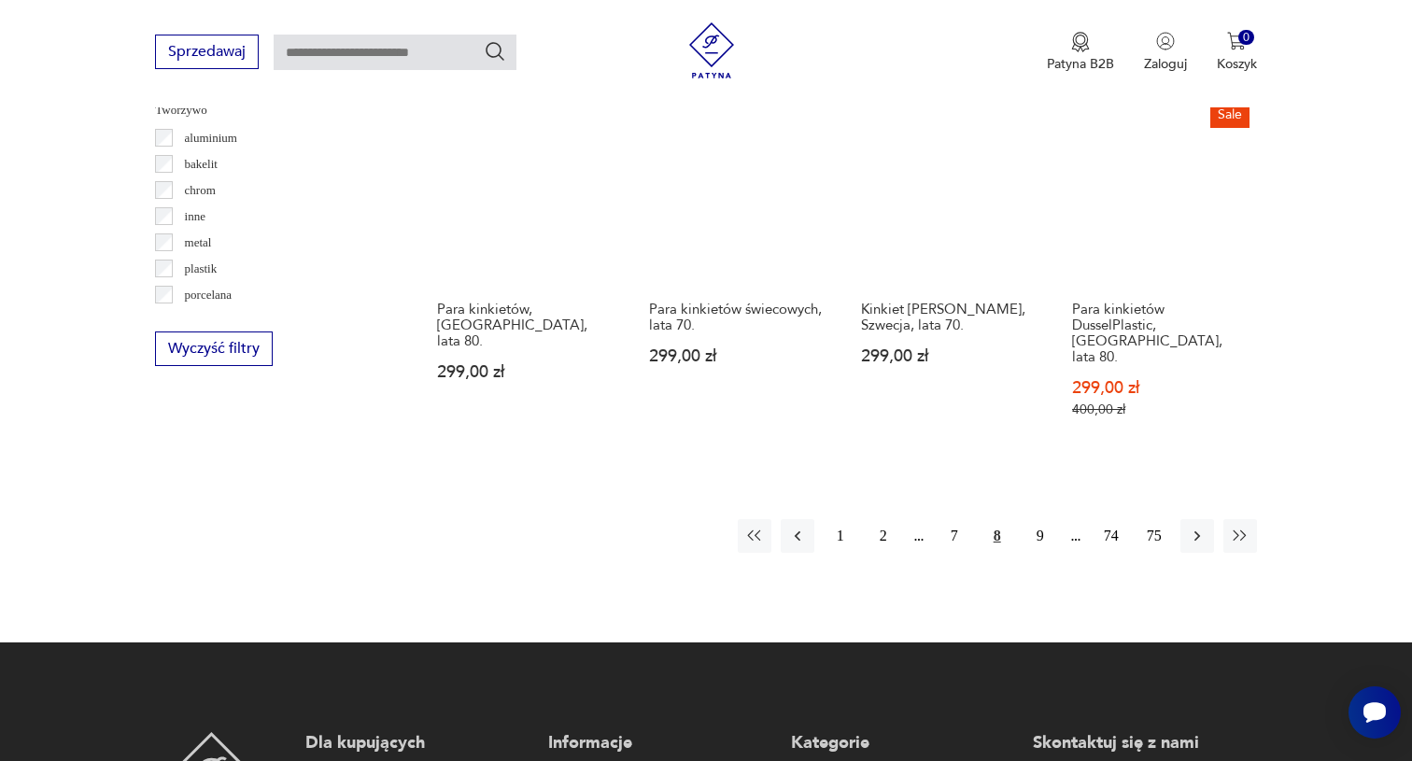
scroll to position [1770, 0]
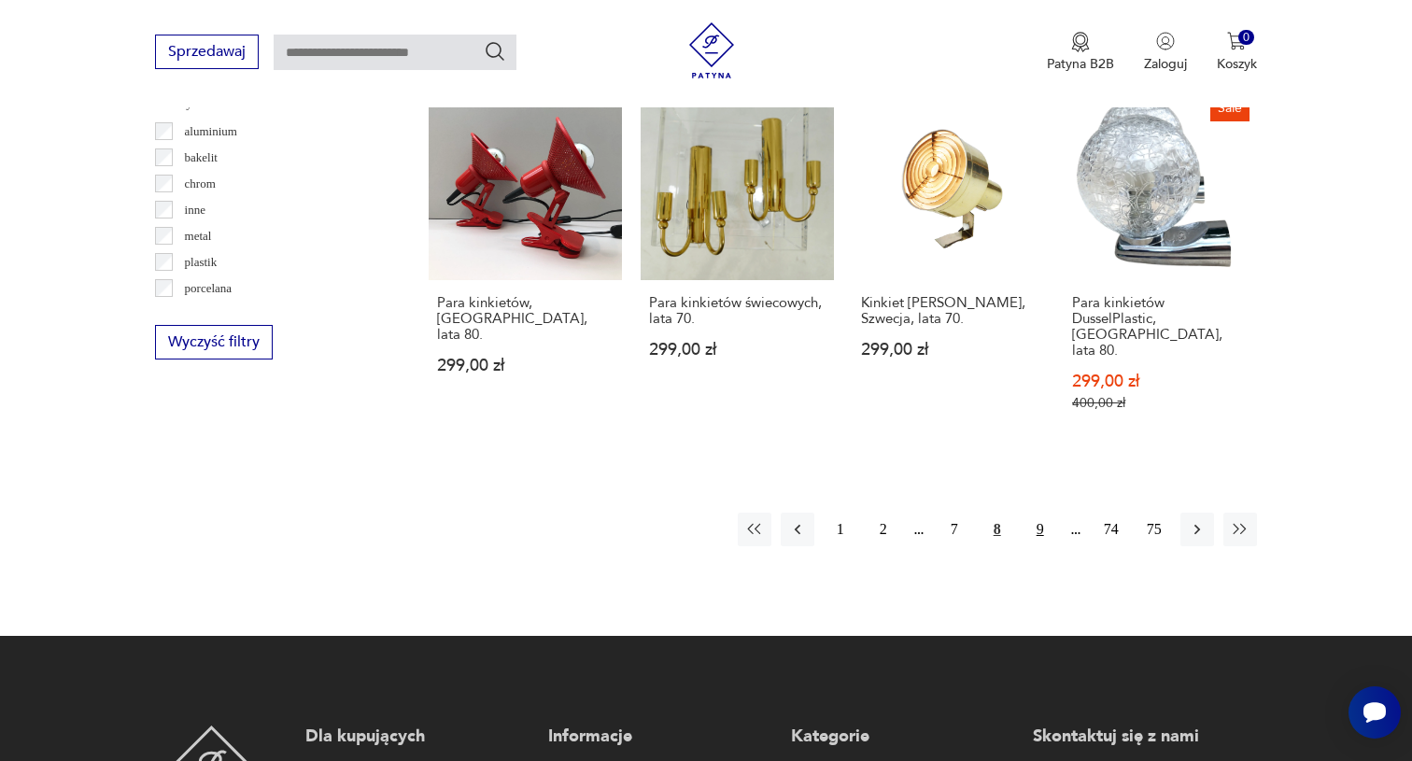
click at [1037, 513] on button "9" at bounding box center [1040, 530] width 34 height 34
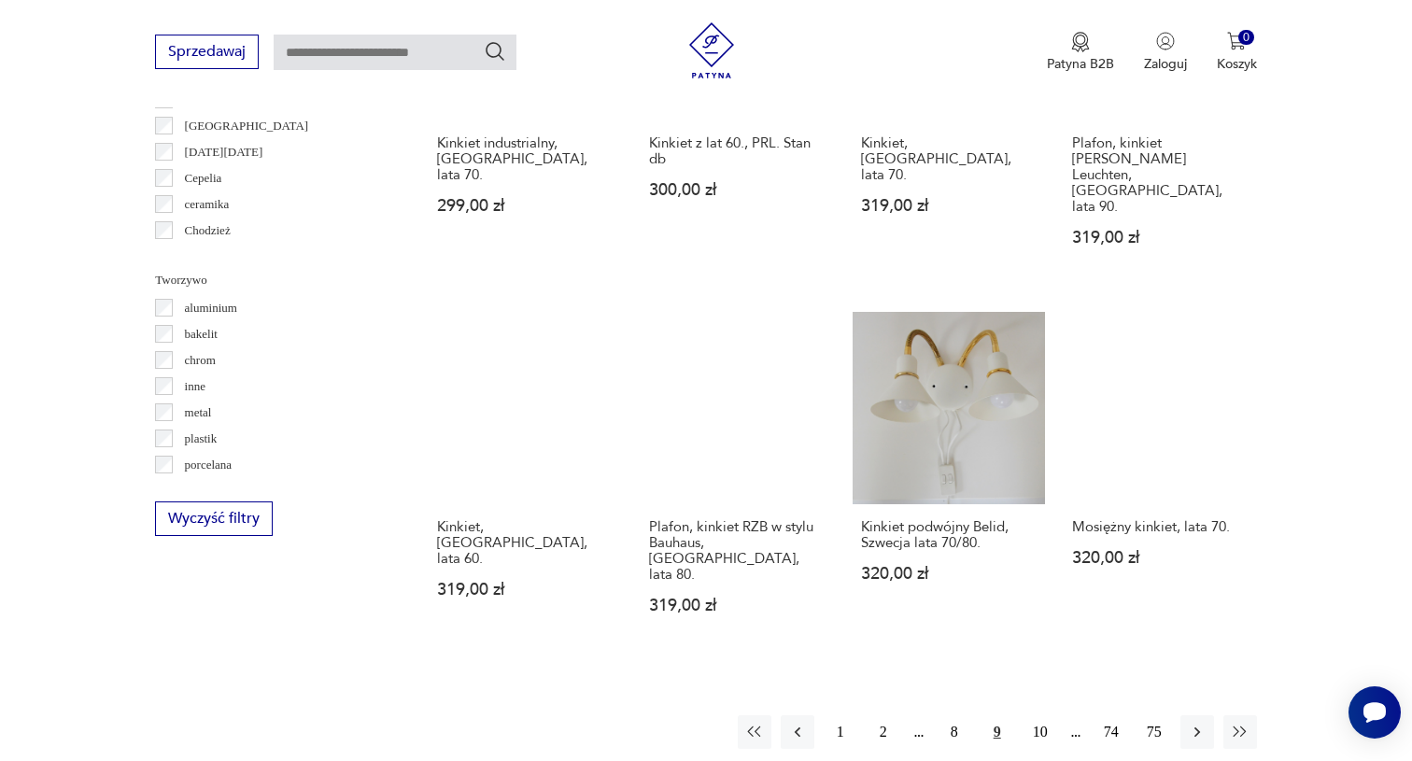
scroll to position [1596, 0]
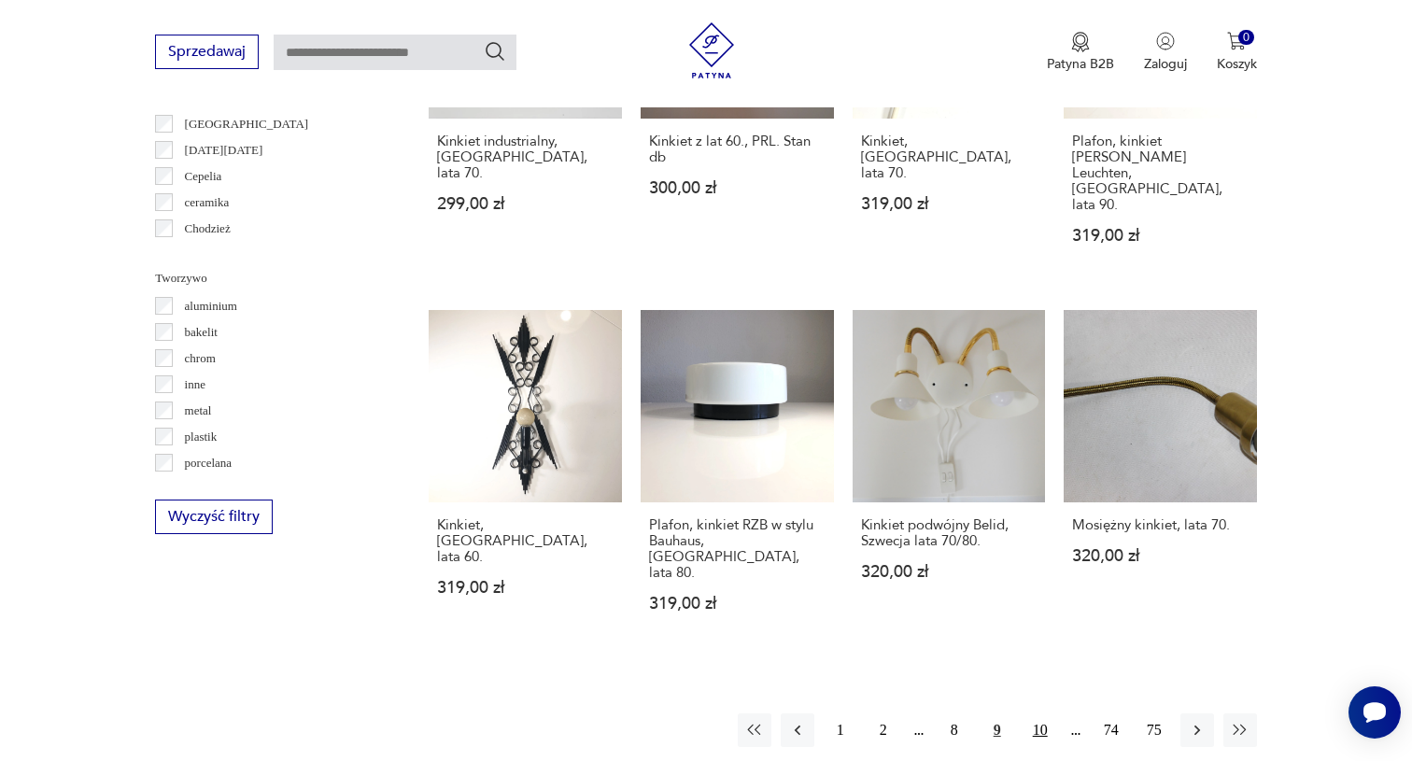
click at [1045, 713] on button "10" at bounding box center [1040, 730] width 34 height 34
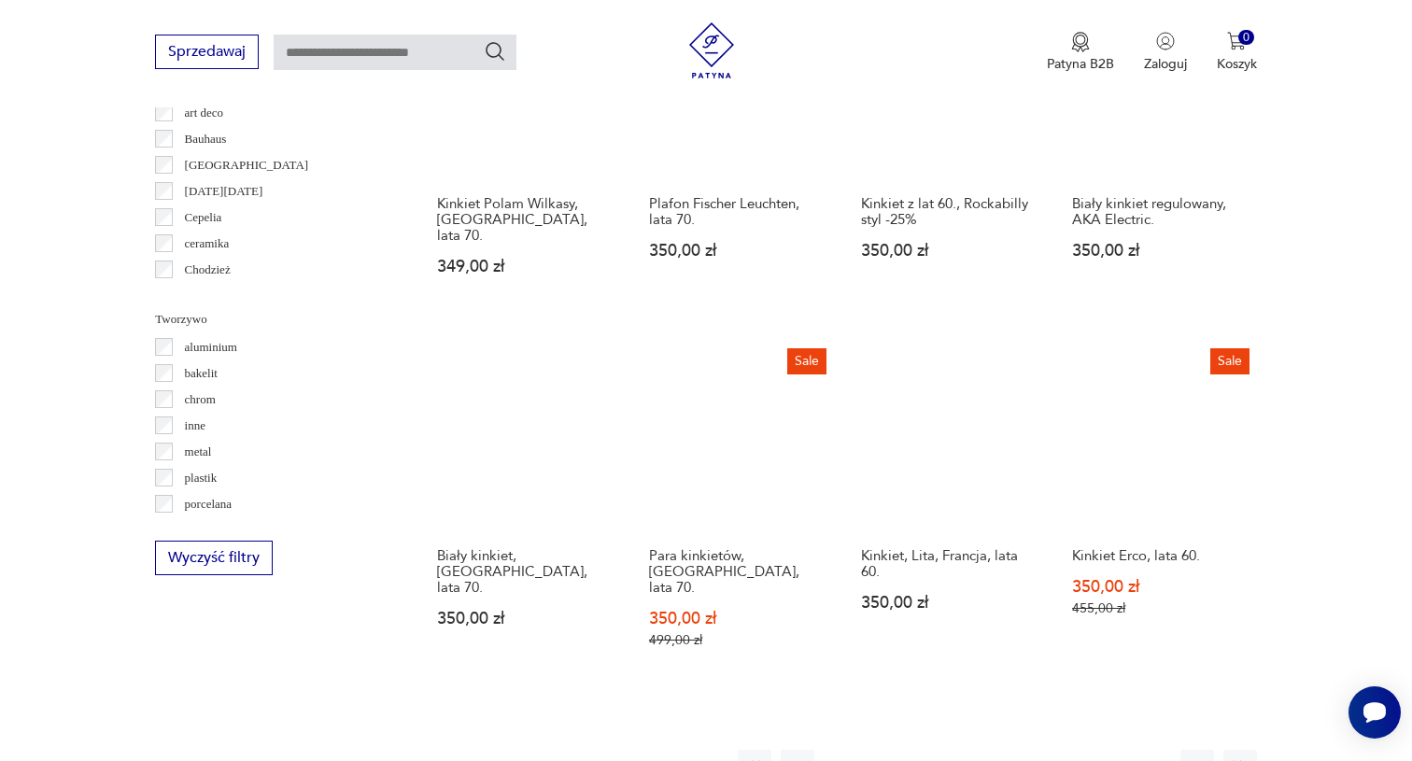
scroll to position [1634, 0]
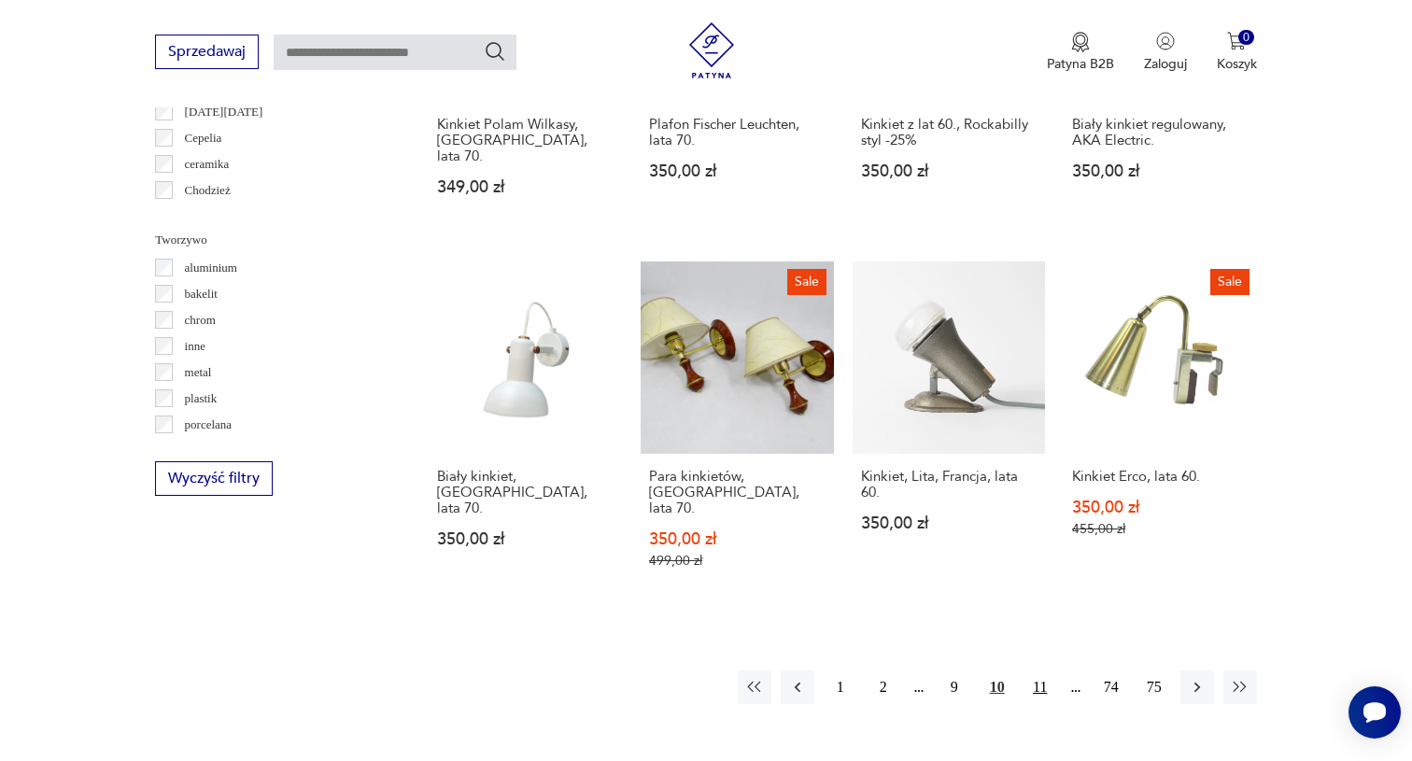
click at [1041, 670] on button "11" at bounding box center [1040, 687] width 34 height 34
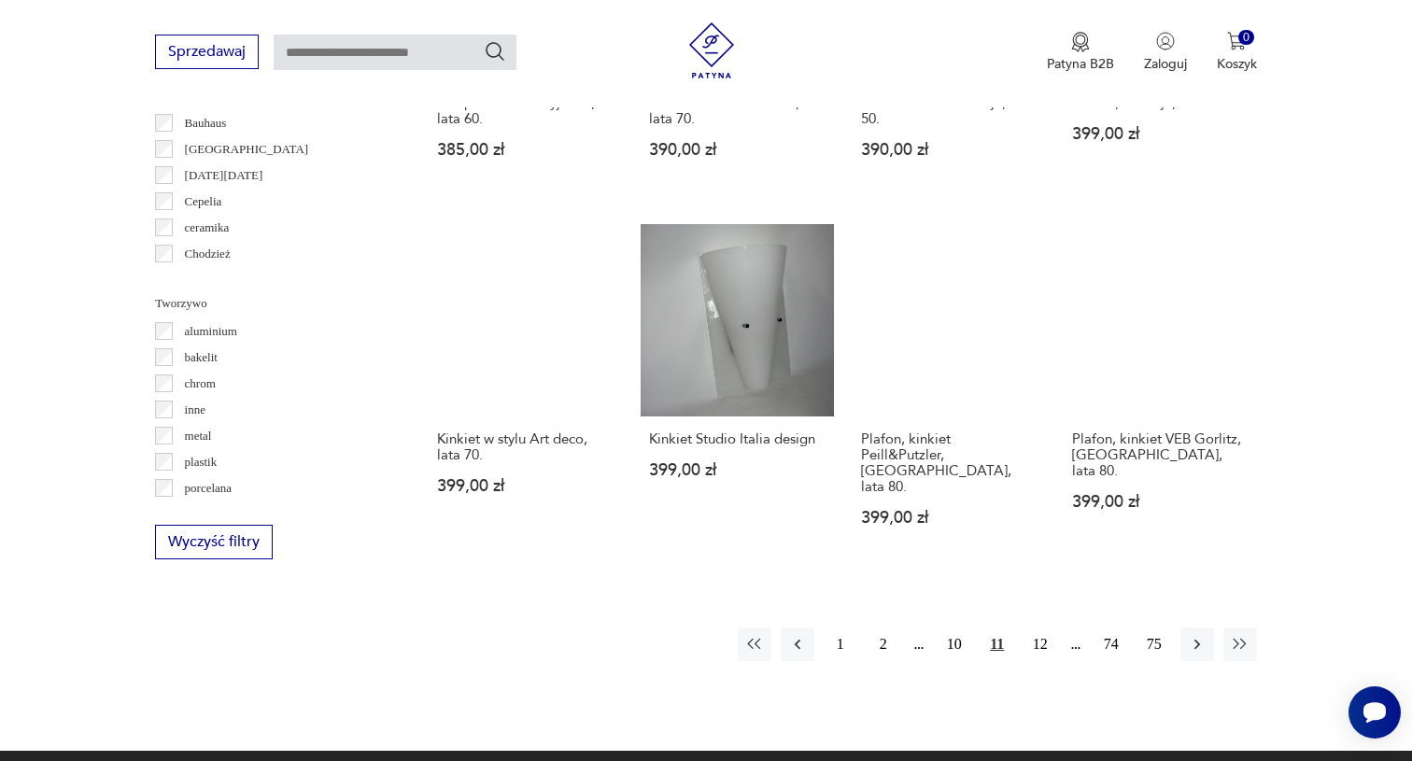
scroll to position [1574, 0]
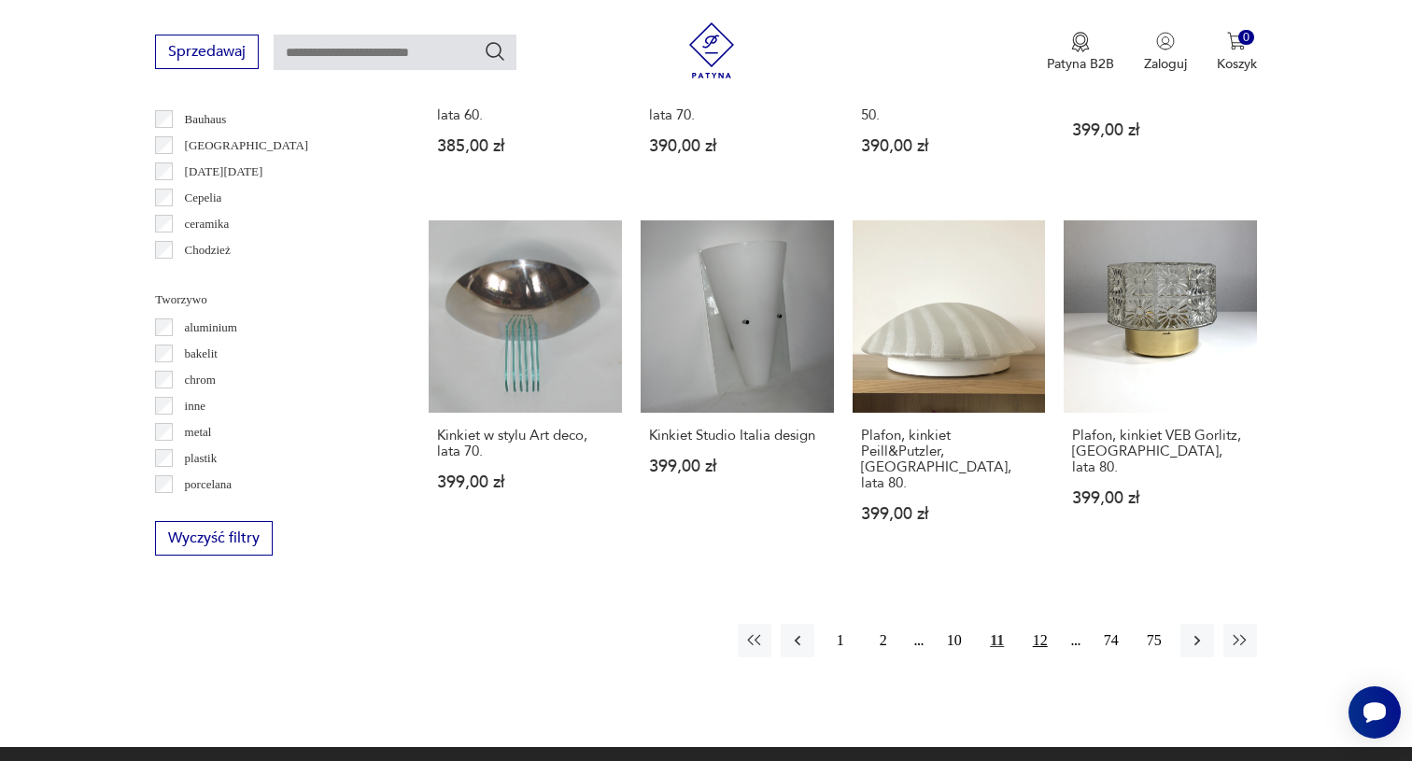
click at [1039, 657] on button "12" at bounding box center [1040, 641] width 34 height 34
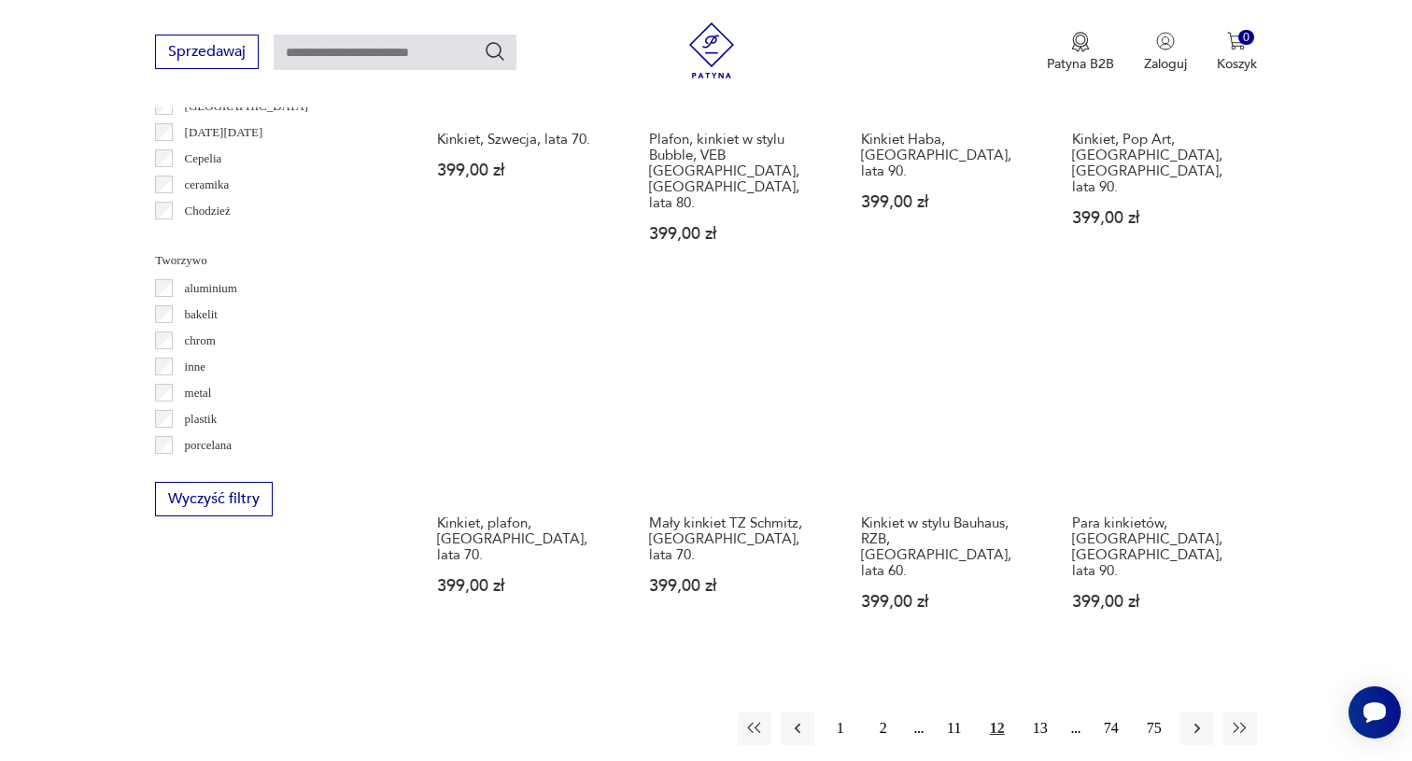
scroll to position [1611, 0]
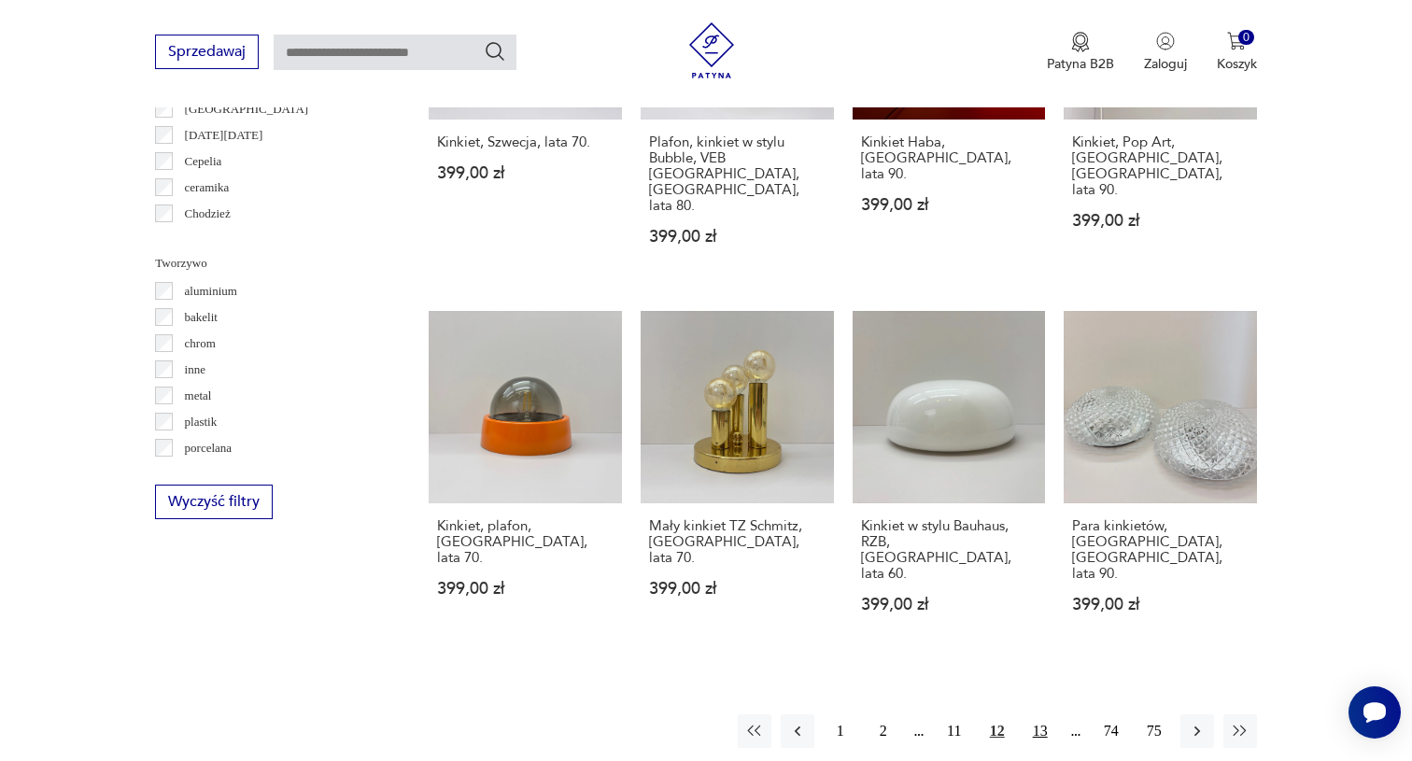
click at [1033, 714] on button "13" at bounding box center [1040, 731] width 34 height 34
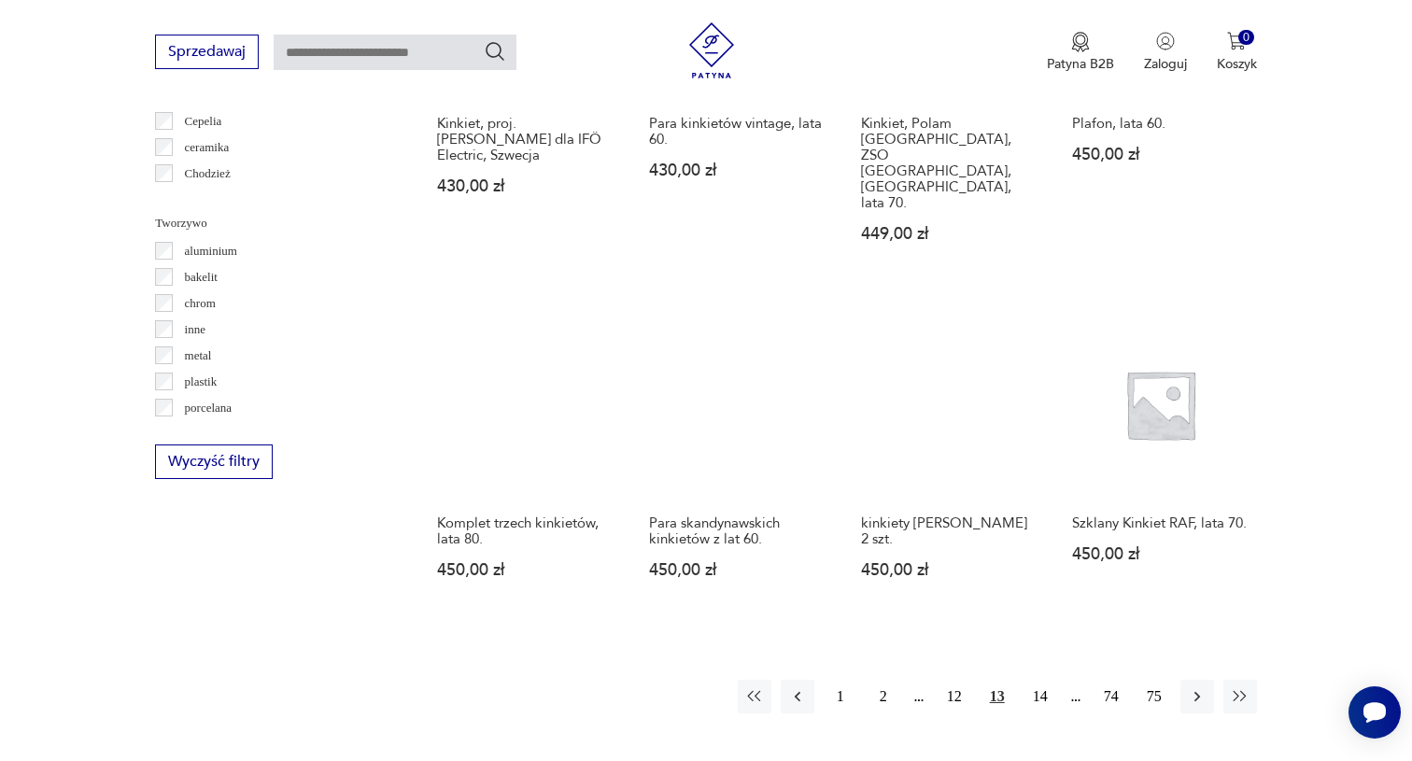
scroll to position [1664, 0]
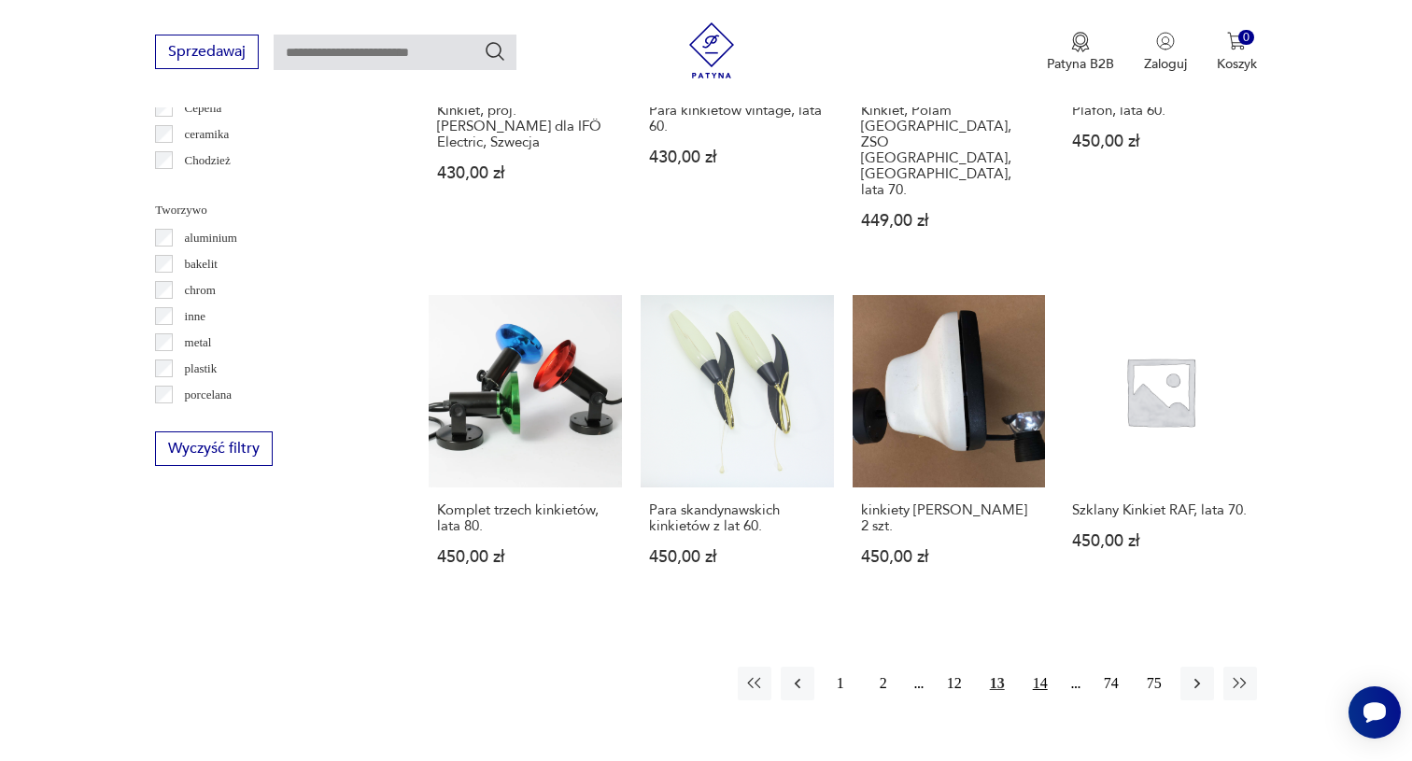
click at [1039, 667] on button "14" at bounding box center [1040, 684] width 34 height 34
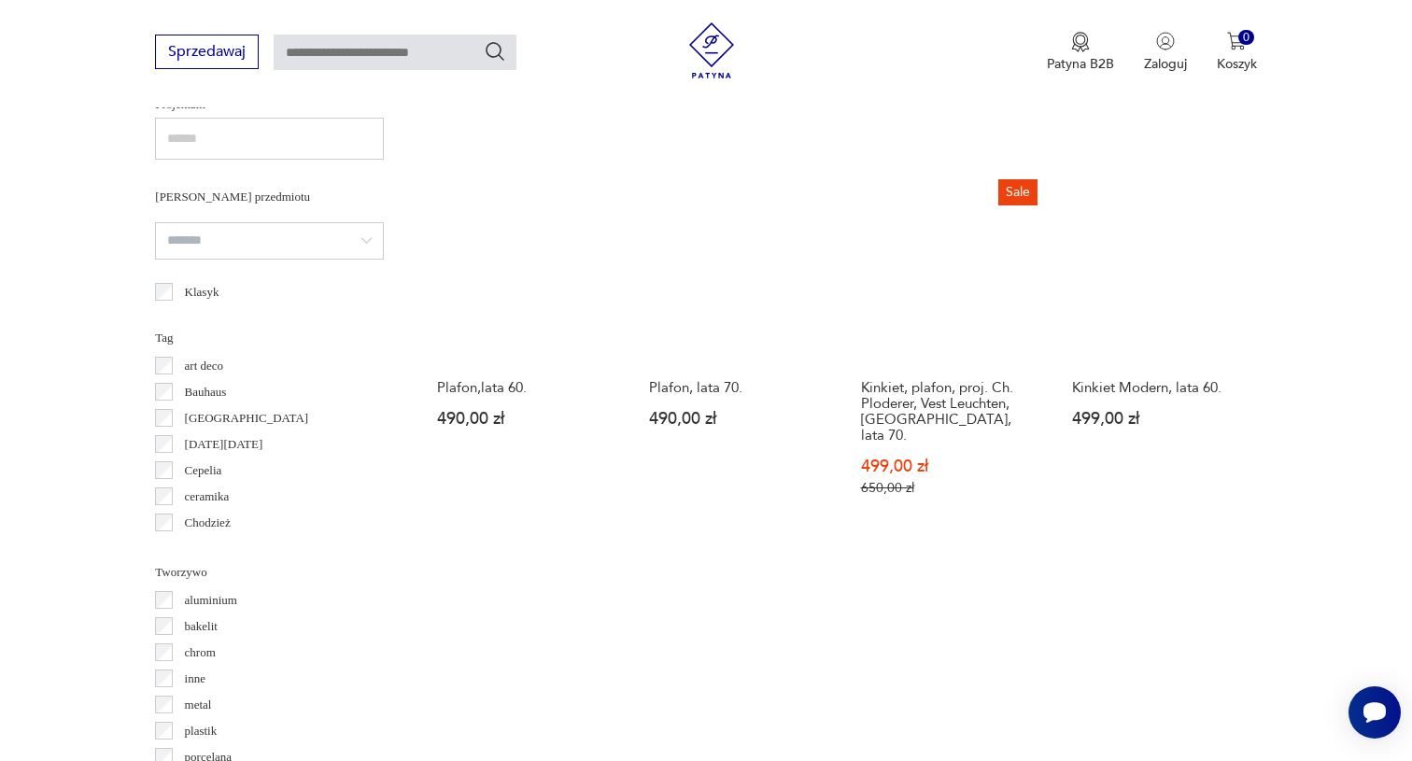
scroll to position [1401, 0]
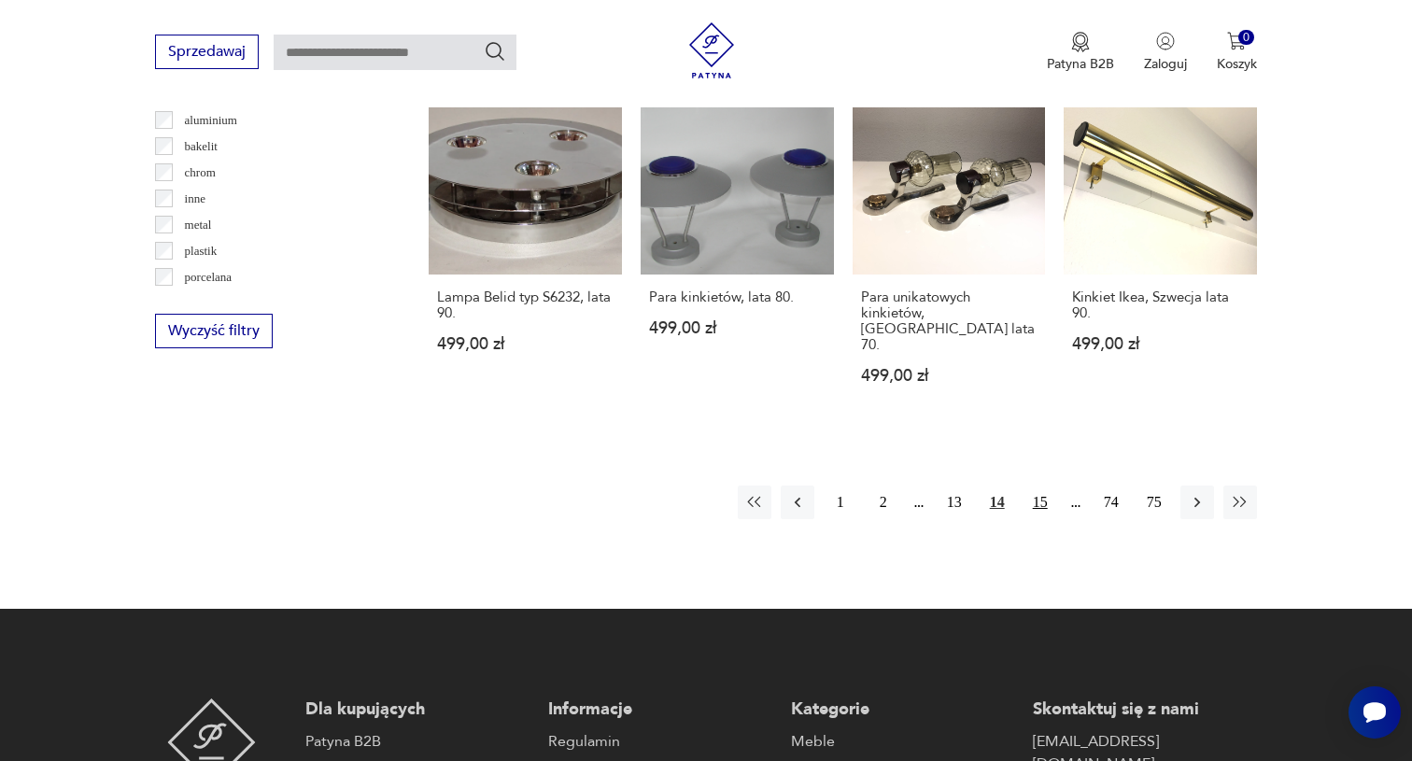
click at [1035, 485] on button "15" at bounding box center [1040, 502] width 34 height 34
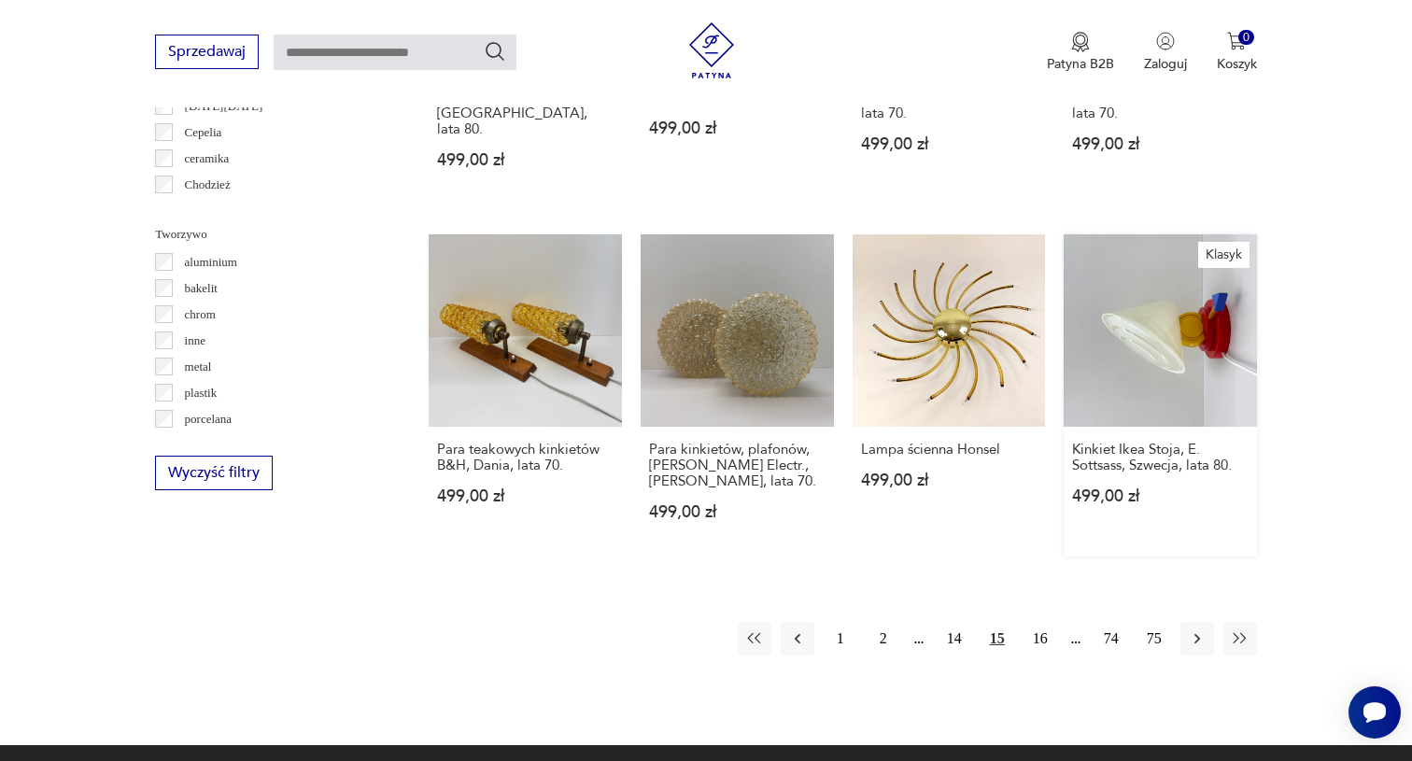
click at [1162, 341] on link "Klasyk Kinkiet Ikea Stoja, E. Sottsass, Szwecja, lata 80. 499,00 zł" at bounding box center [1159, 395] width 193 height 323
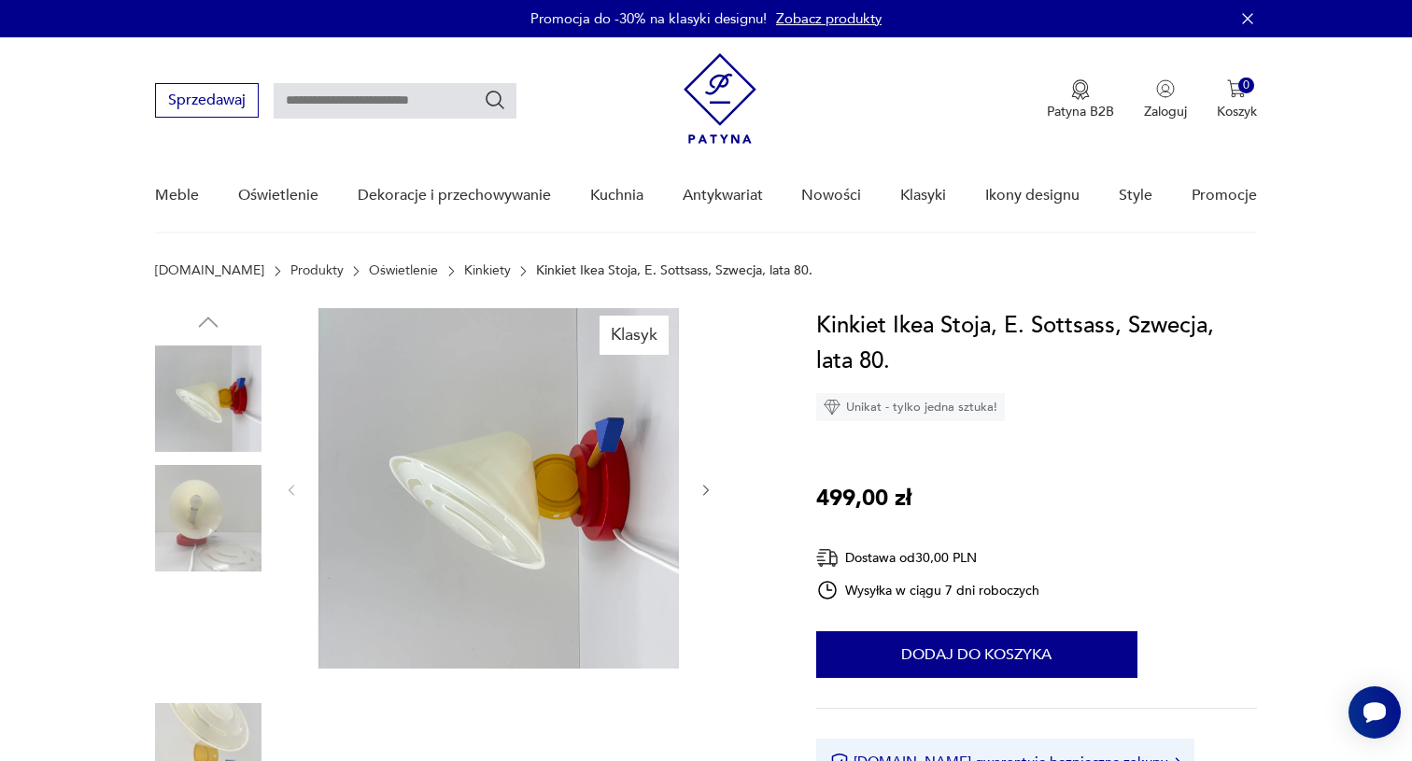
click at [186, 514] on img at bounding box center [208, 518] width 106 height 106
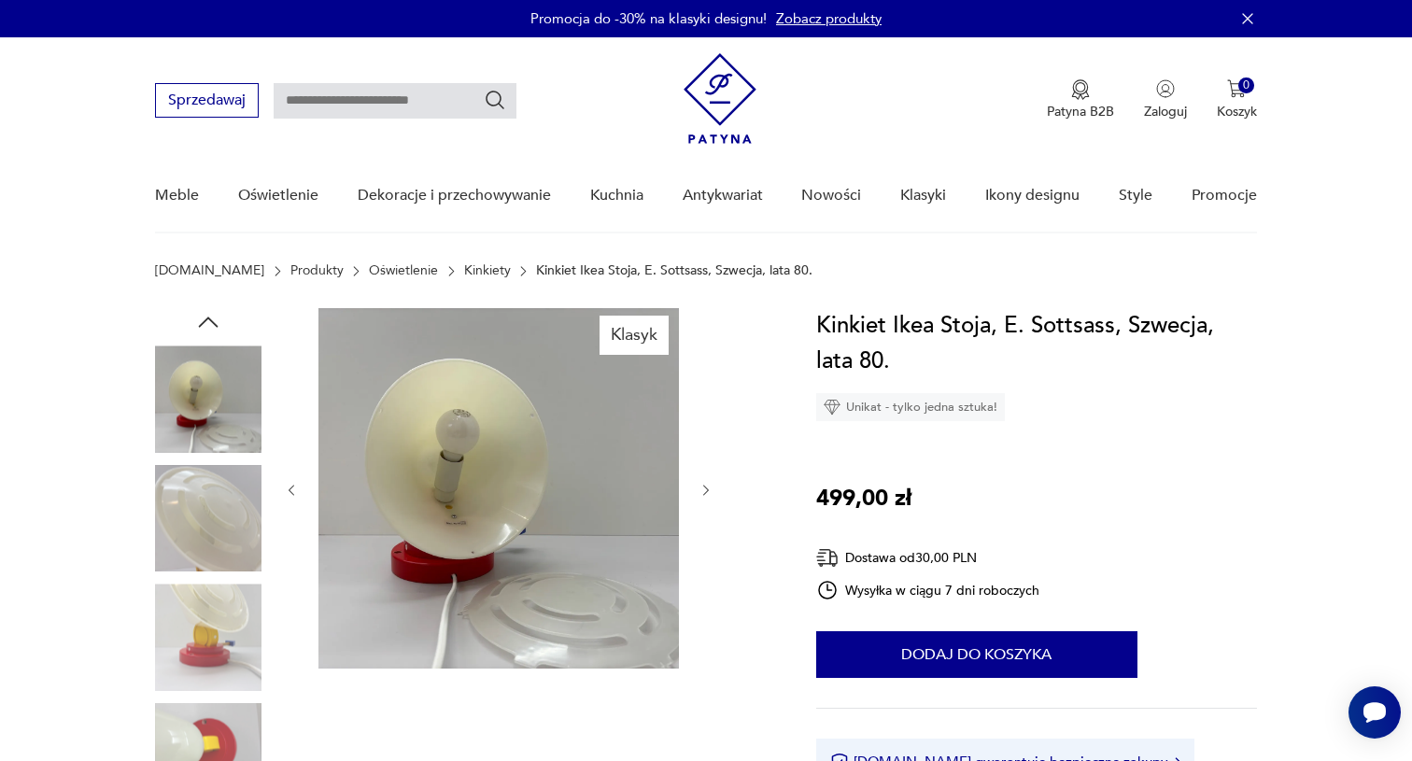
click at [214, 550] on img at bounding box center [208, 518] width 106 height 106
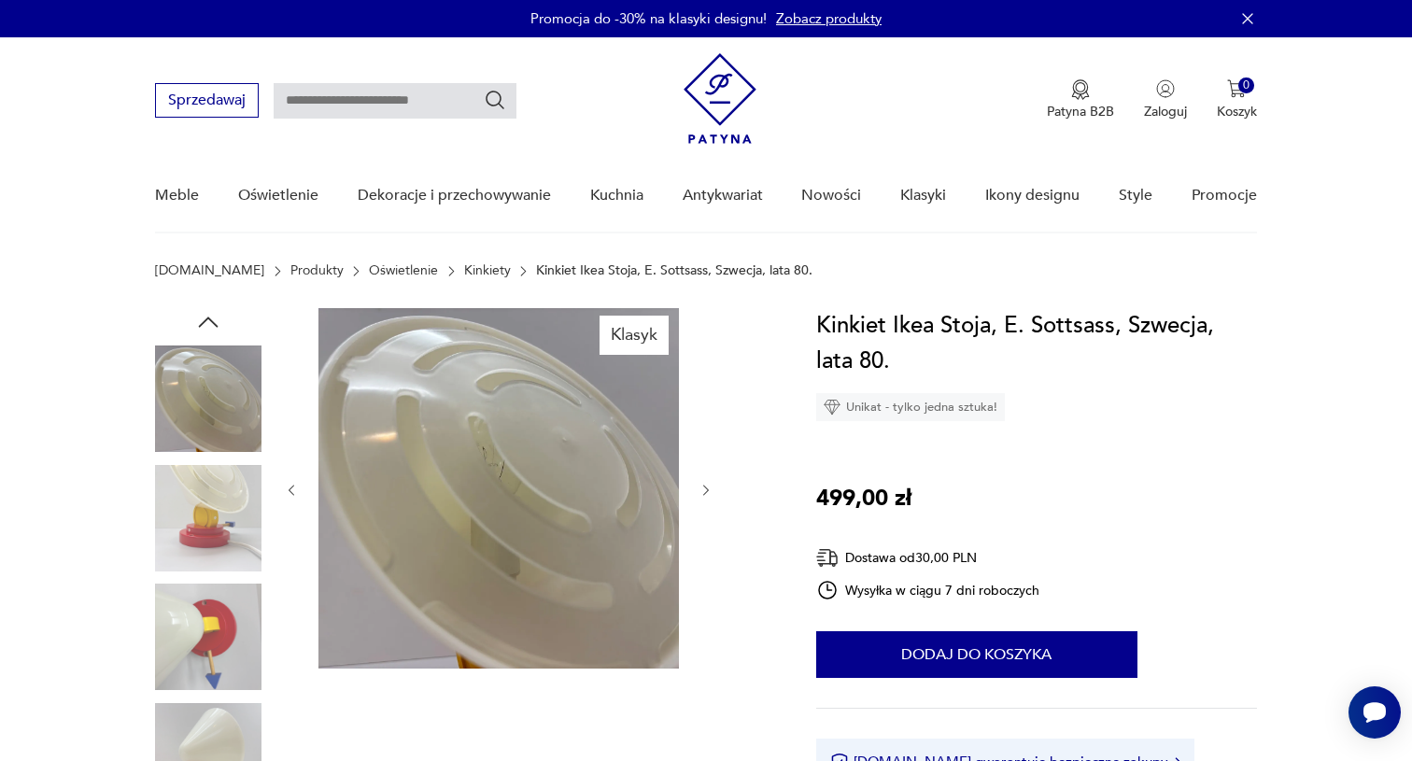
click at [234, 609] on img at bounding box center [208, 637] width 106 height 106
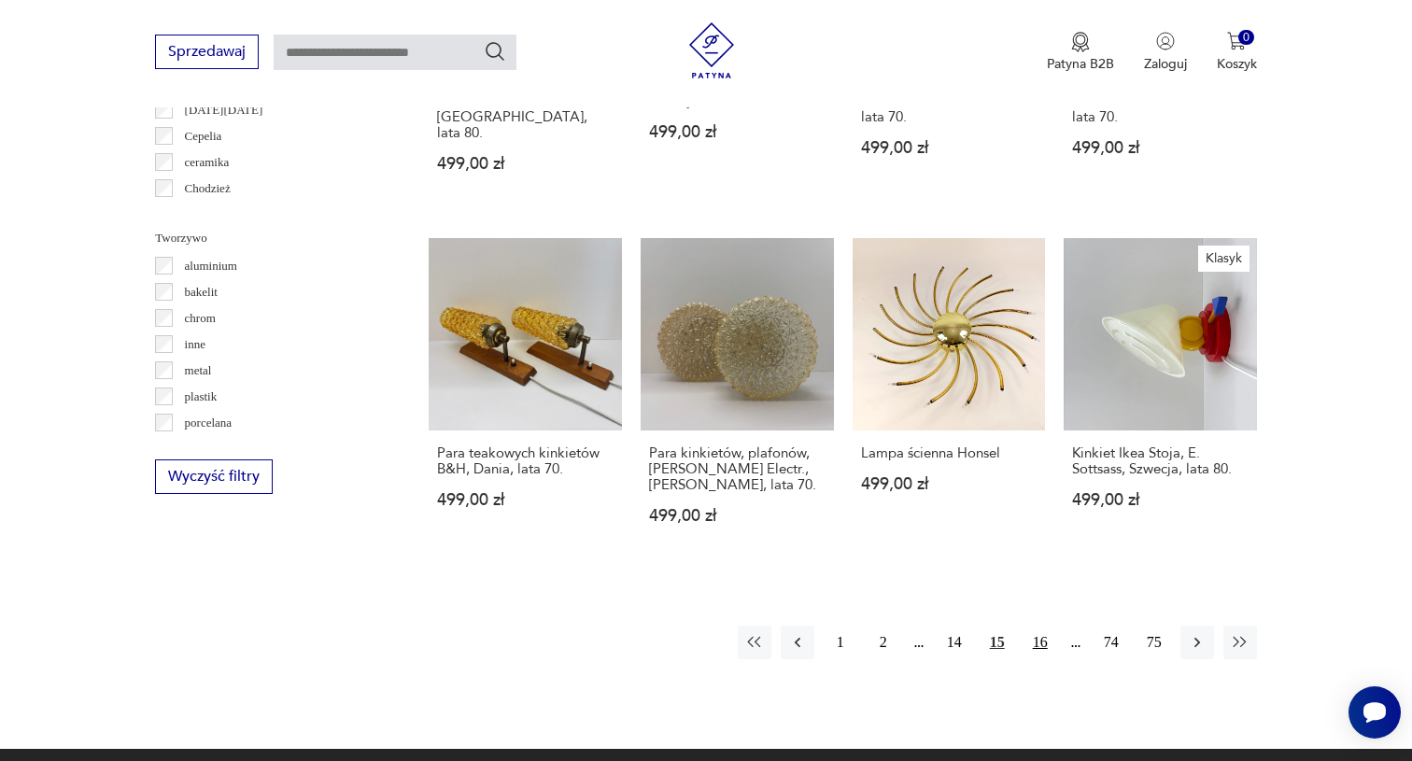
click at [1041, 626] on button "16" at bounding box center [1040, 643] width 34 height 34
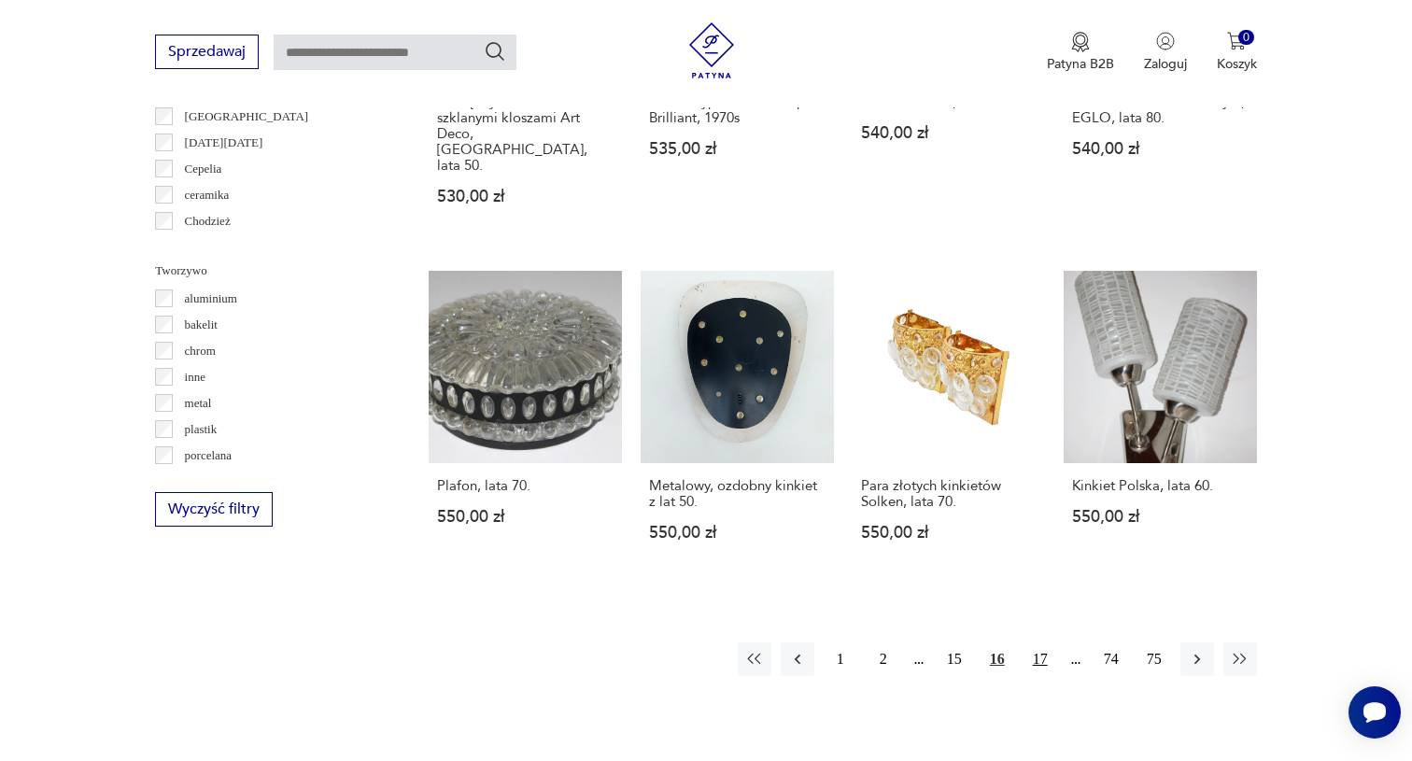
click at [1039, 657] on button "17" at bounding box center [1040, 659] width 34 height 34
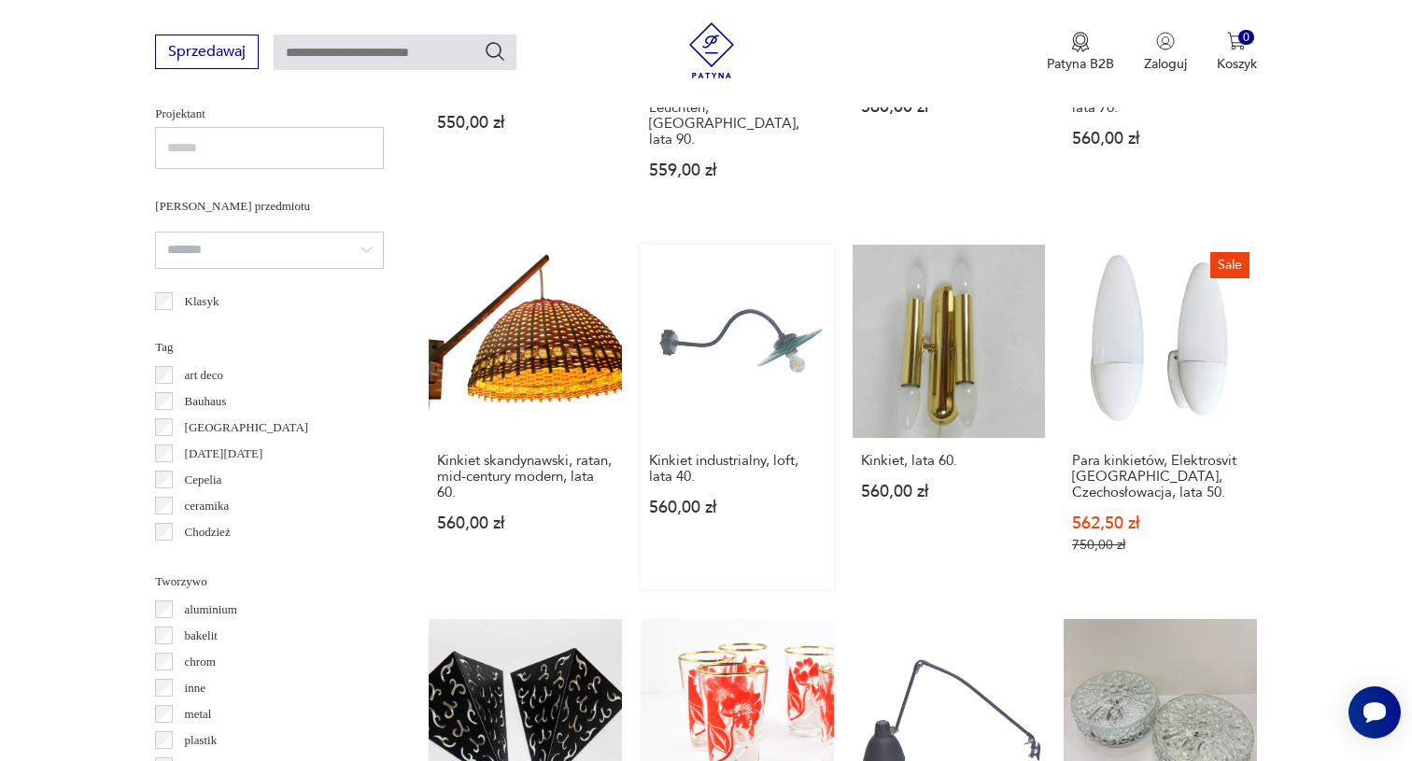
click at [742, 317] on link "Kinkiet industrialny, loft, lata 40. 560,00 zł" at bounding box center [736, 417] width 193 height 345
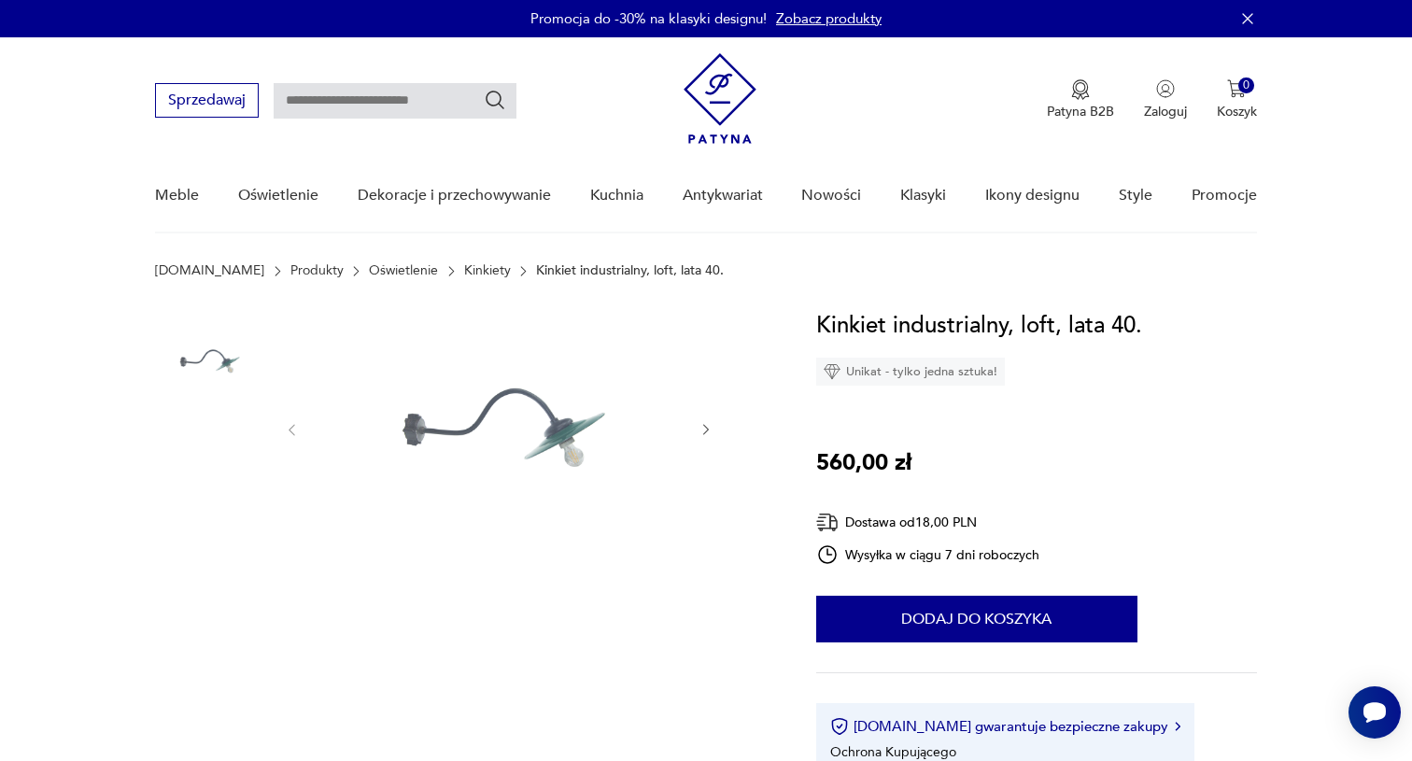
click at [211, 484] on img at bounding box center [208, 481] width 106 height 106
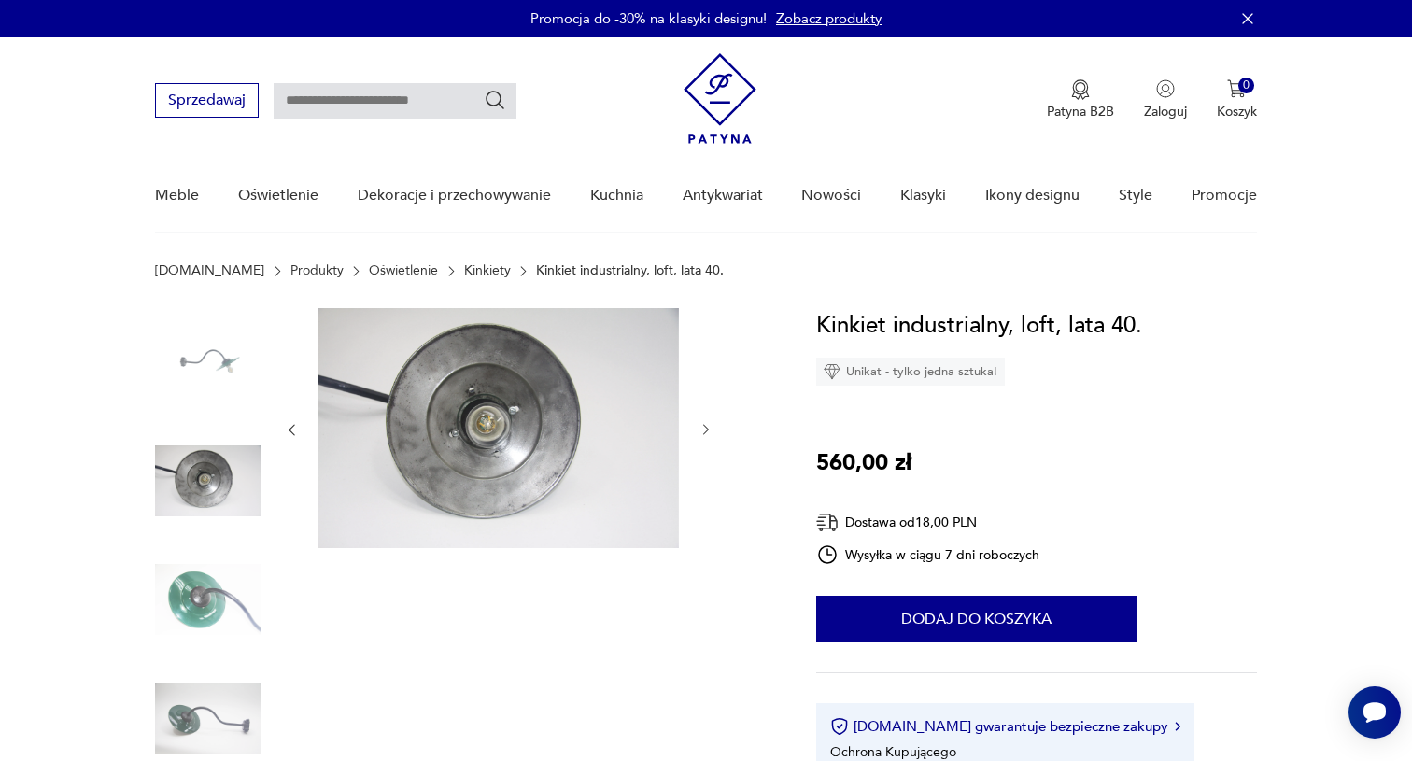
click at [201, 590] on img at bounding box center [208, 599] width 106 height 106
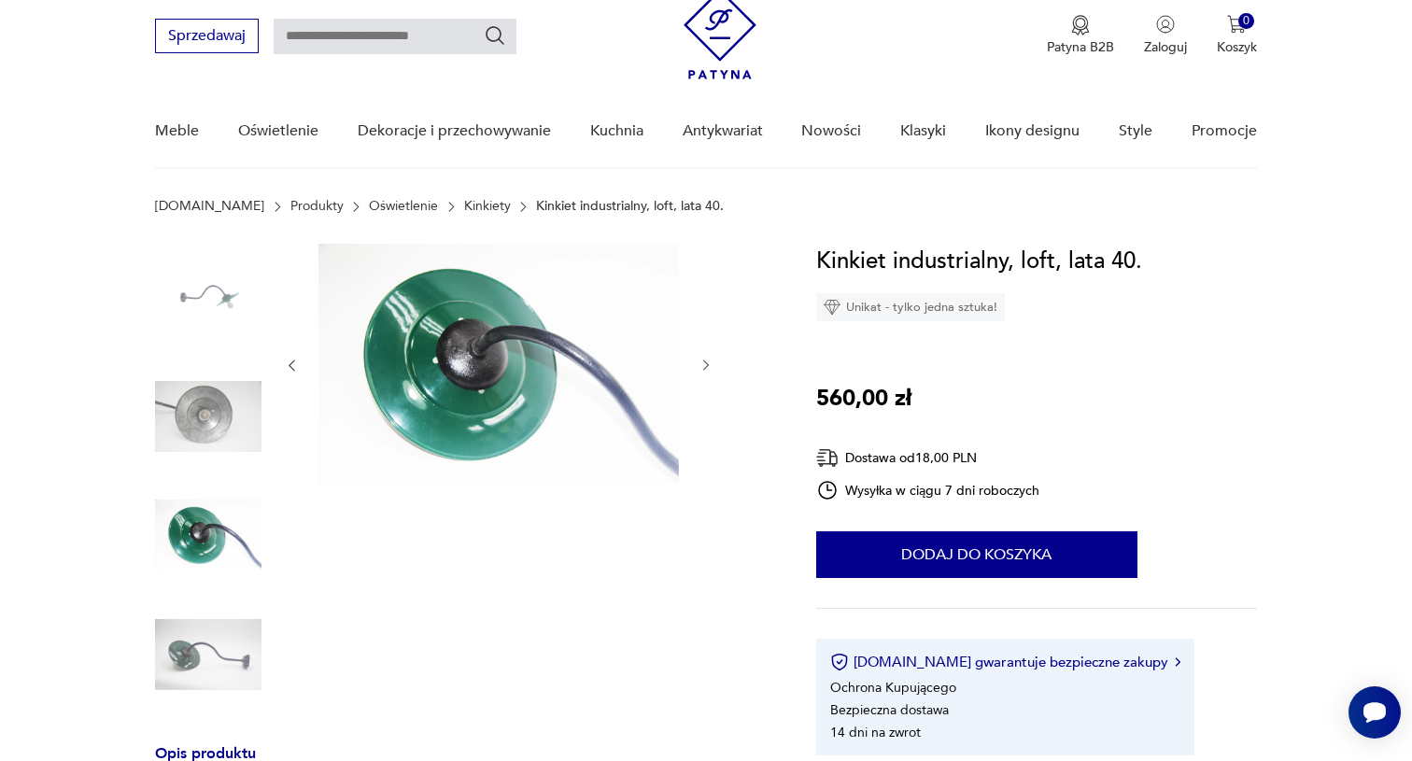
click at [217, 644] on img at bounding box center [208, 654] width 106 height 106
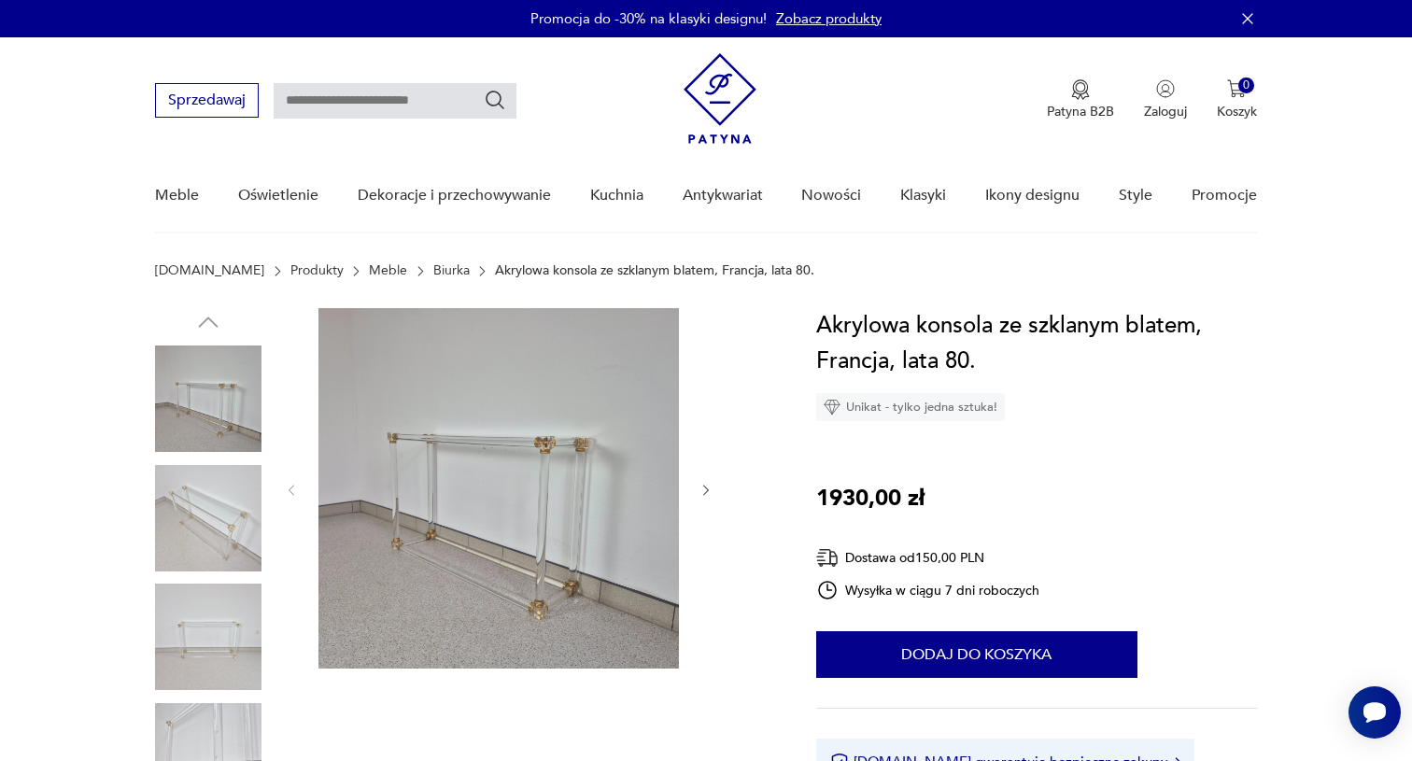
click at [239, 417] on img at bounding box center [208, 398] width 106 height 106
click at [222, 544] on img at bounding box center [208, 518] width 106 height 106
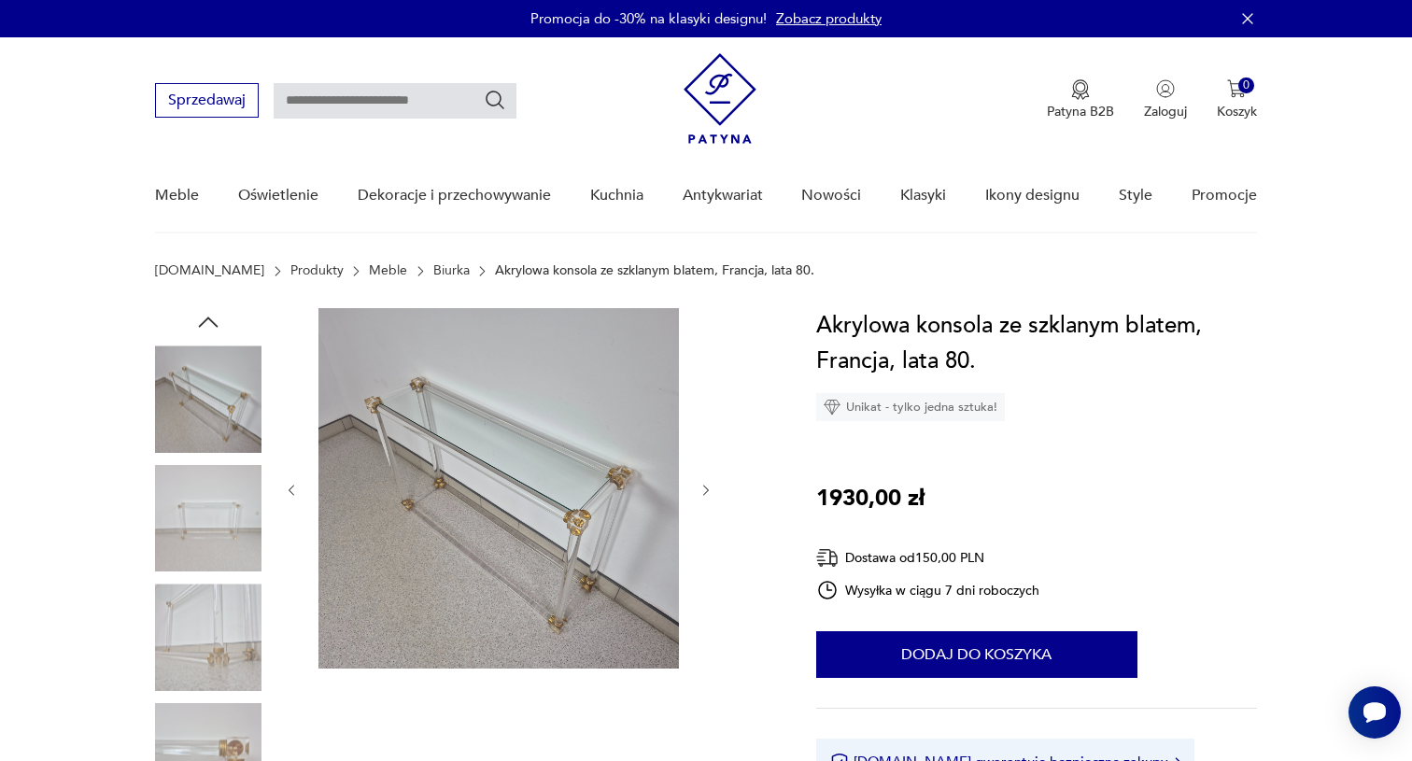
click at [233, 559] on img at bounding box center [208, 518] width 106 height 106
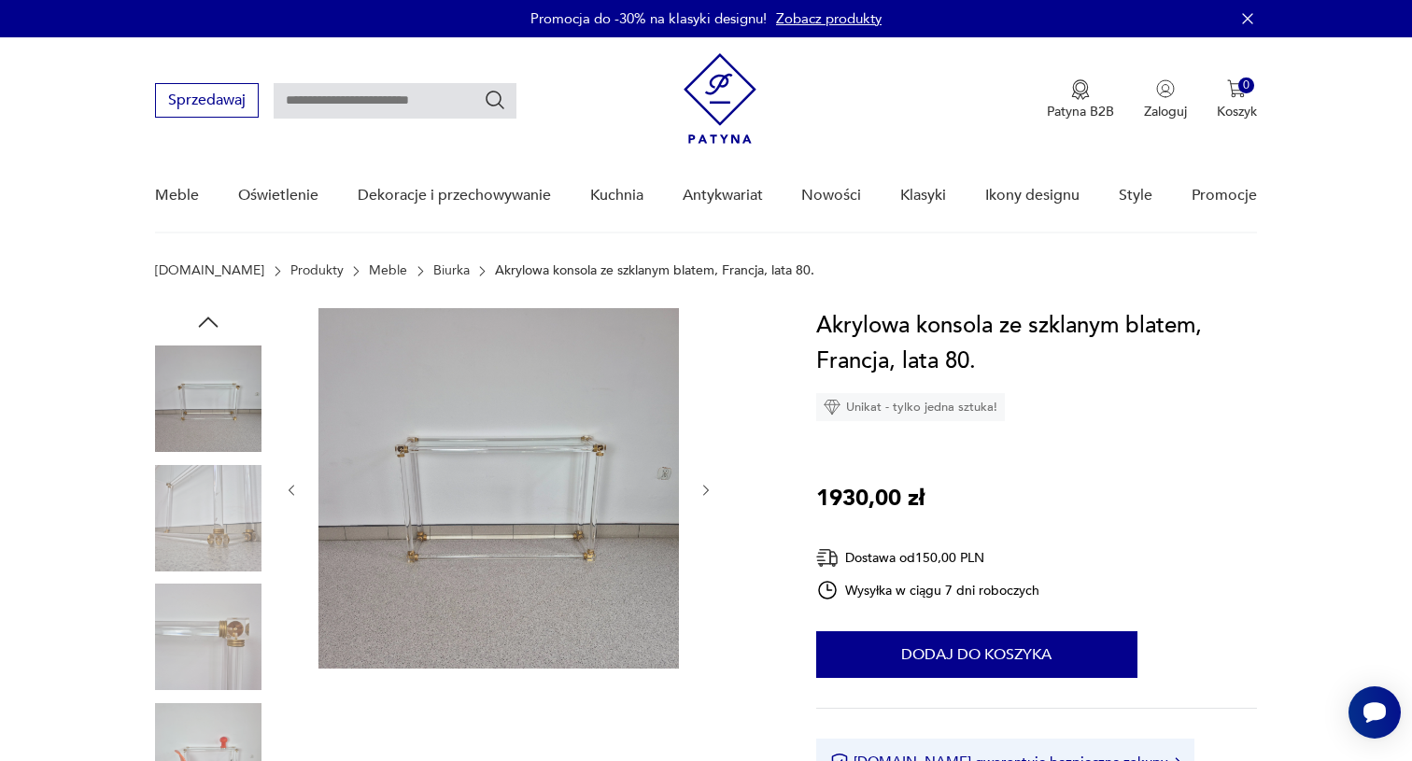
click at [230, 599] on img at bounding box center [208, 637] width 106 height 106
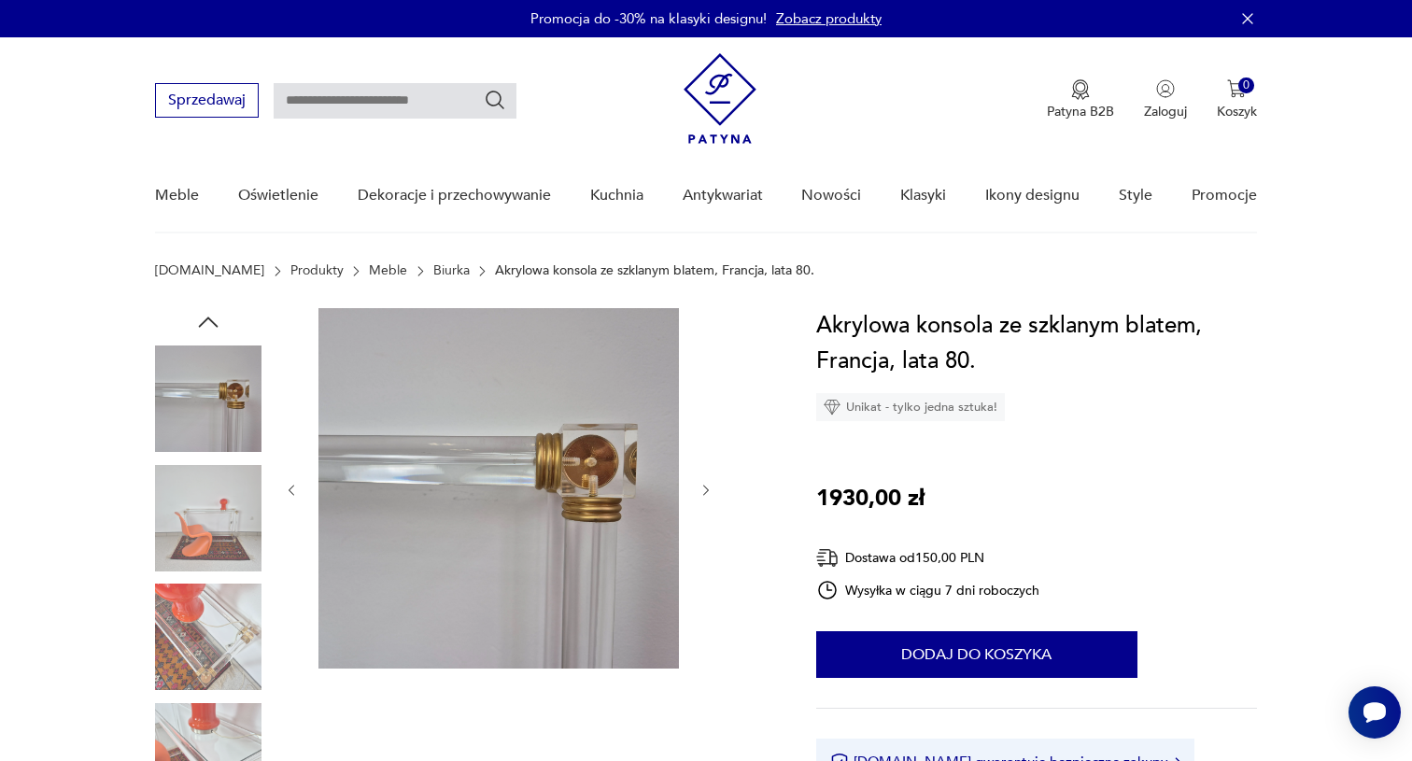
click at [242, 540] on img at bounding box center [208, 518] width 106 height 106
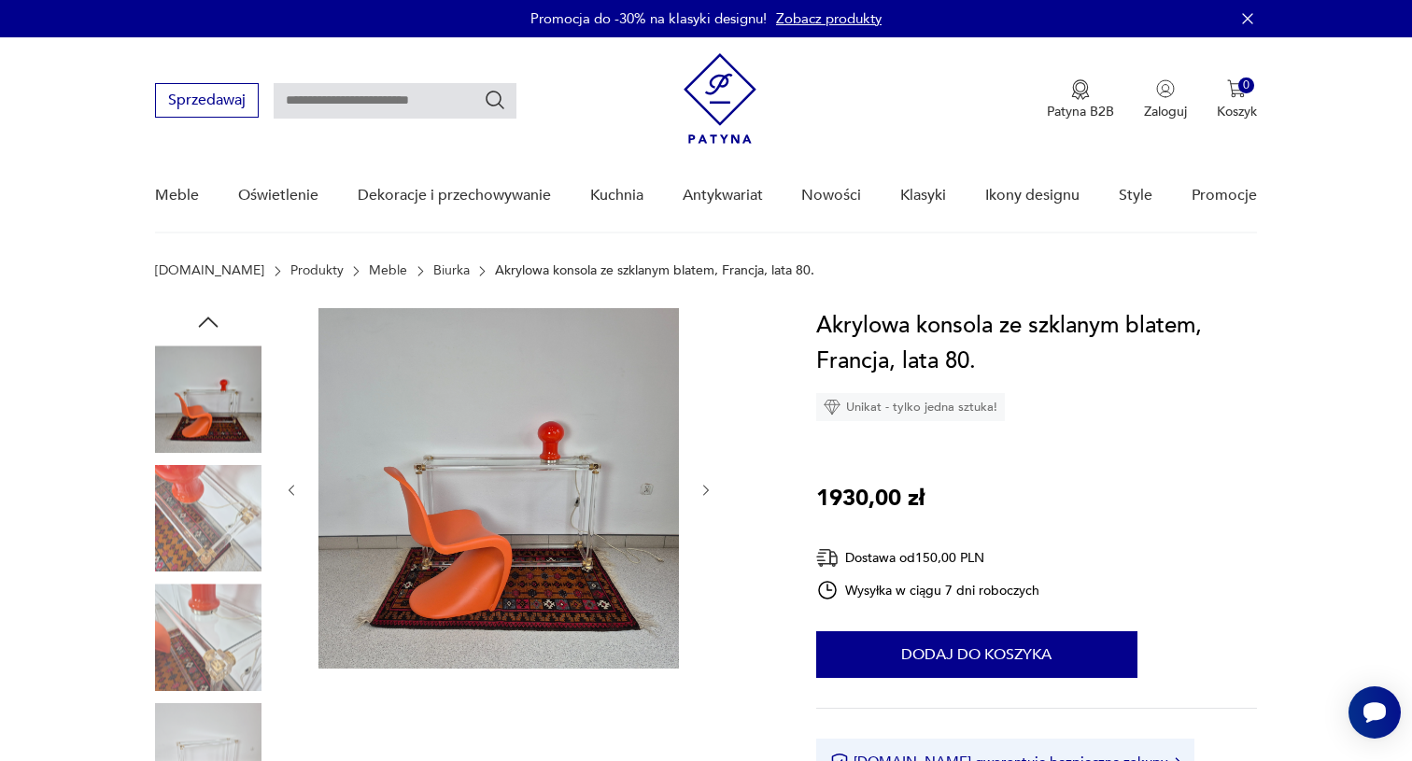
click at [242, 542] on img at bounding box center [208, 518] width 106 height 106
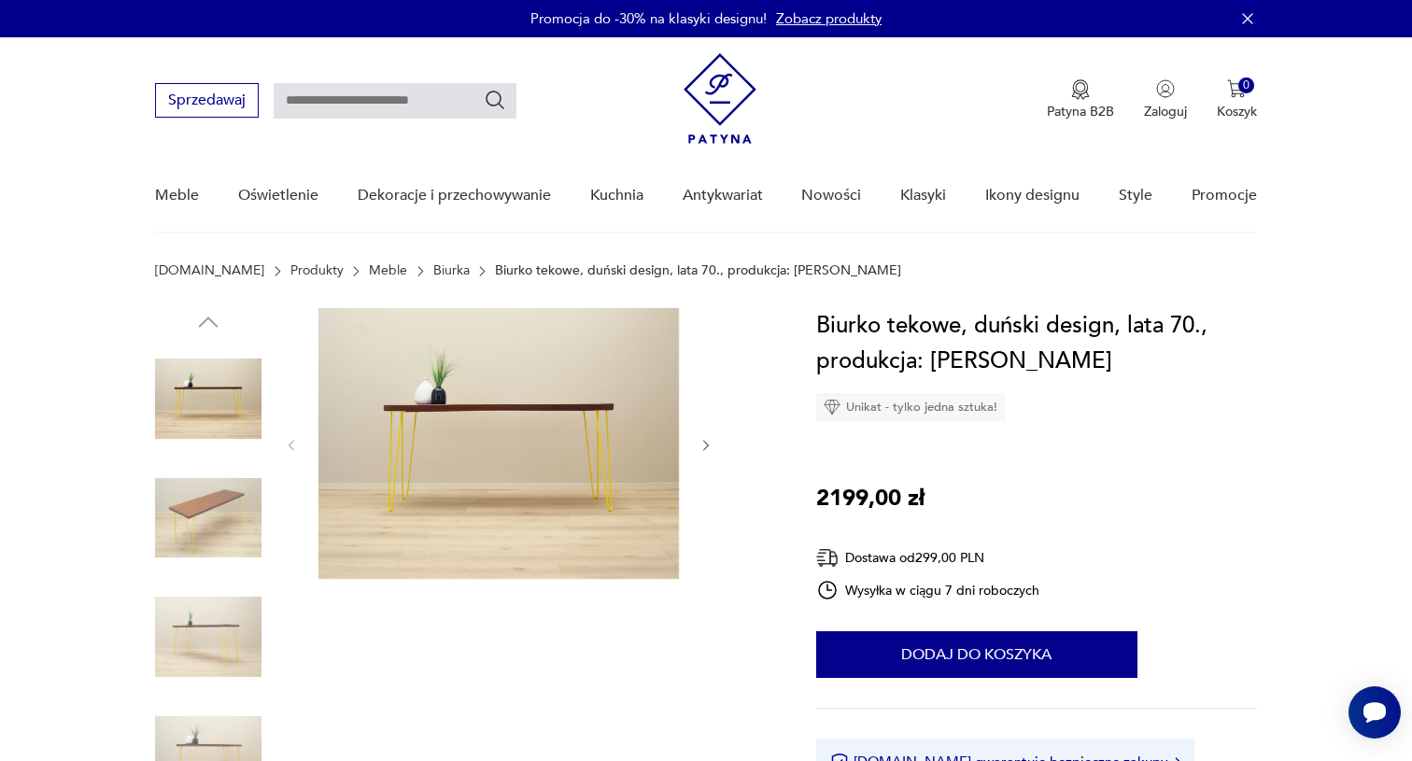
click at [218, 498] on img at bounding box center [208, 518] width 106 height 106
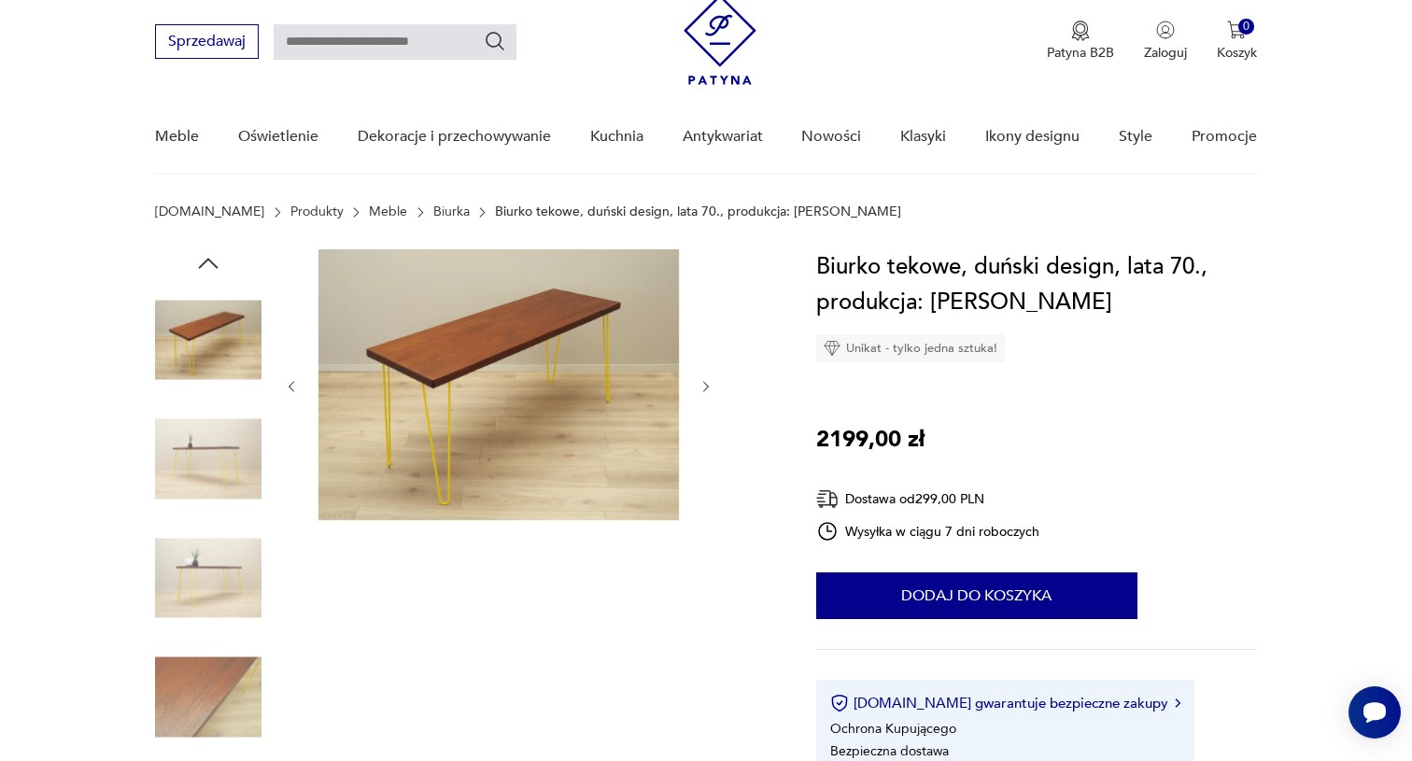
scroll to position [69, 0]
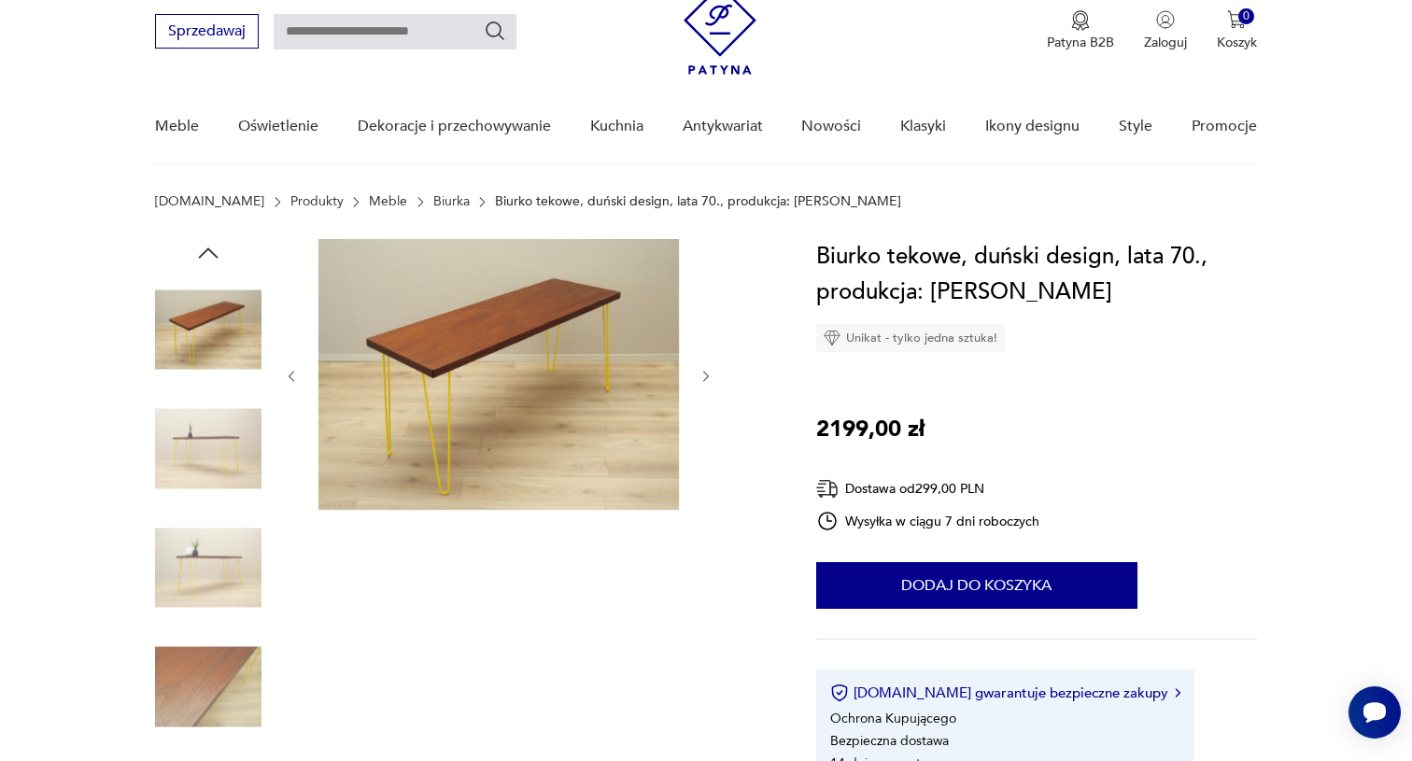
click at [232, 438] on img at bounding box center [208, 449] width 106 height 106
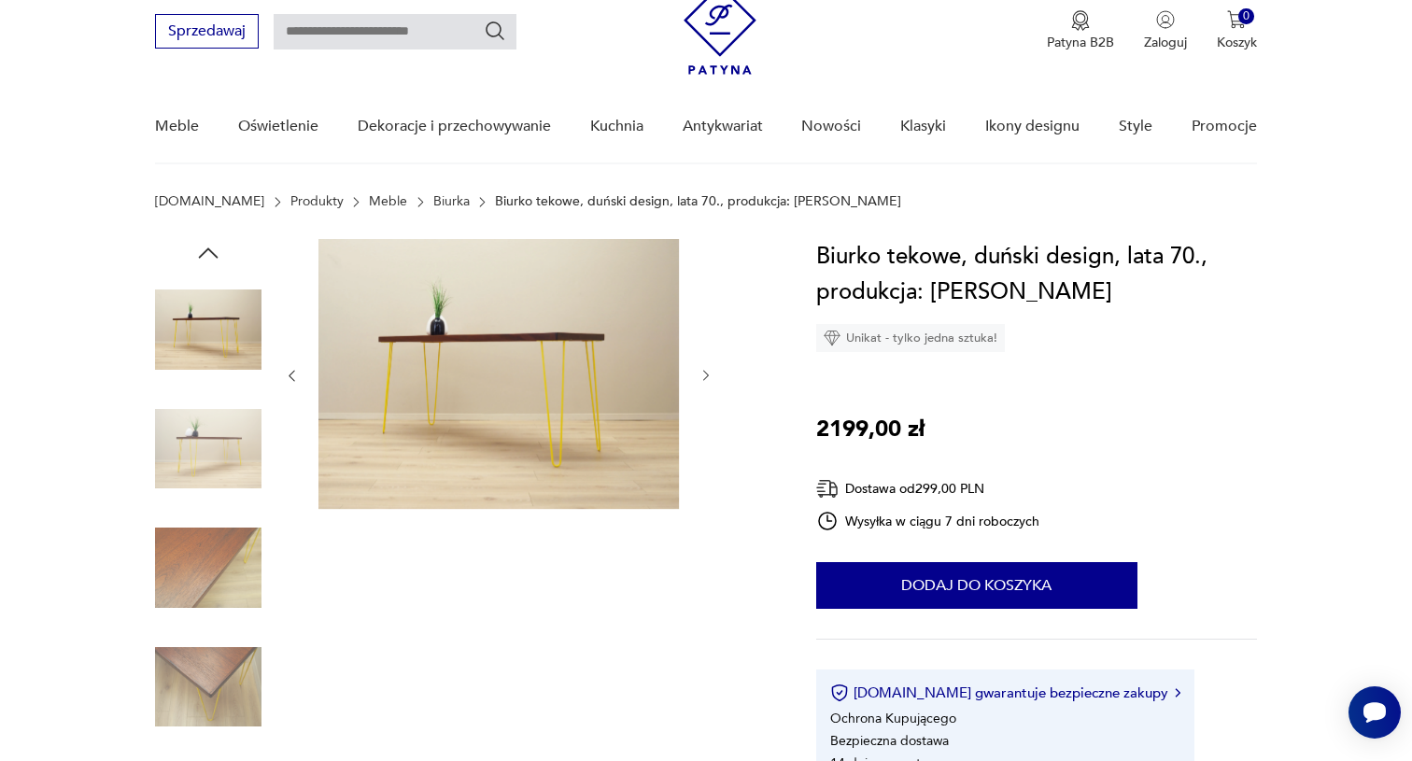
click at [226, 556] on img at bounding box center [208, 567] width 106 height 106
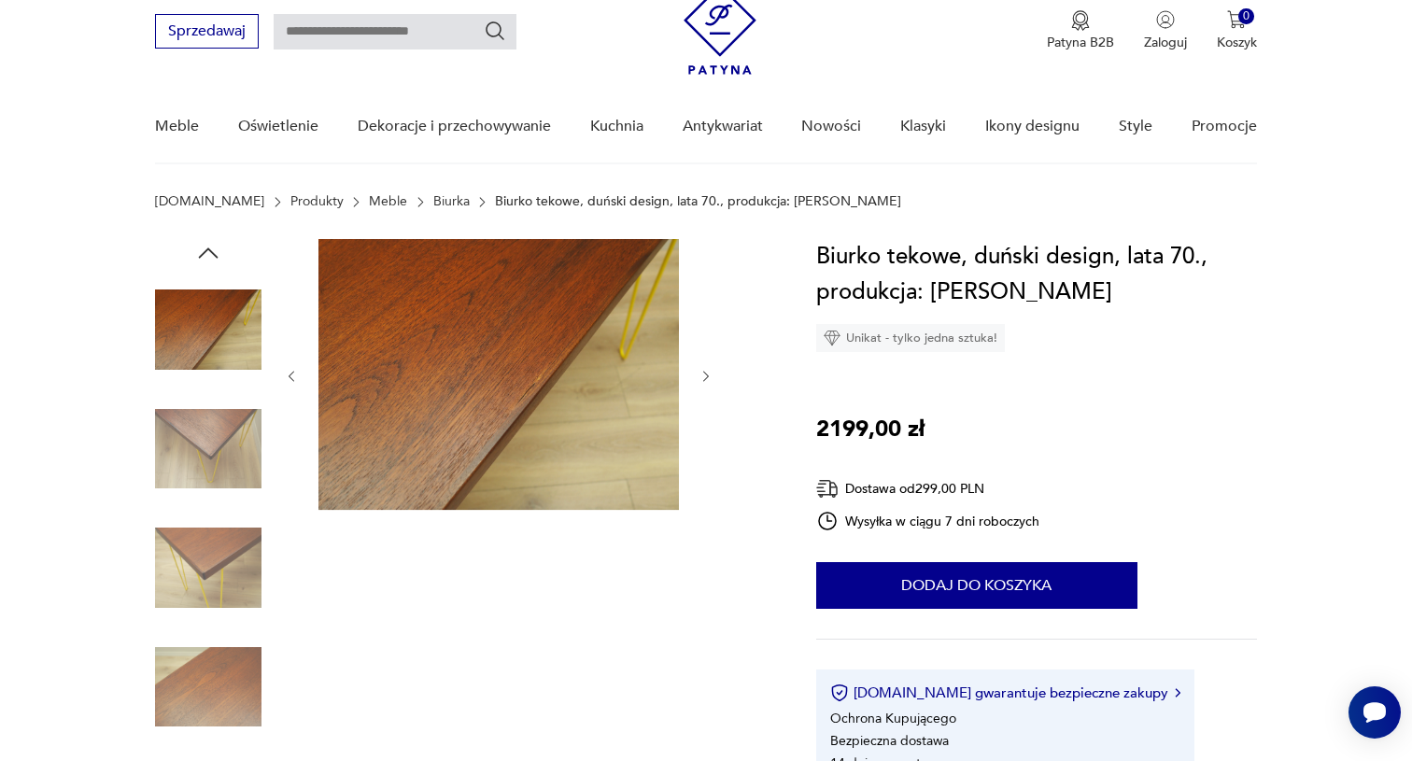
click at [238, 584] on img at bounding box center [208, 567] width 106 height 106
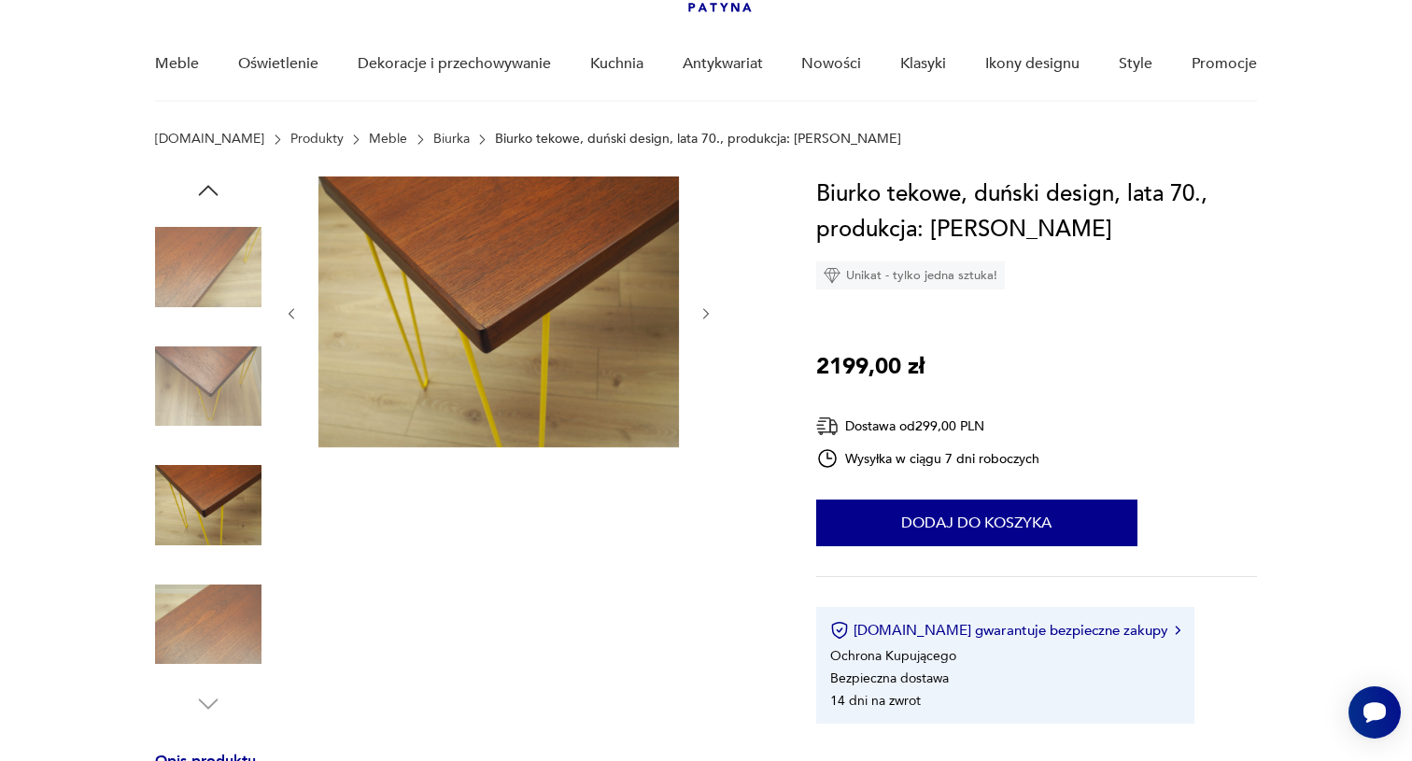
scroll to position [149, 0]
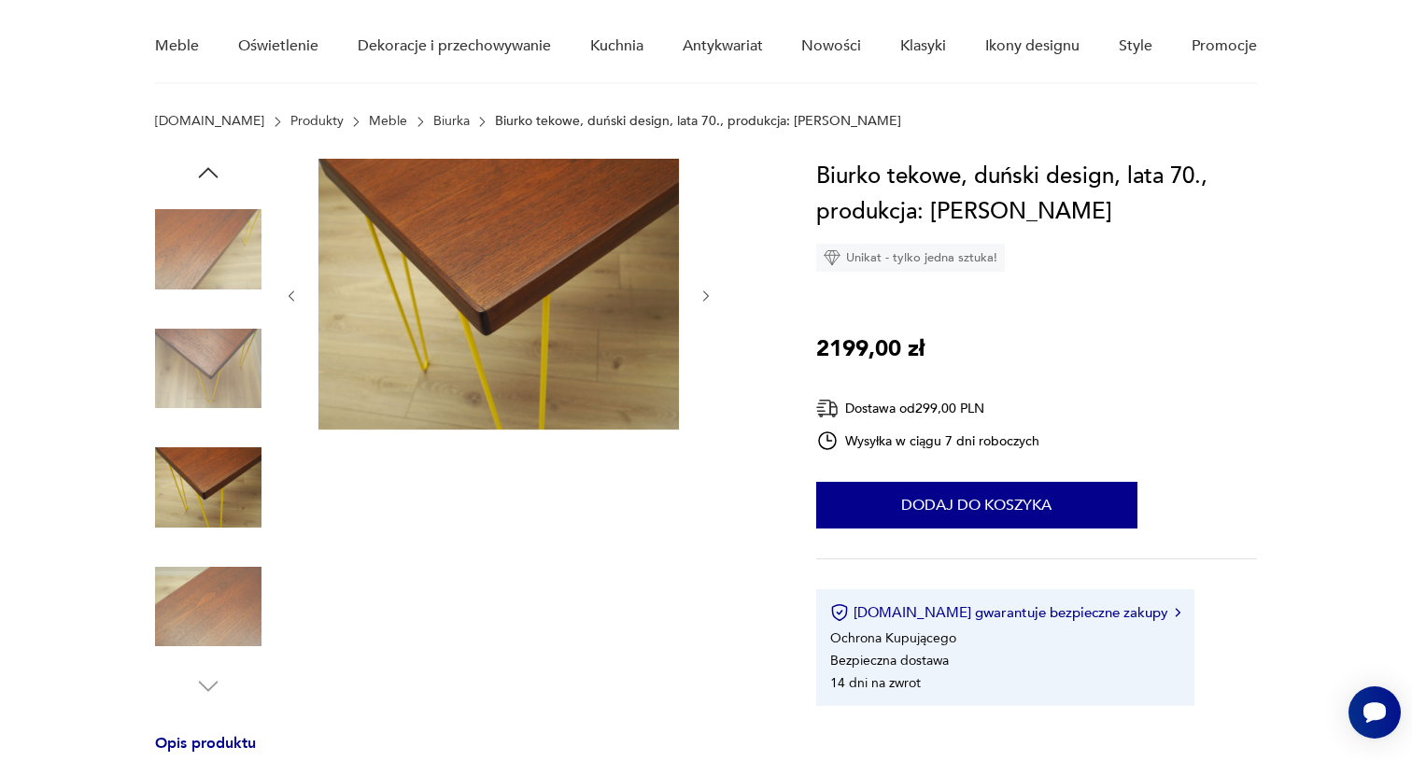
click at [222, 601] on img at bounding box center [208, 607] width 106 height 106
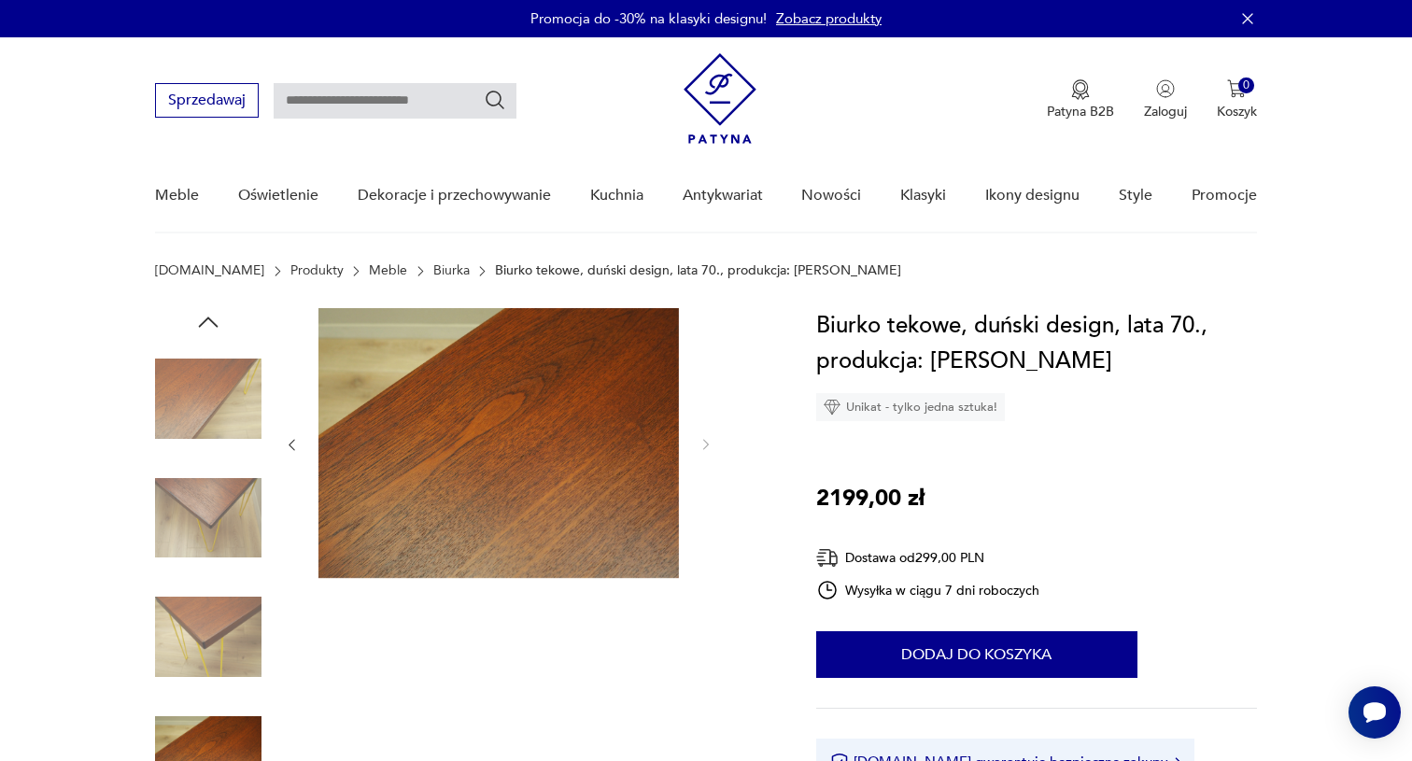
scroll to position [0, 0]
click at [223, 421] on img at bounding box center [208, 398] width 106 height 106
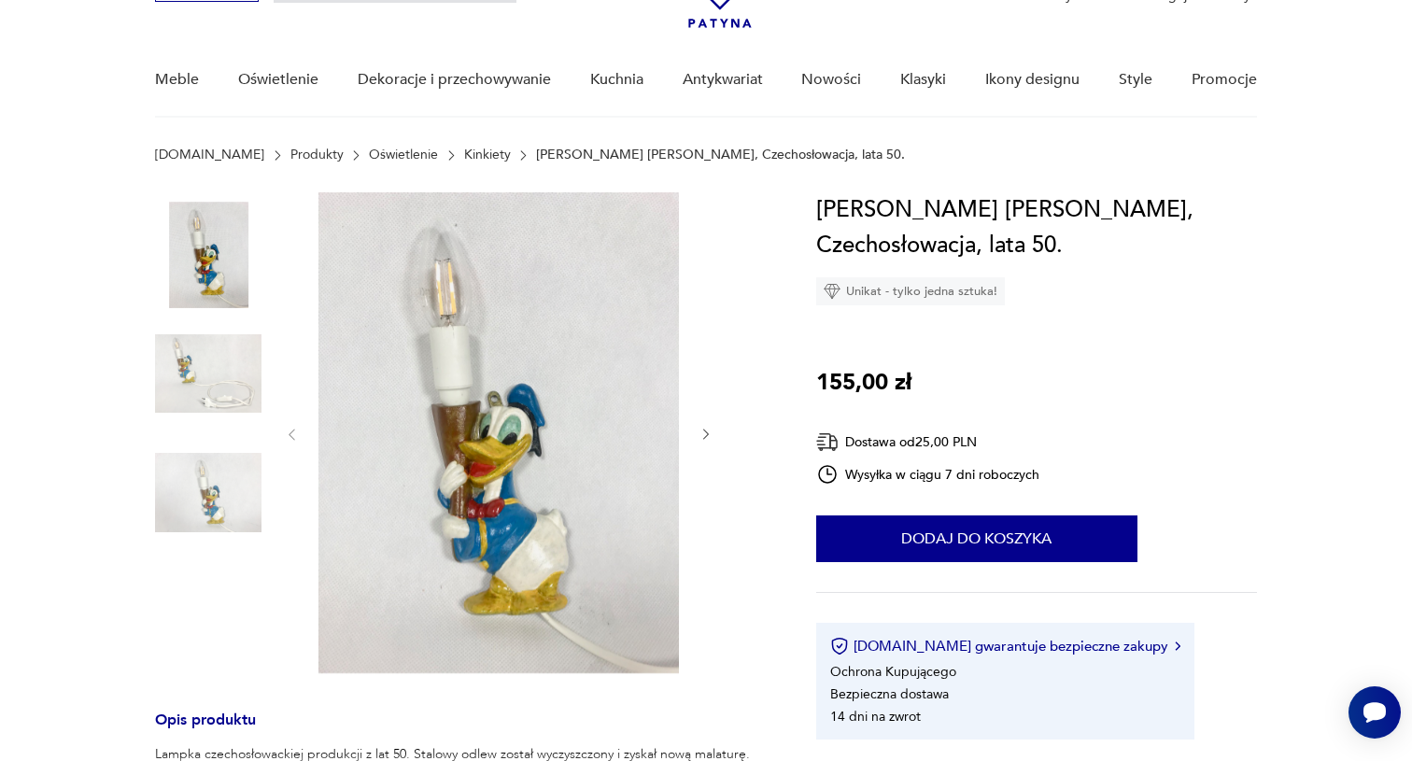
scroll to position [140, 0]
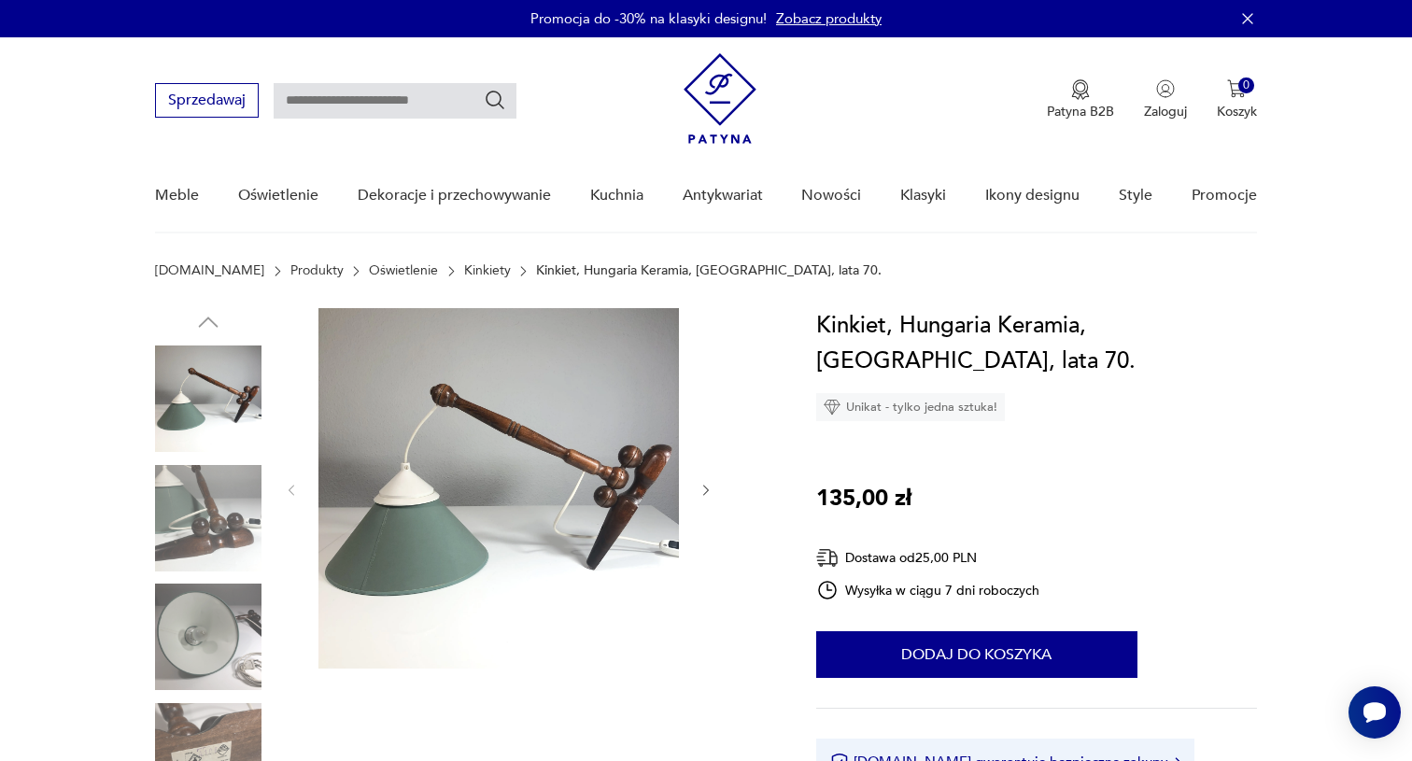
click at [205, 527] on img at bounding box center [208, 518] width 106 height 106
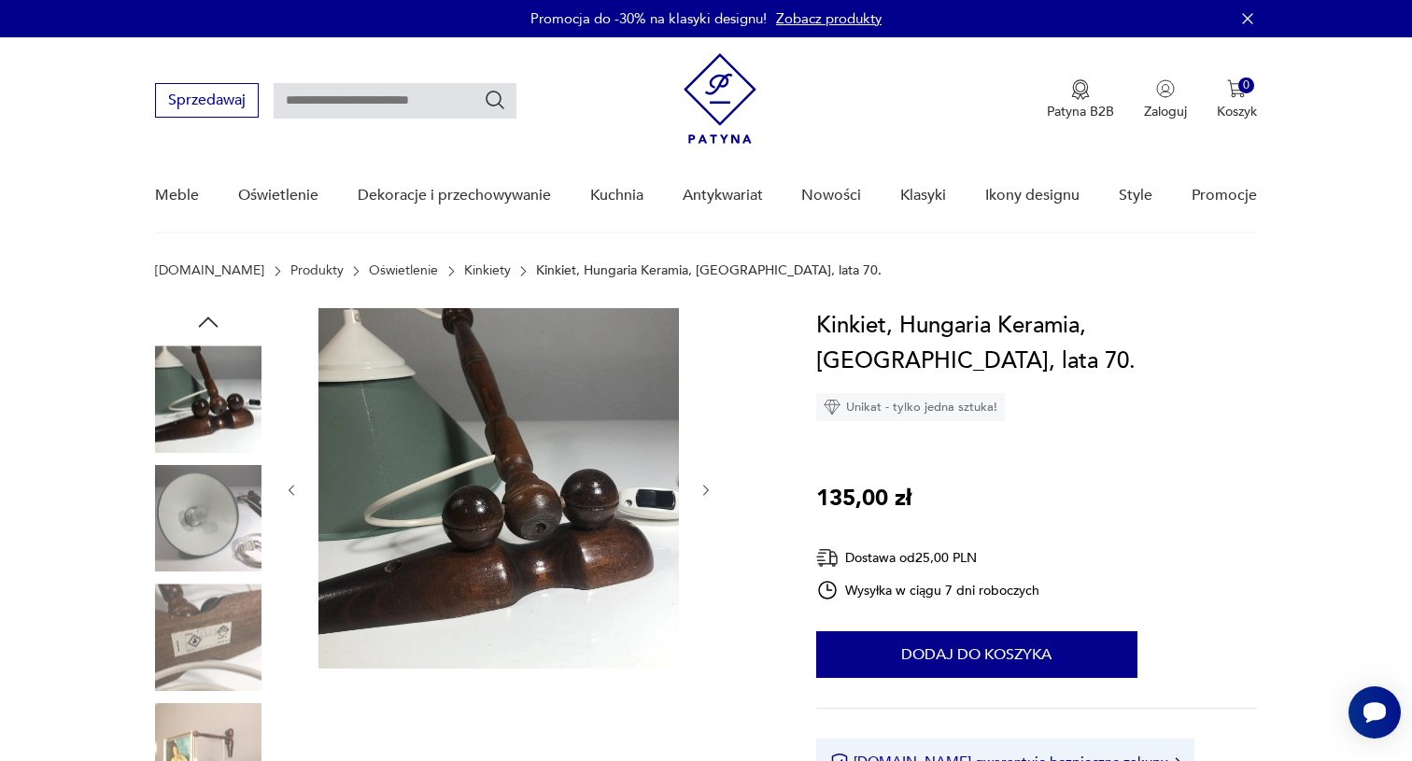
click at [217, 531] on img at bounding box center [208, 518] width 106 height 106
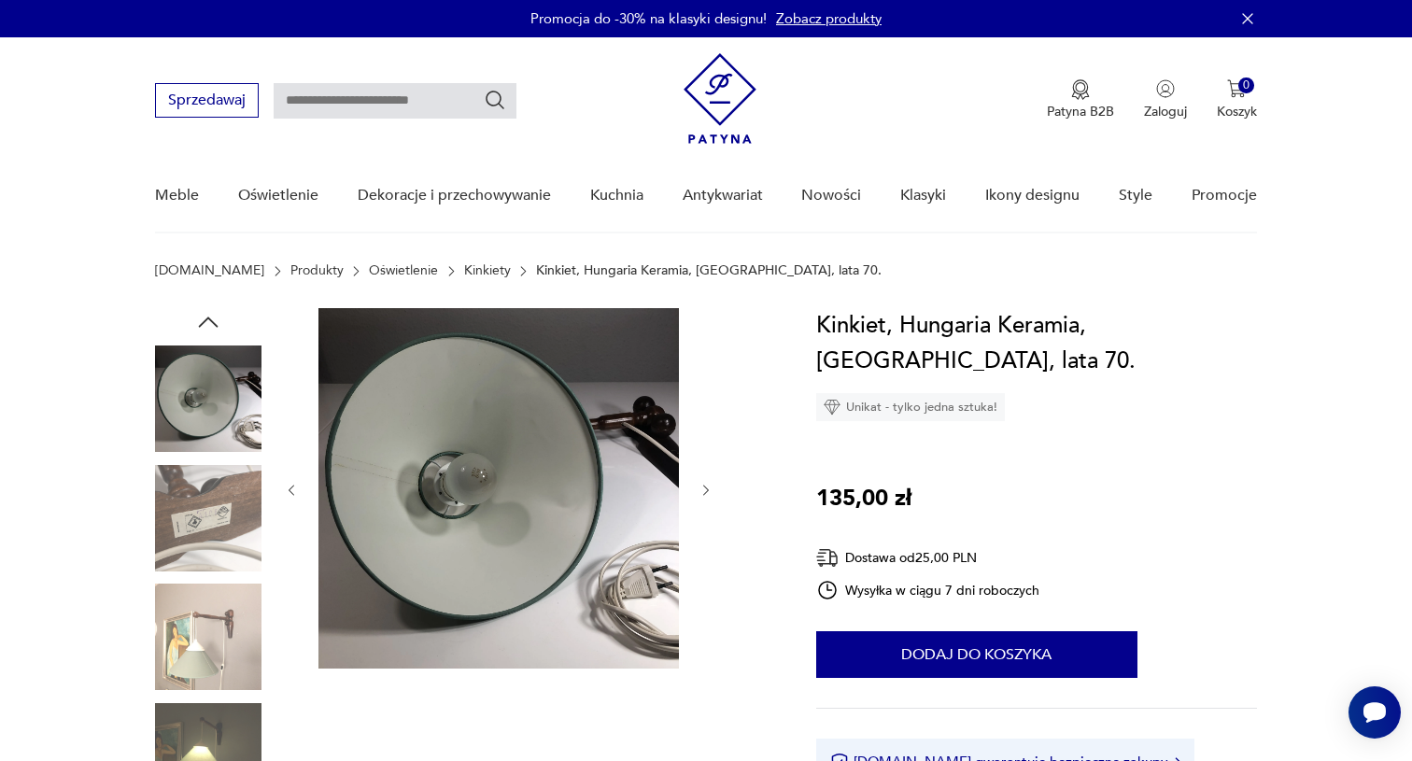
click at [228, 528] on img at bounding box center [208, 518] width 106 height 106
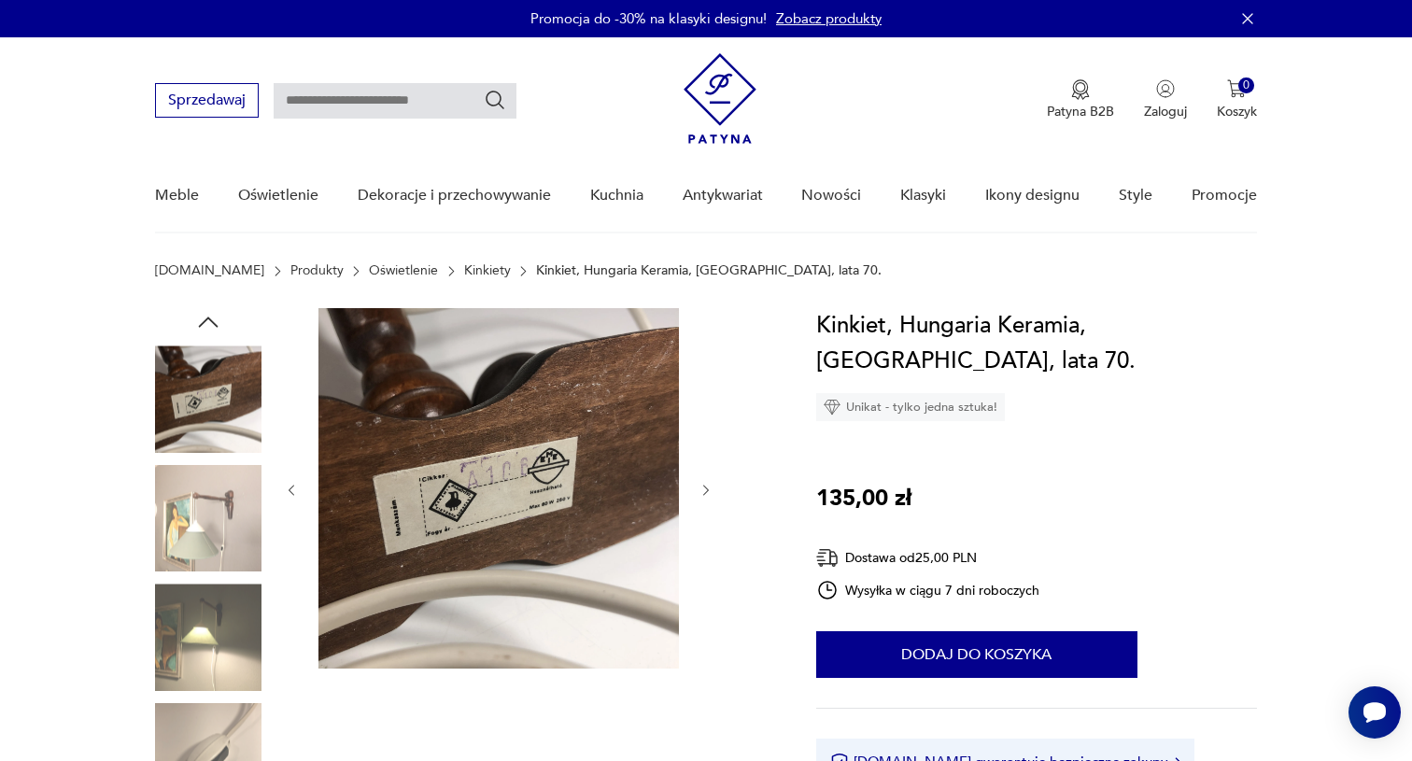
click at [230, 539] on img at bounding box center [208, 518] width 106 height 106
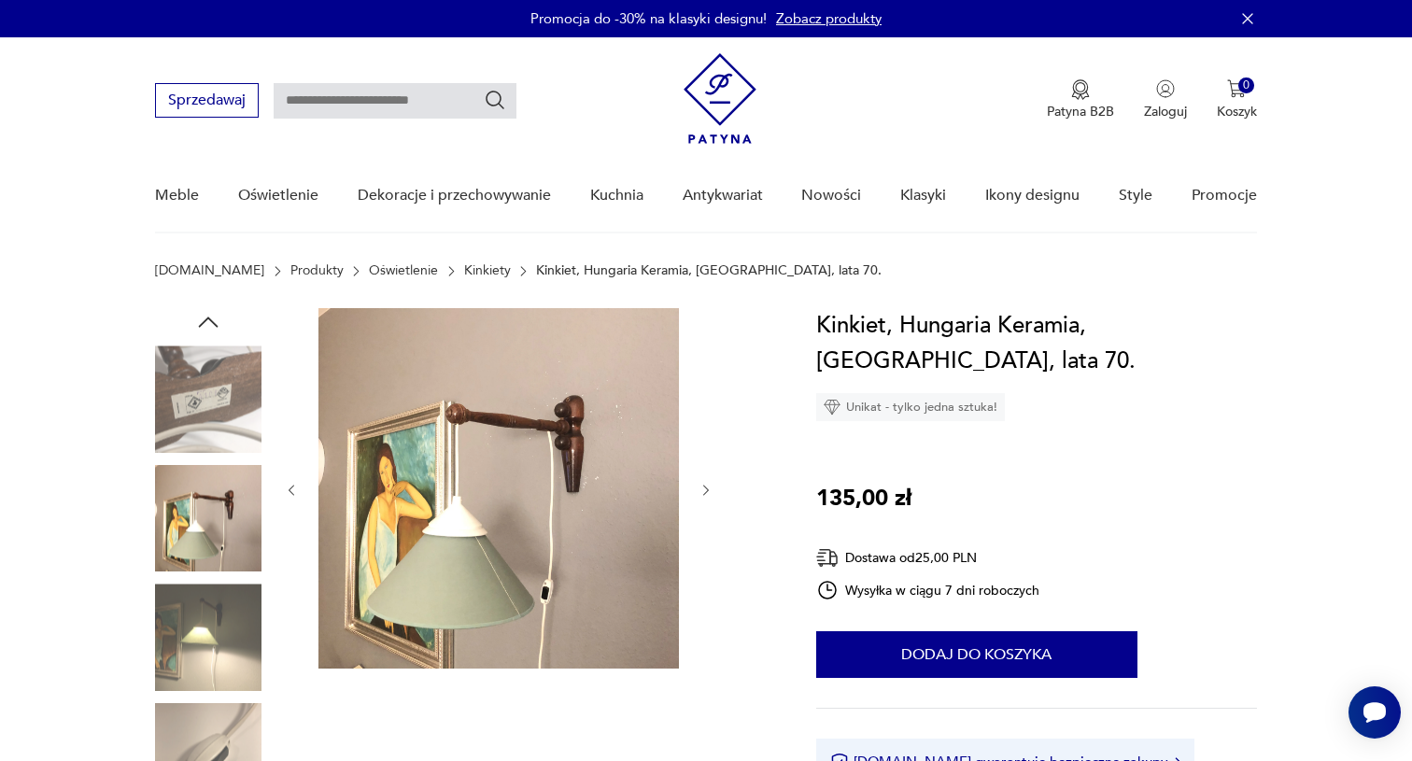
click at [215, 609] on img at bounding box center [208, 637] width 106 height 106
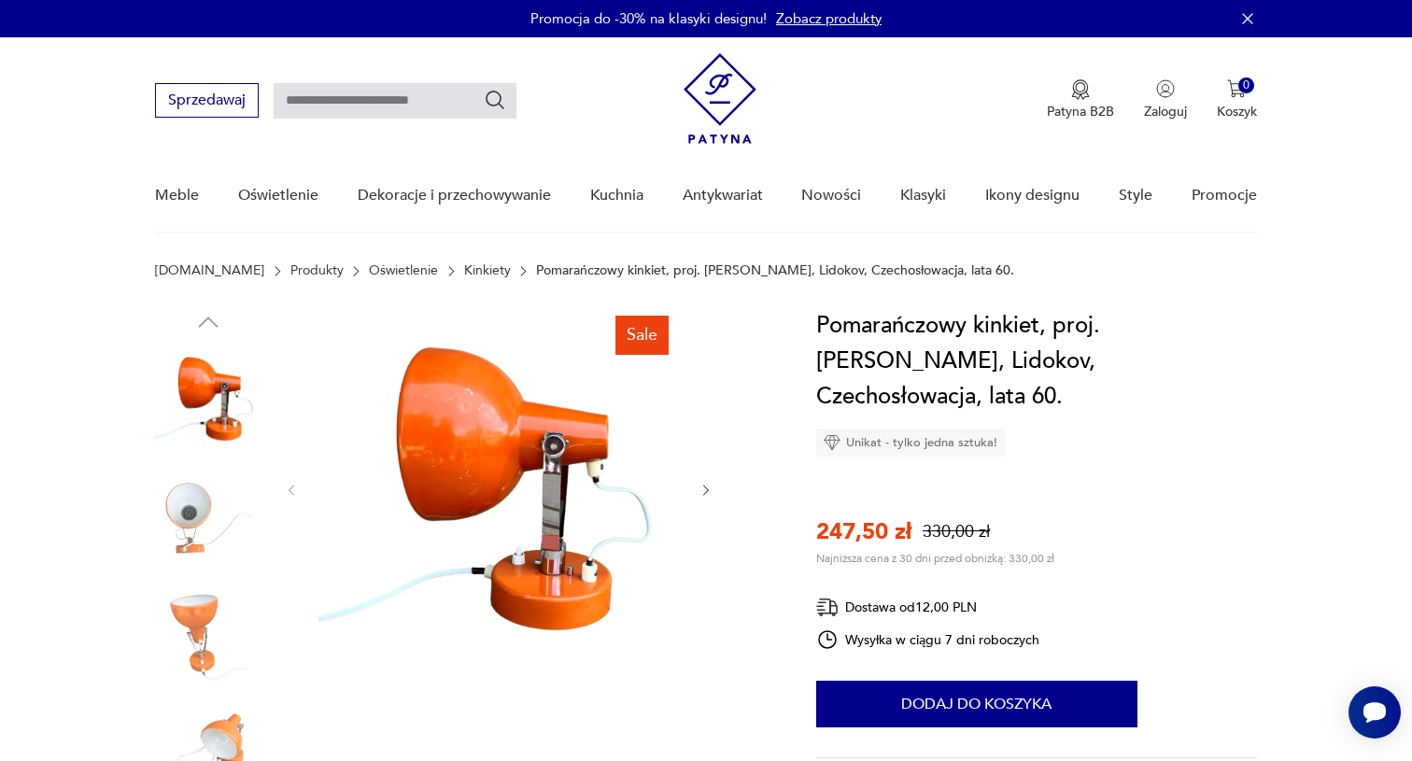
click at [169, 512] on img at bounding box center [208, 518] width 106 height 106
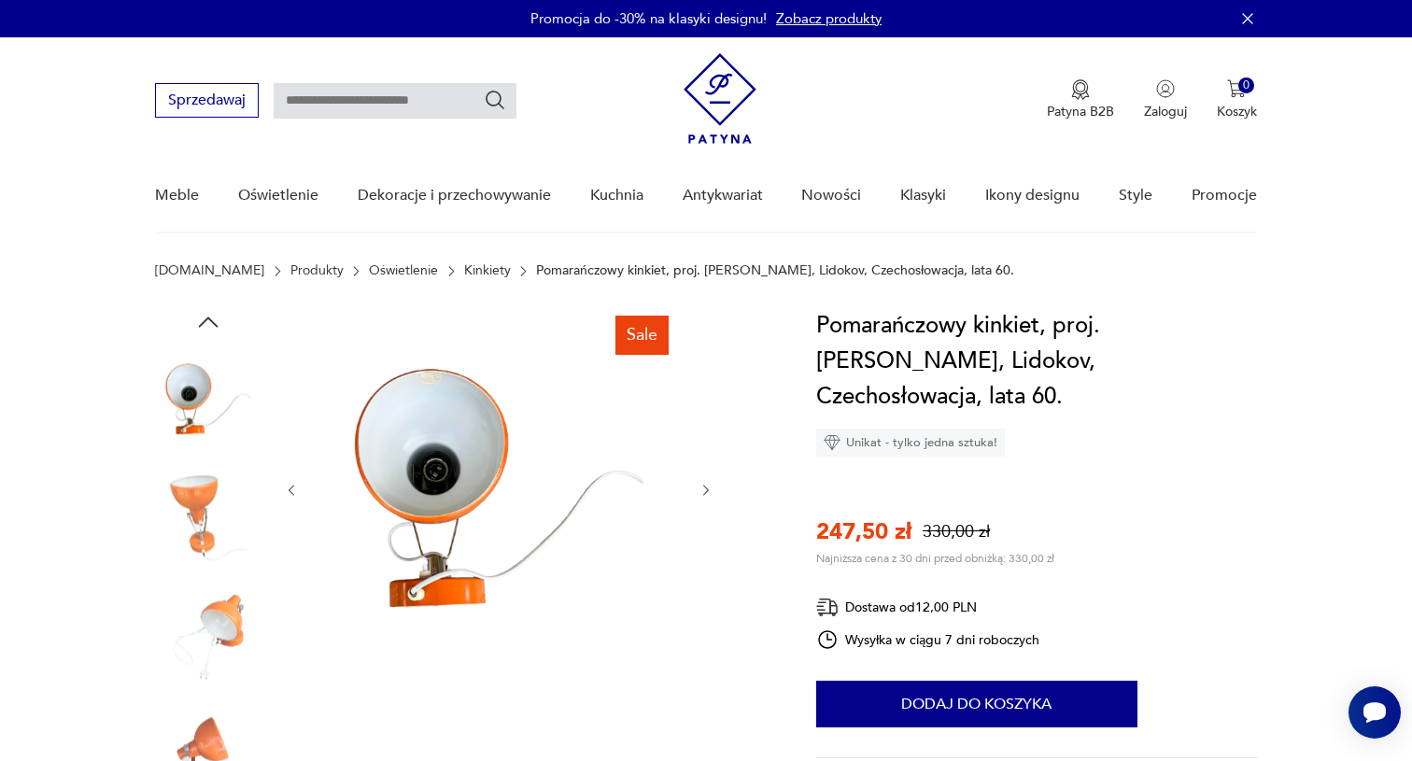
click at [213, 512] on img at bounding box center [208, 518] width 106 height 106
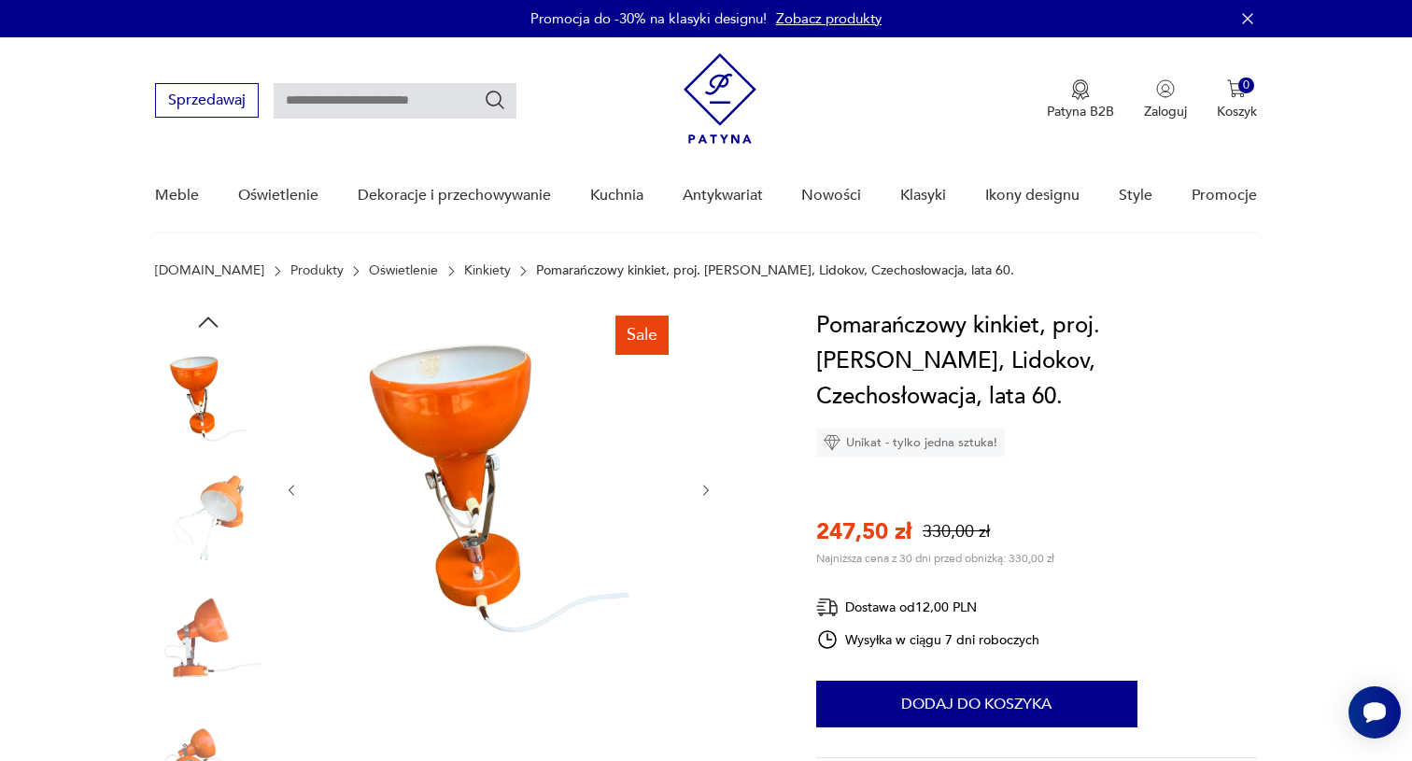
click at [222, 513] on img at bounding box center [208, 518] width 106 height 106
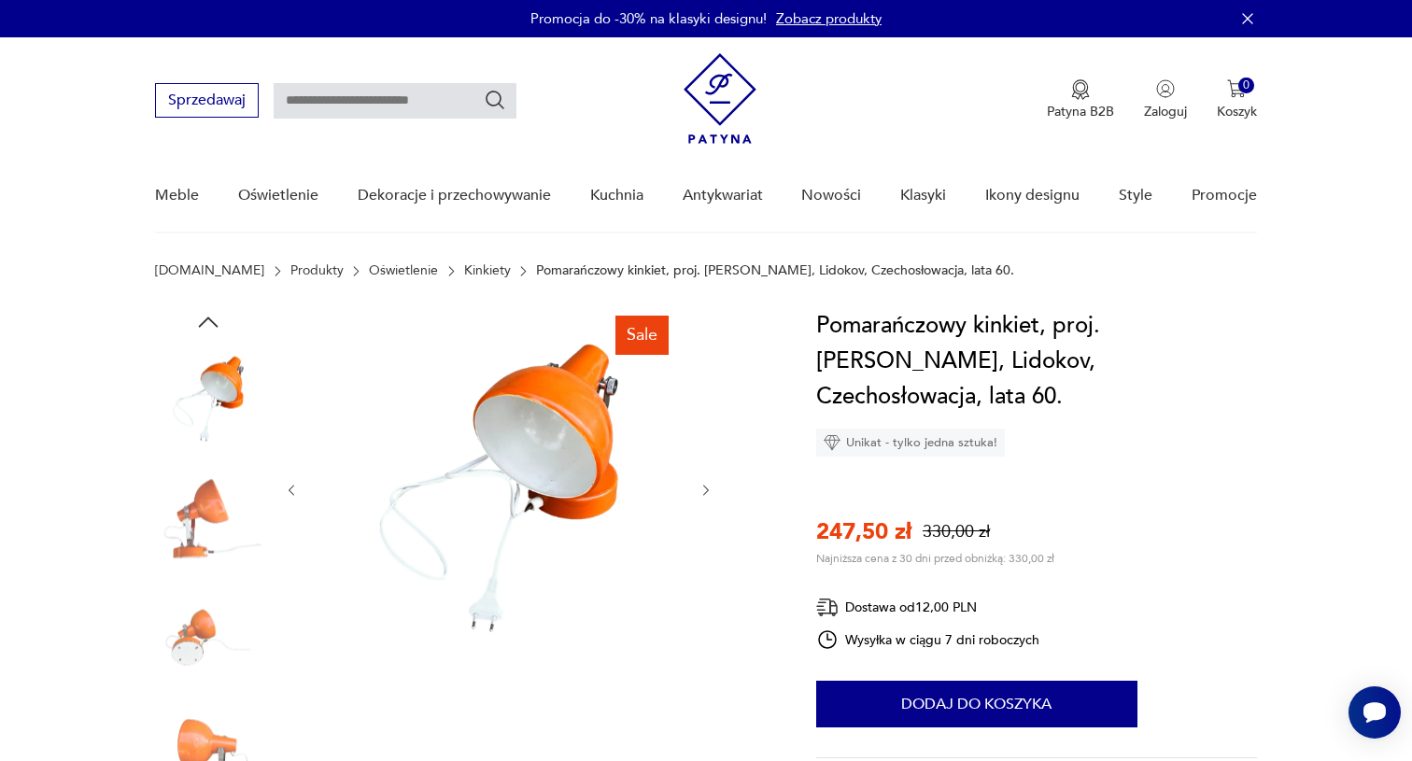
click at [209, 524] on img at bounding box center [208, 518] width 106 height 106
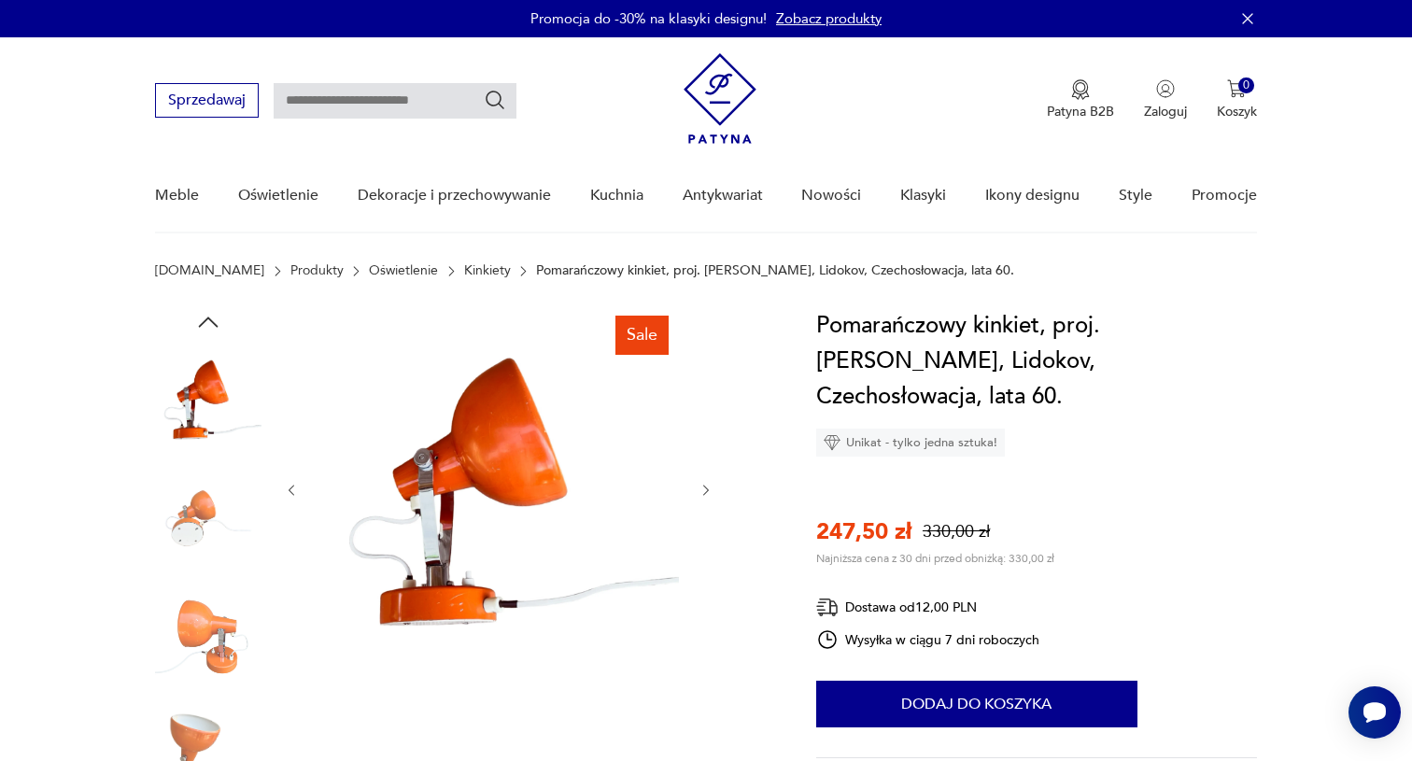
click at [211, 628] on img at bounding box center [208, 637] width 106 height 106
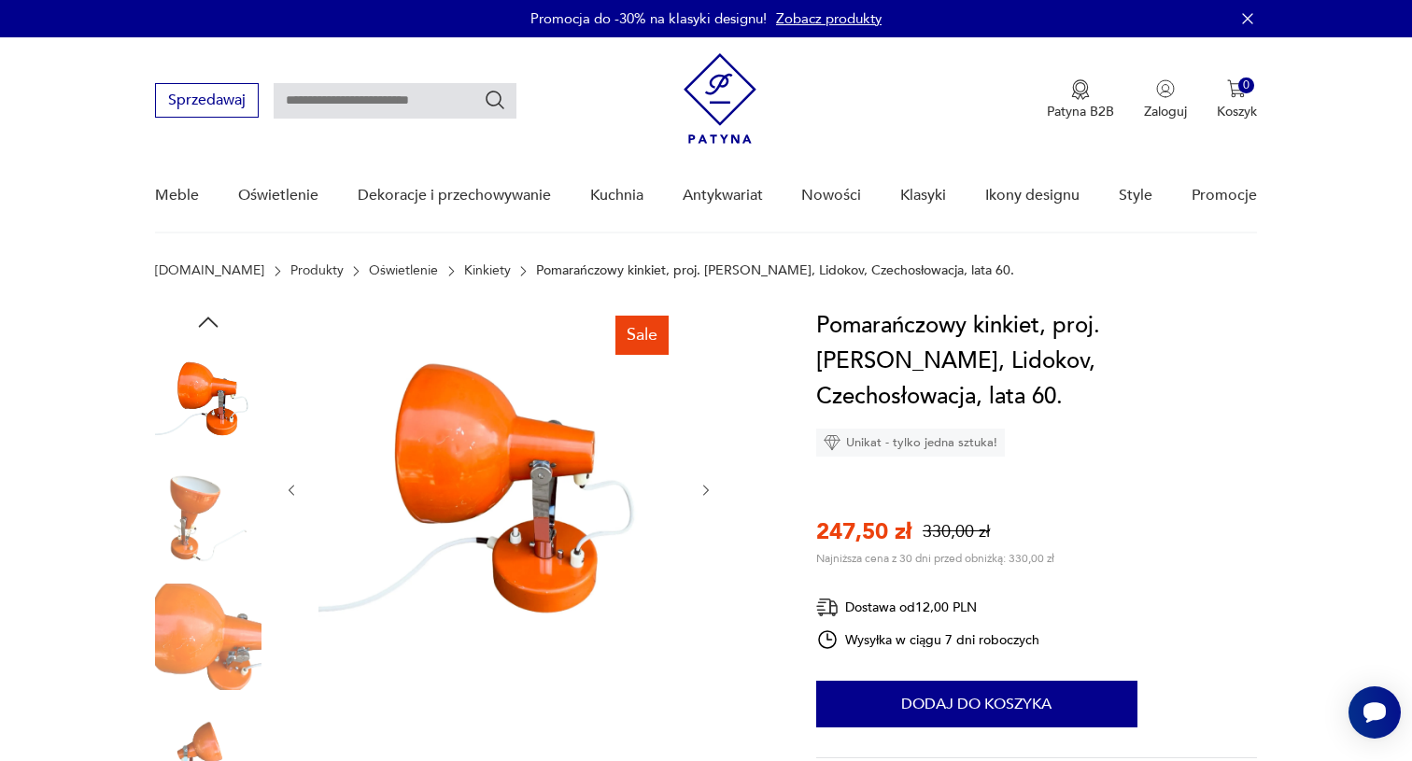
click at [211, 628] on img at bounding box center [208, 637] width 106 height 106
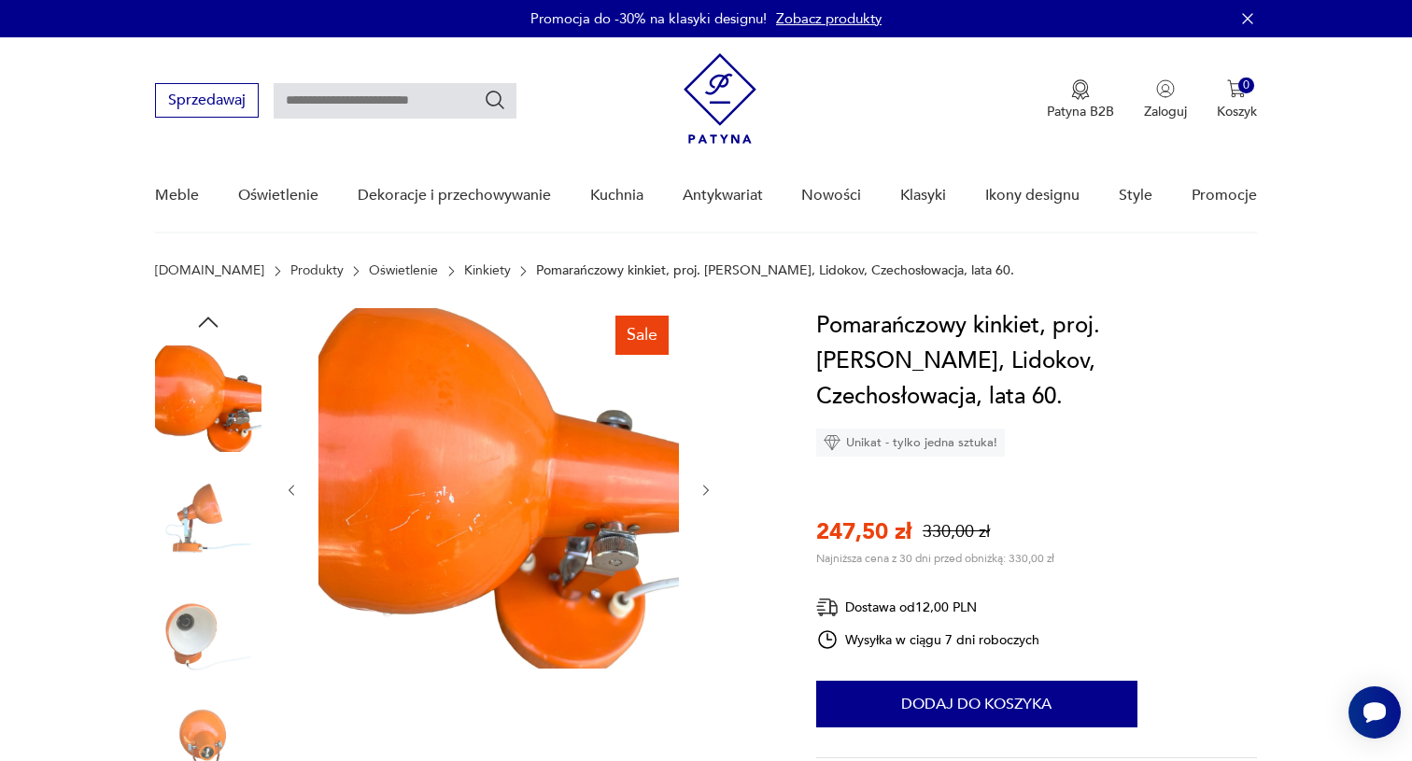
scroll to position [32, 0]
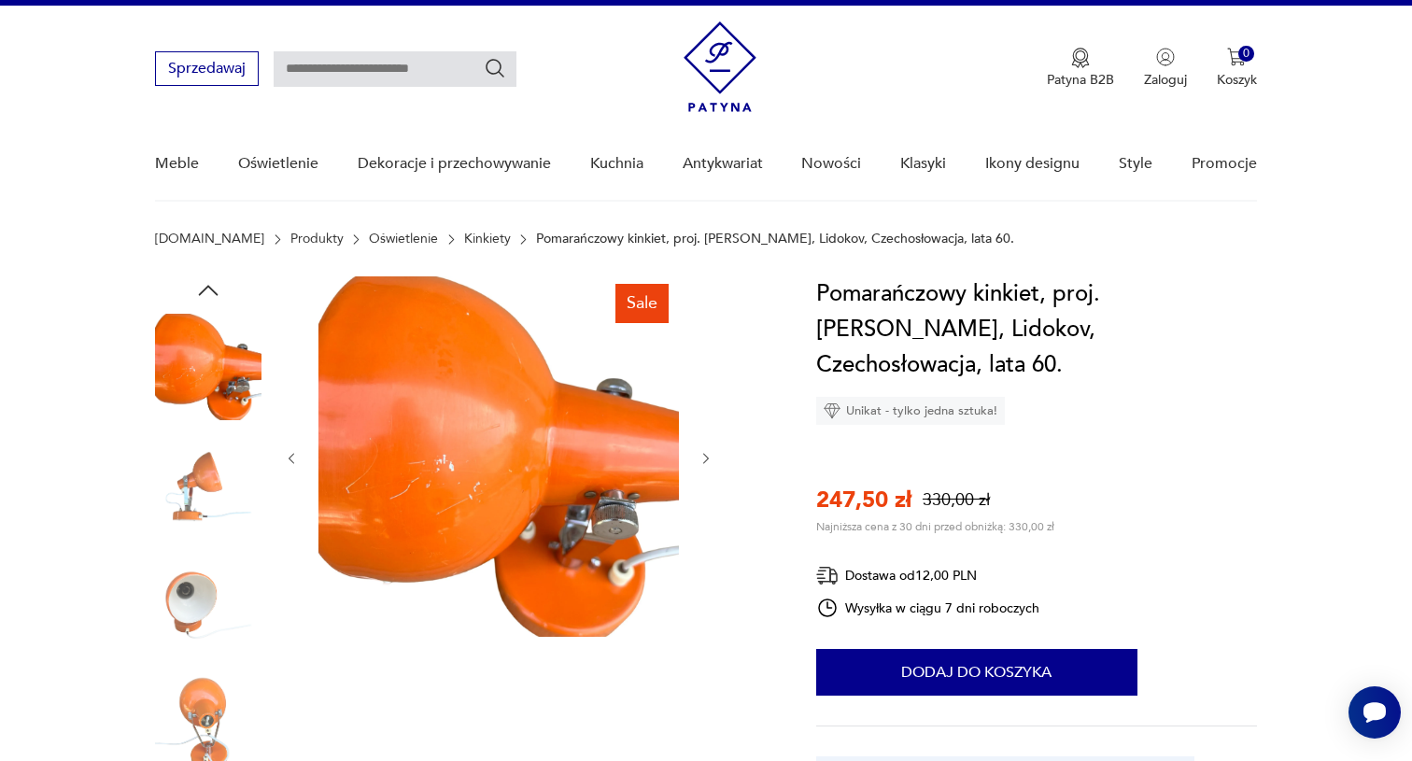
click at [208, 484] on img at bounding box center [208, 486] width 106 height 106
